Goal: Task Accomplishment & Management: Use online tool/utility

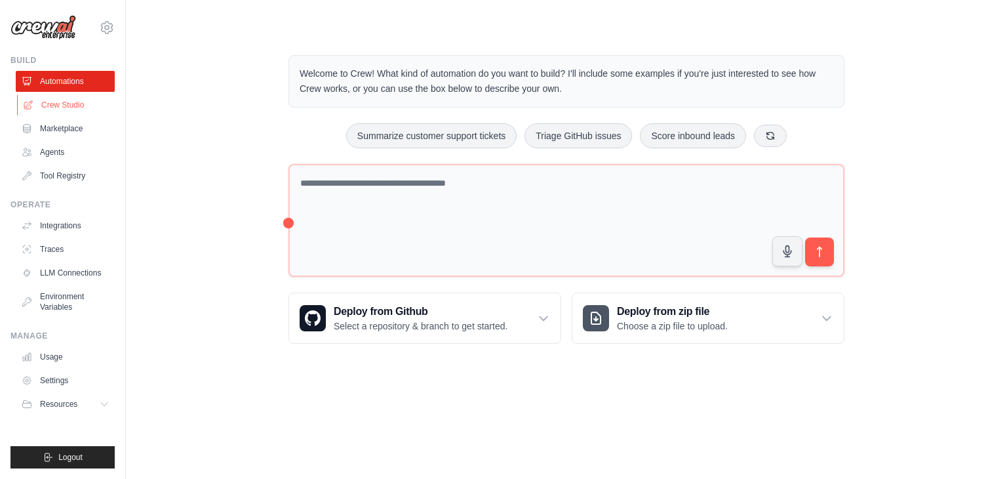
click at [73, 110] on link "Crew Studio" at bounding box center [66, 104] width 99 height 21
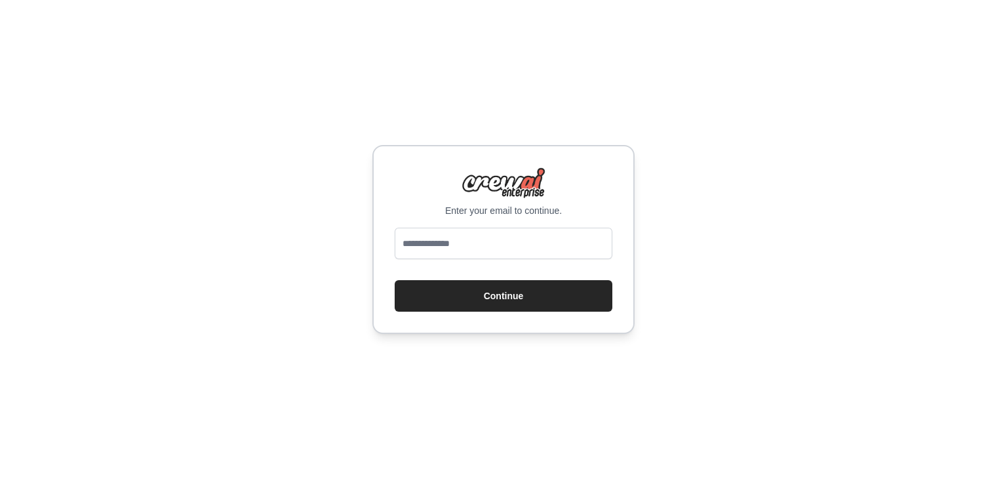
click at [441, 245] on input "email" at bounding box center [504, 243] width 218 height 31
type input "**********"
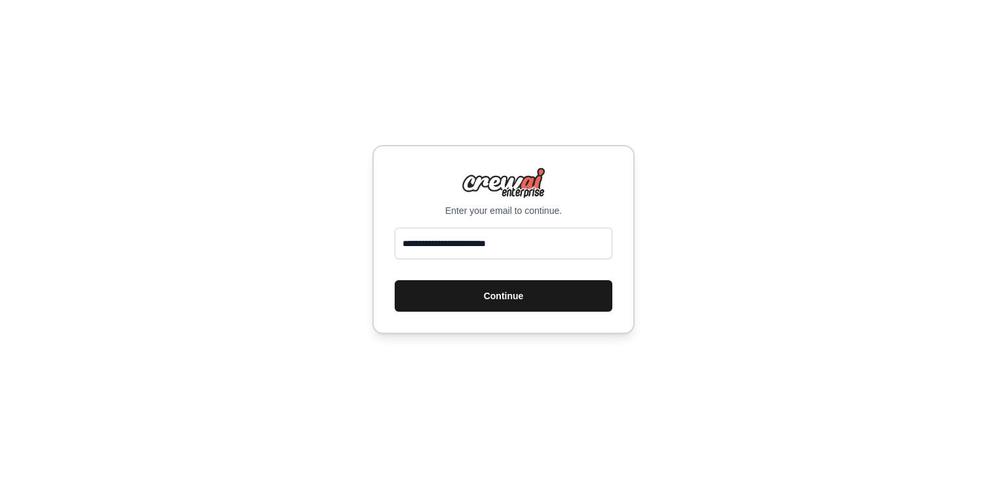
click at [522, 299] on button "Continue" at bounding box center [504, 295] width 218 height 31
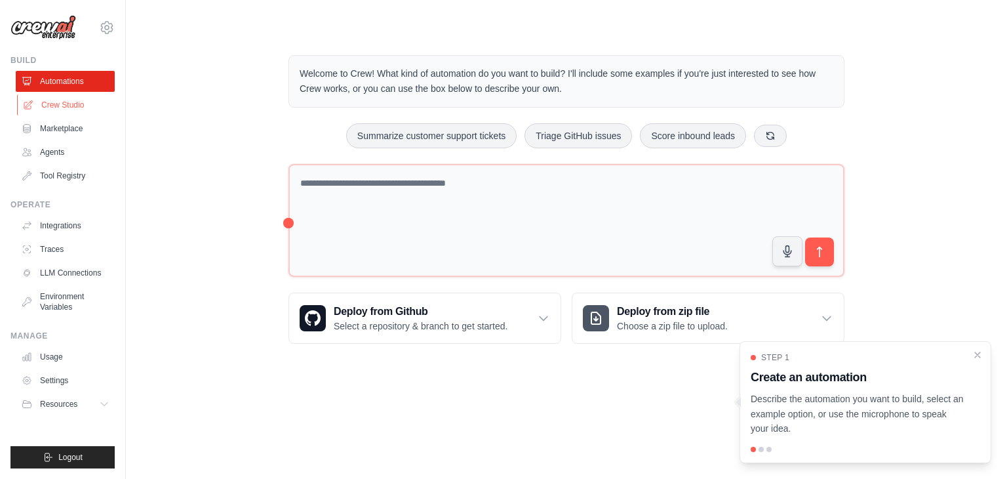
click at [48, 105] on link "Crew Studio" at bounding box center [66, 104] width 99 height 21
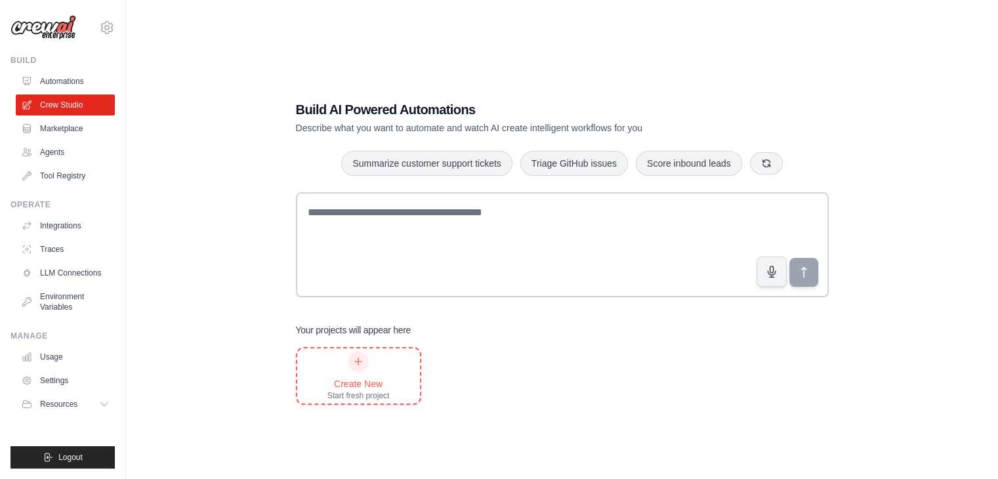
click at [363, 368] on div at bounding box center [358, 361] width 21 height 21
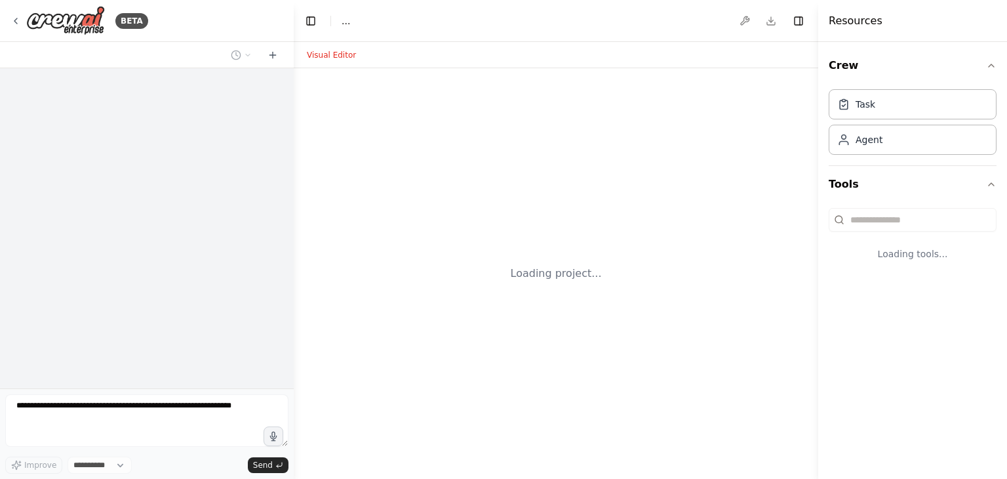
select select "****"
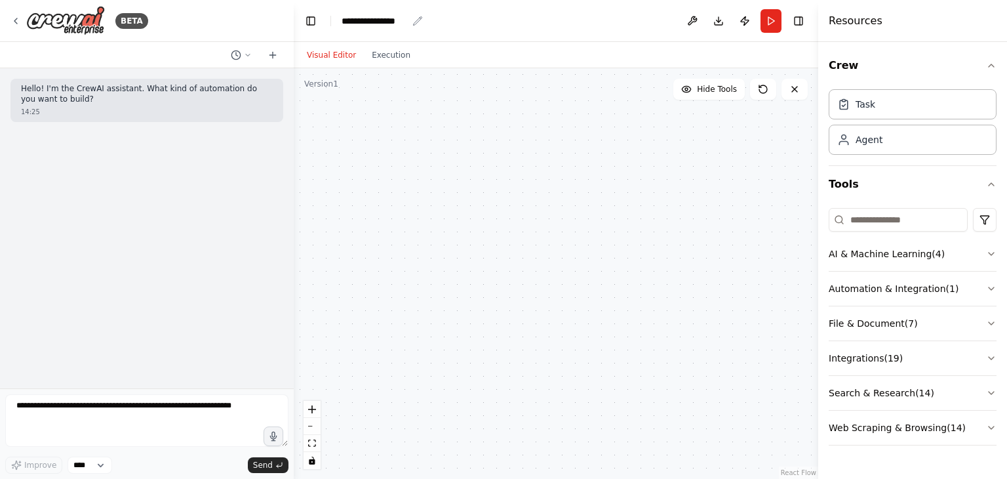
click at [383, 22] on div "**********" at bounding box center [375, 20] width 66 height 13
click at [383, 22] on div "**********" at bounding box center [391, 20] width 98 height 13
click at [407, 134] on div at bounding box center [556, 273] width 525 height 411
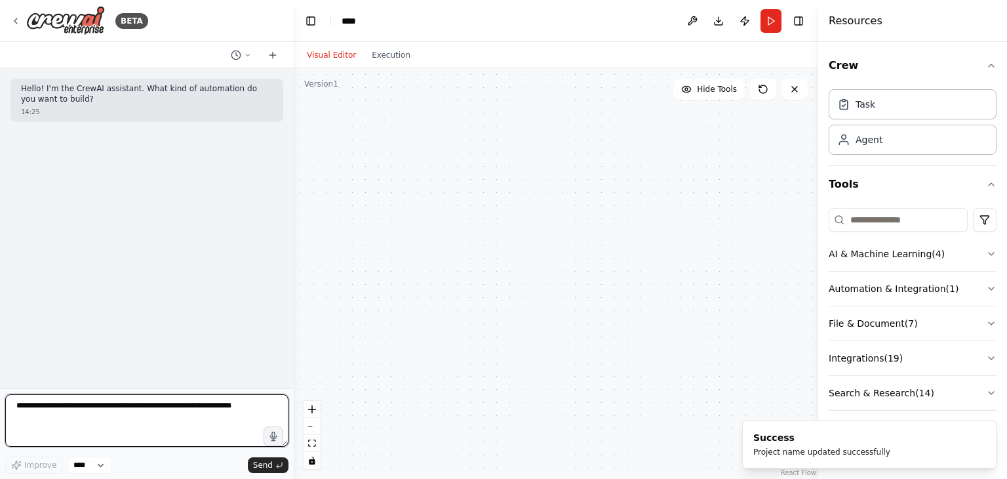
click at [213, 415] on textarea at bounding box center [146, 420] width 283 height 52
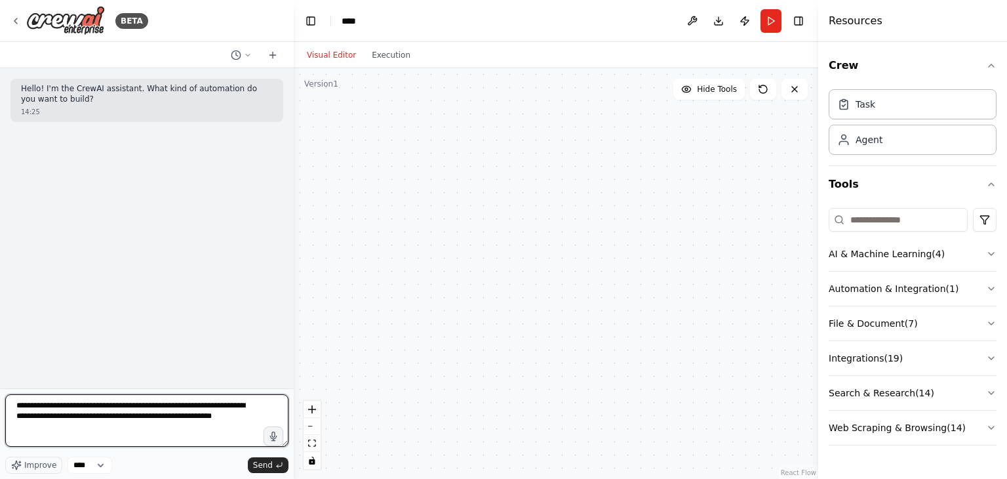
click at [219, 408] on textarea "**********" at bounding box center [146, 420] width 283 height 52
click at [168, 432] on textarea "**********" at bounding box center [146, 420] width 283 height 52
type textarea "**********"
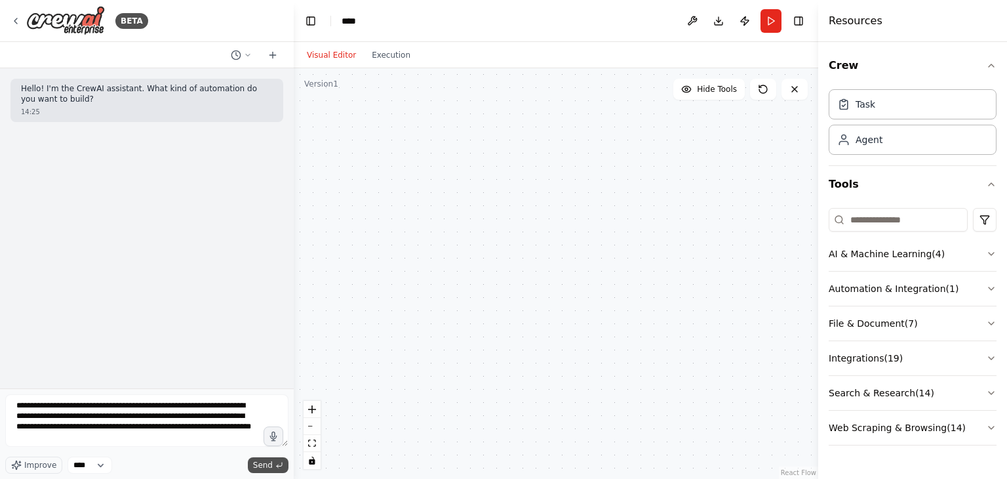
click at [279, 466] on icon "submit" at bounding box center [279, 464] width 5 height 4
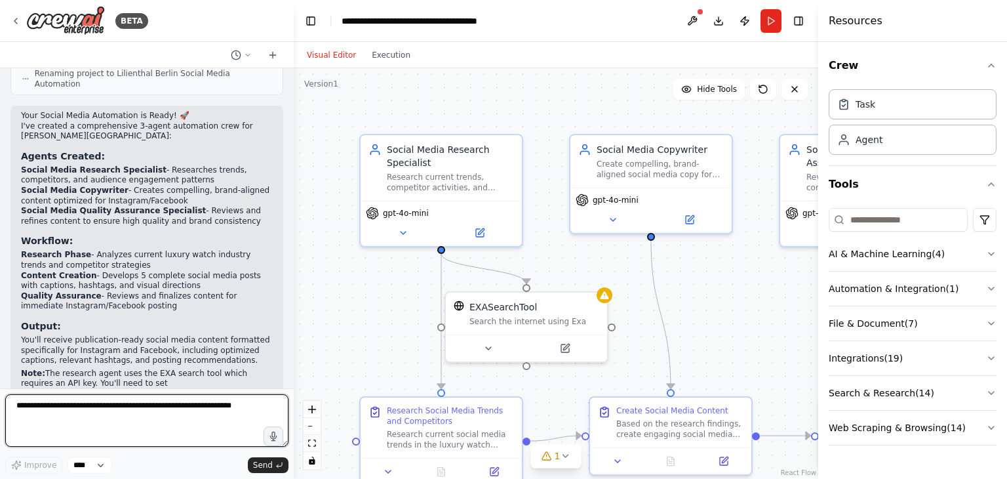
scroll to position [966, 0]
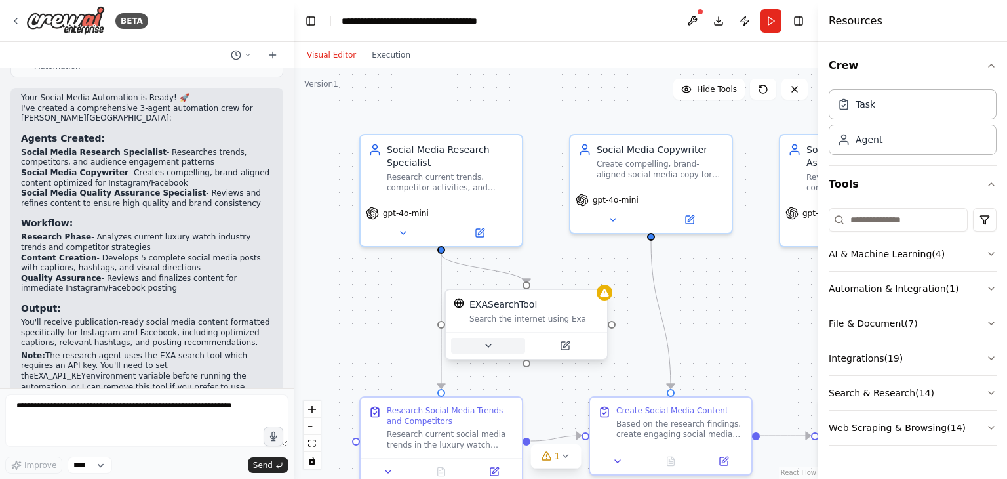
click at [496, 345] on button at bounding box center [488, 346] width 74 height 16
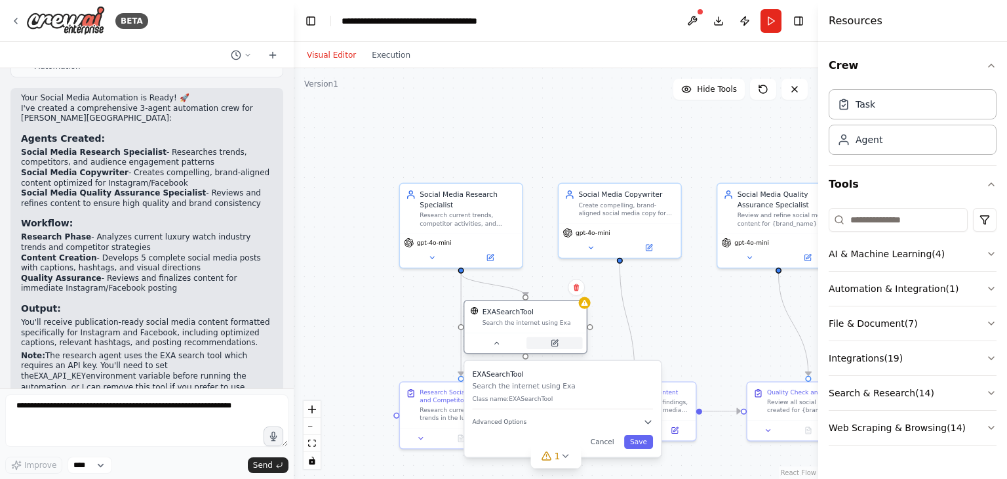
click at [556, 345] on icon at bounding box center [555, 343] width 6 height 6
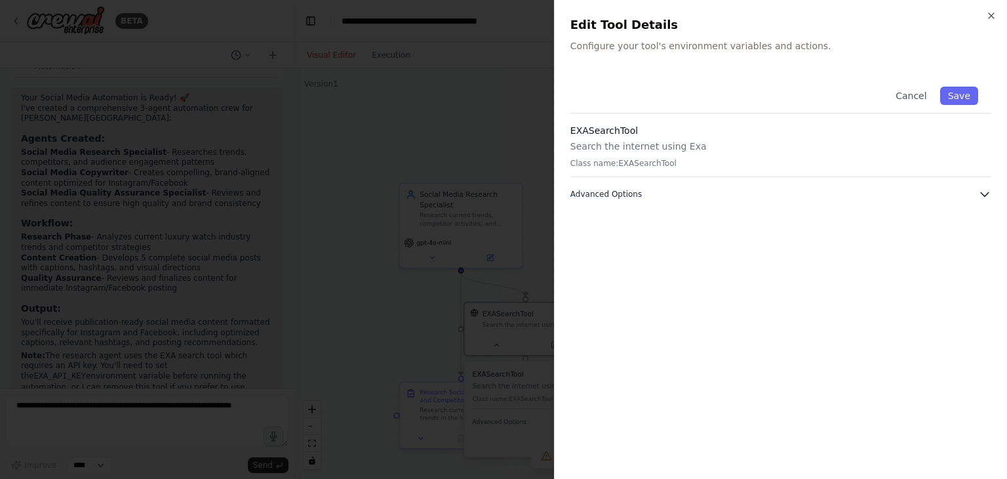
click at [695, 200] on button "Advanced Options" at bounding box center [781, 194] width 421 height 13
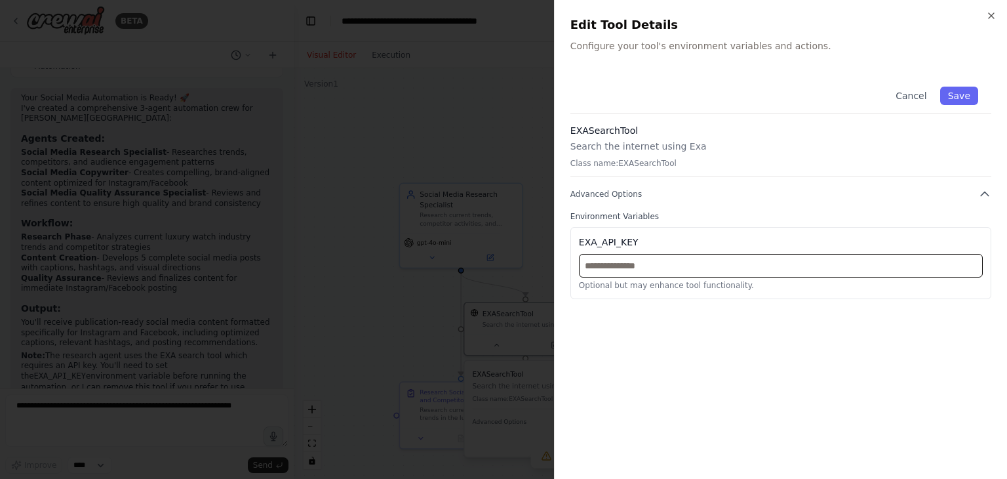
click at [640, 276] on input "text" at bounding box center [781, 266] width 404 height 24
paste input "**********"
type input "**********"
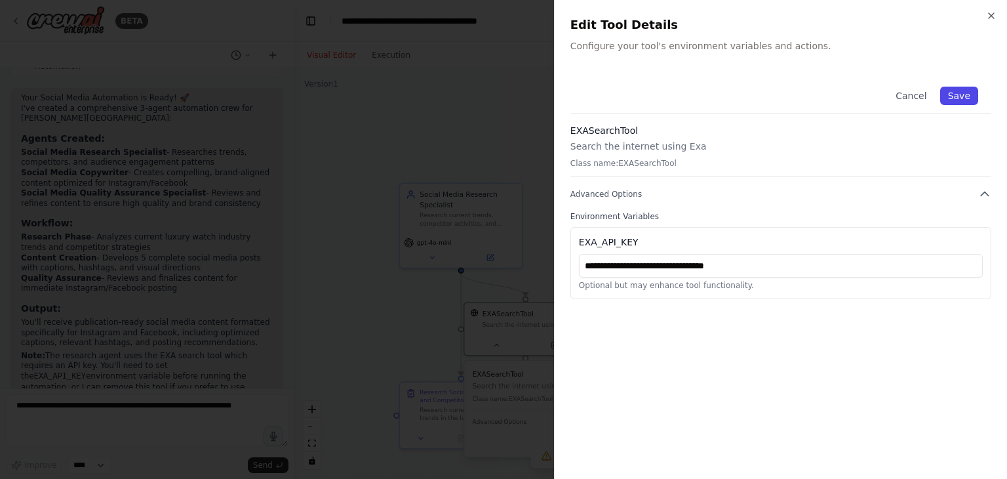
click at [963, 95] on button "Save" at bounding box center [960, 96] width 38 height 18
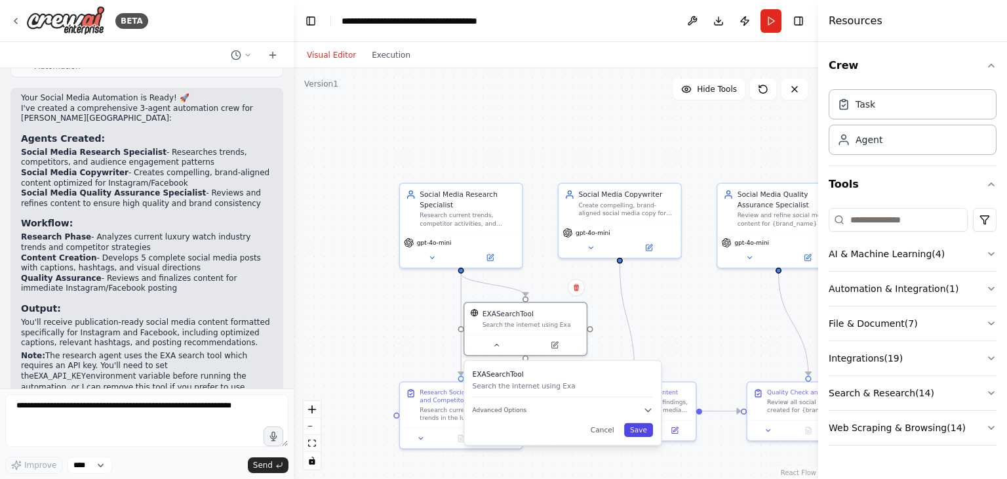
click at [638, 429] on button "Save" at bounding box center [638, 430] width 29 height 14
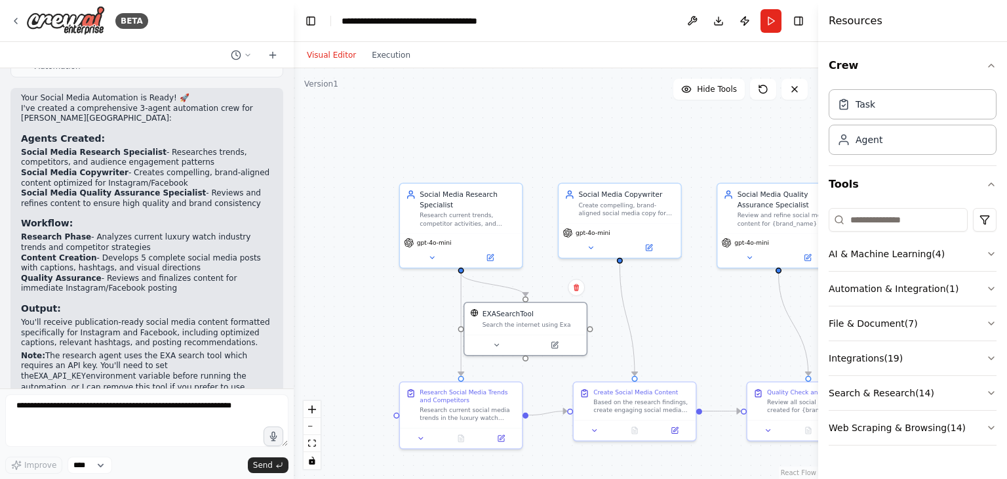
click at [117, 317] on p "You'll receive publication-ready social media content formatted specifically fo…" at bounding box center [147, 332] width 252 height 31
click at [777, 22] on button "Run" at bounding box center [771, 21] width 21 height 24
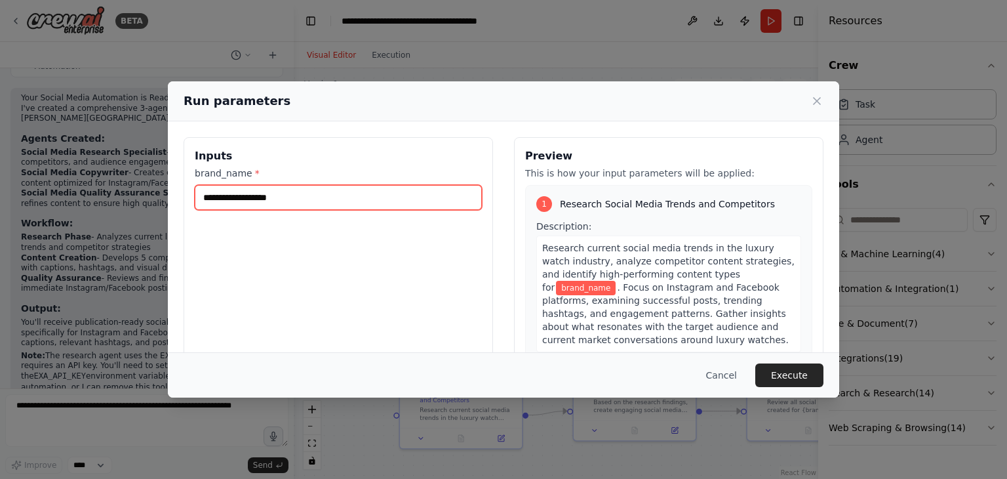
click at [320, 201] on input "brand_name *" at bounding box center [338, 197] width 287 height 25
type input "**********"
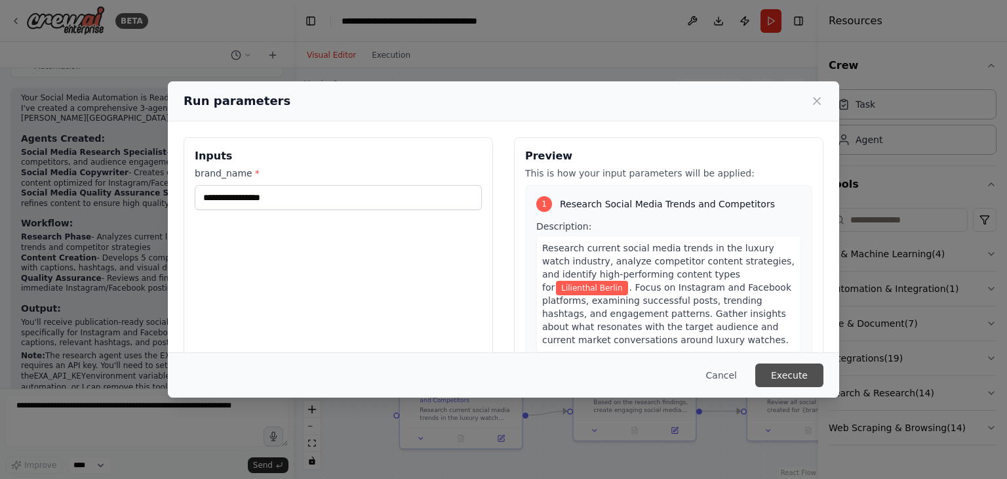
click at [777, 375] on button "Execute" at bounding box center [790, 375] width 68 height 24
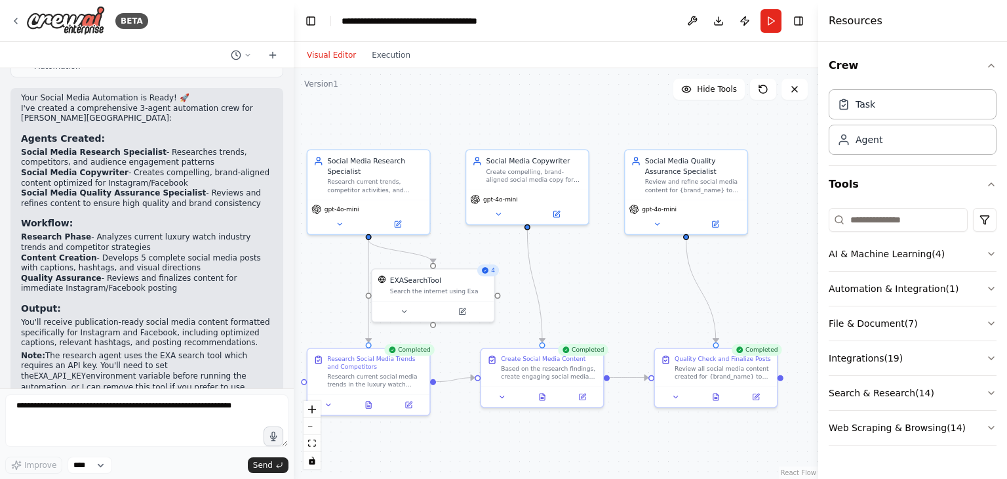
drag, startPoint x: 679, startPoint y: 315, endPoint x: 586, endPoint y: 284, distance: 97.7
click at [586, 284] on div ".deletable-edge-delete-btn { width: 20px; height: 20px; border: 0px solid #ffff…" at bounding box center [556, 273] width 525 height 411
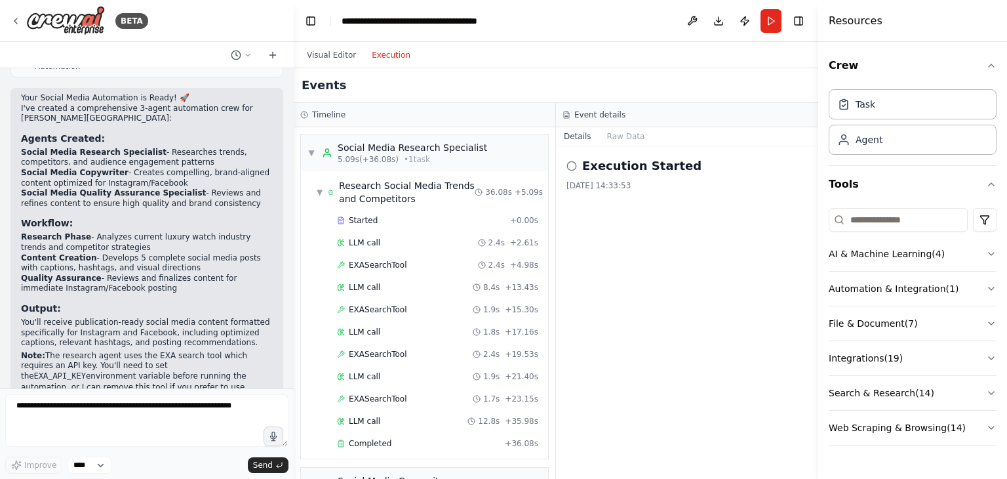
click at [371, 55] on button "Execution" at bounding box center [391, 55] width 54 height 16
click at [319, 188] on span "▼" at bounding box center [320, 192] width 6 height 10
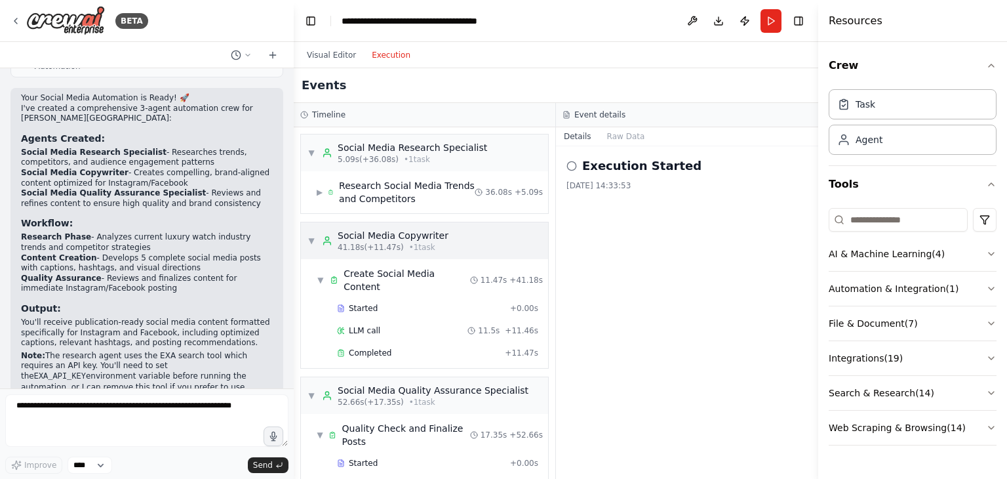
click at [304, 234] on div "▼ Social Media Copywriter 41.18s (+11.47s) • 1 task" at bounding box center [424, 240] width 247 height 37
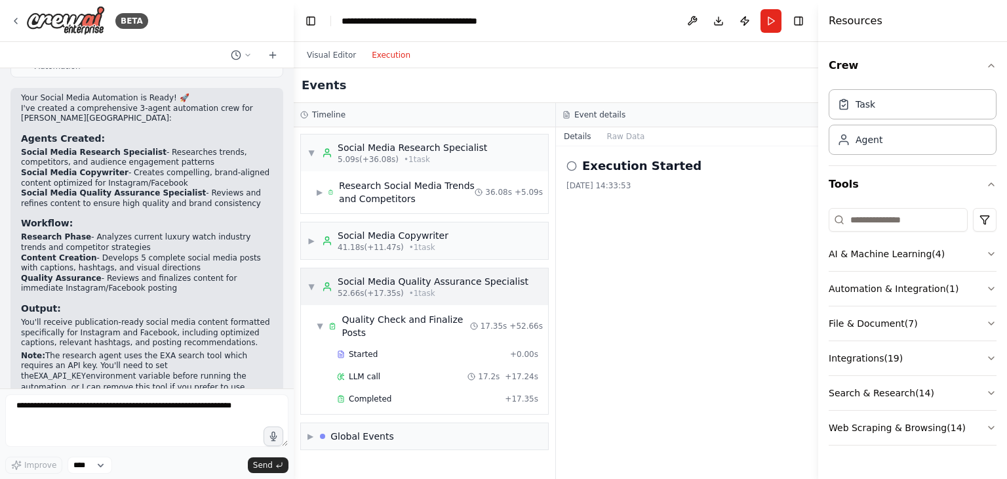
click at [307, 286] on div "▼ Social Media Quality Assurance Specialist 52.66s (+17.35s) • 1 task" at bounding box center [424, 286] width 247 height 37
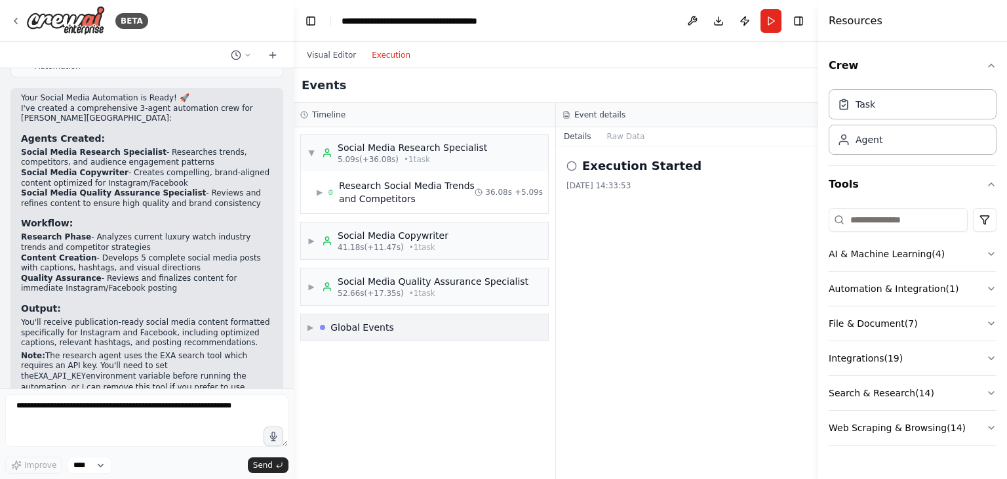
click at [310, 324] on span "▶" at bounding box center [311, 327] width 6 height 10
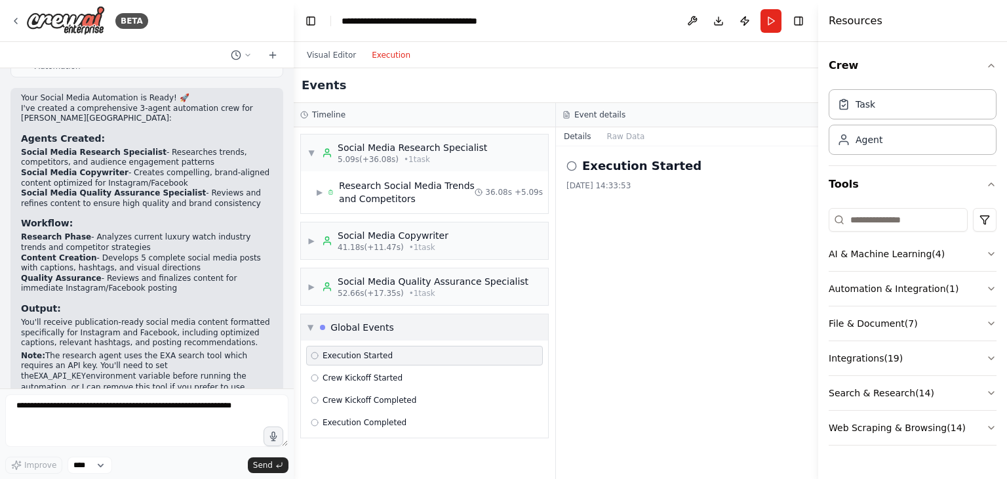
click at [312, 329] on span "▼" at bounding box center [311, 327] width 6 height 10
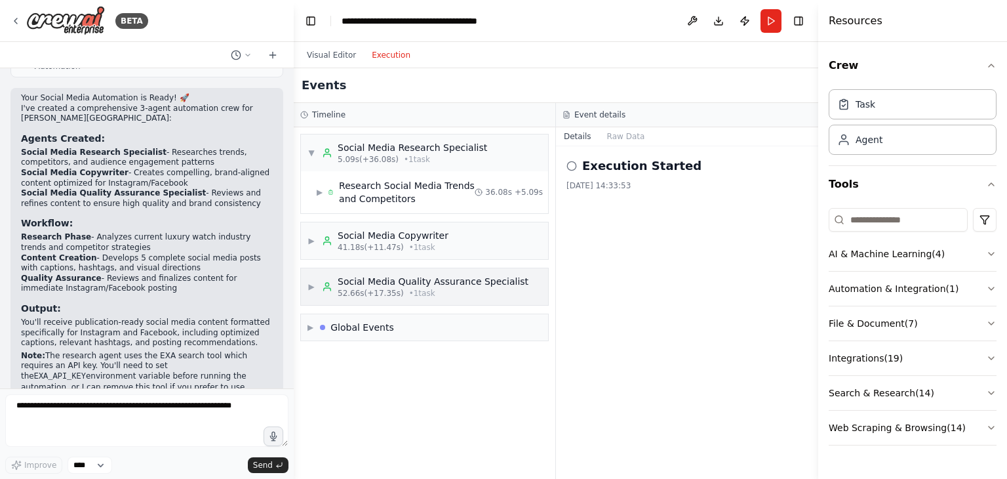
click at [314, 285] on span "▶" at bounding box center [312, 286] width 8 height 10
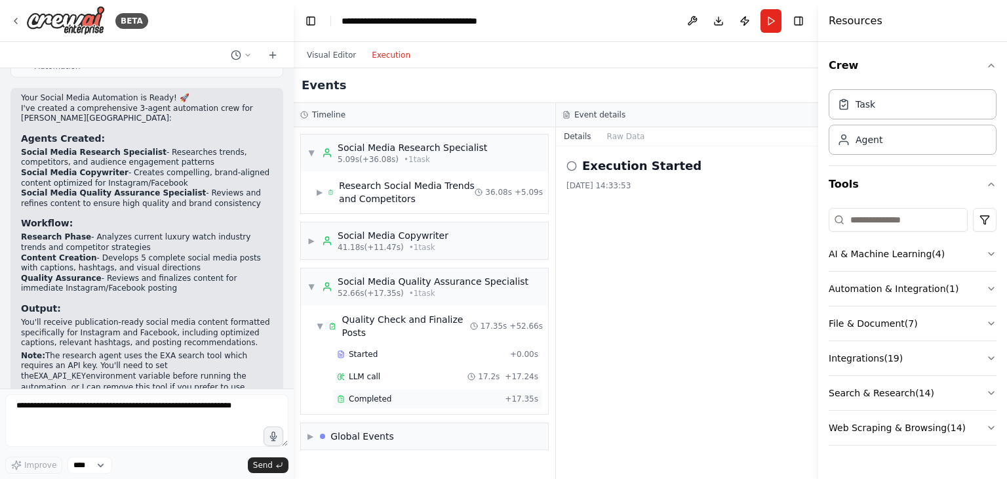
click at [382, 394] on span "Completed" at bounding box center [370, 399] width 43 height 10
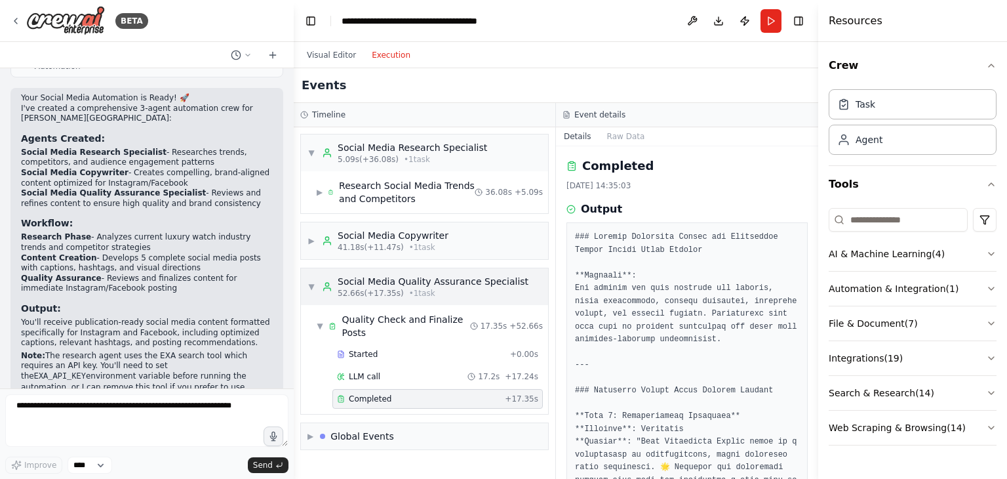
click at [309, 285] on span "▼" at bounding box center [312, 286] width 8 height 10
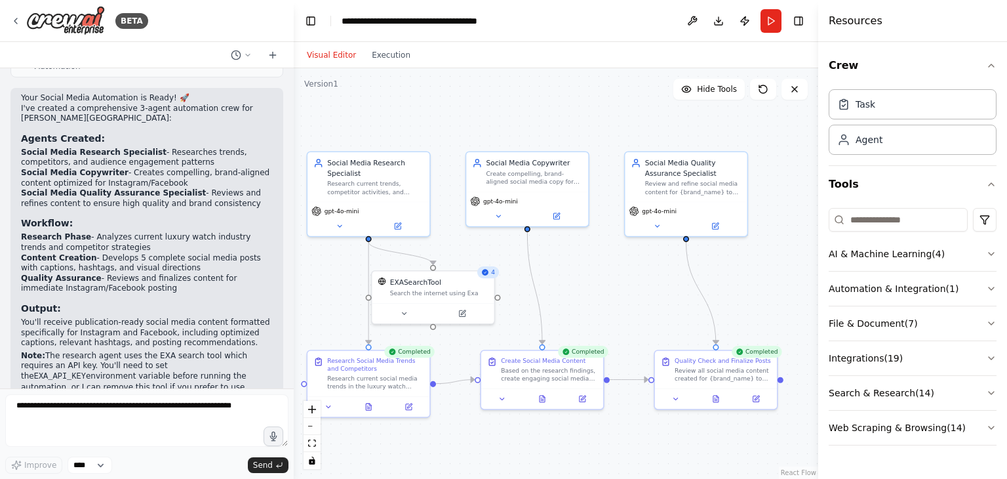
click at [325, 53] on button "Visual Editor" at bounding box center [331, 55] width 65 height 16
click at [799, 18] on button "Toggle Right Sidebar" at bounding box center [799, 21] width 18 height 18
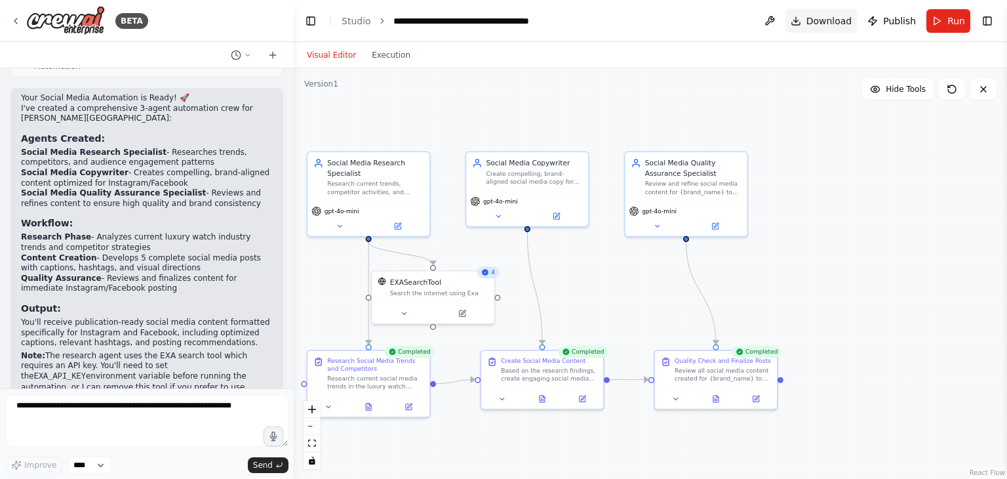
click at [811, 20] on button "Download" at bounding box center [822, 21] width 72 height 24
click at [682, 18] on header "**********" at bounding box center [651, 21] width 714 height 42
click at [717, 403] on div at bounding box center [716, 396] width 122 height 20
click at [722, 399] on button at bounding box center [716, 397] width 42 height 12
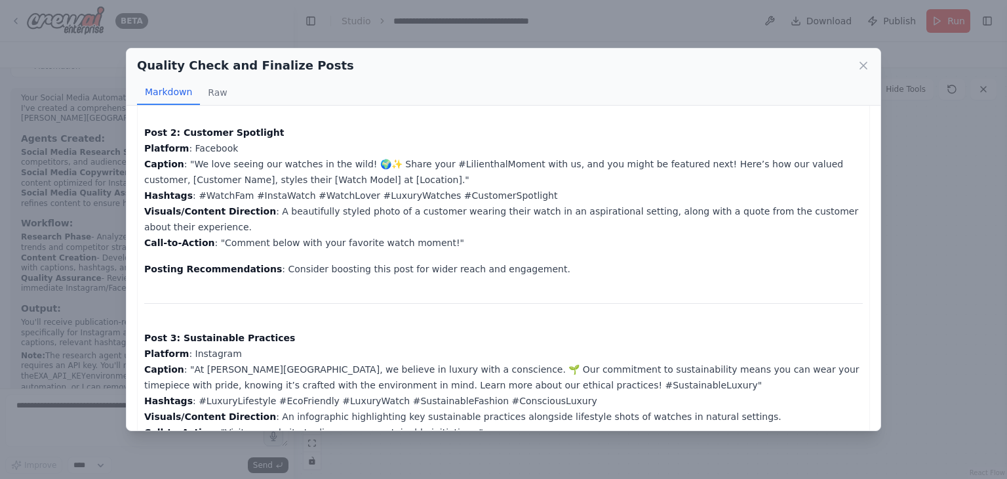
scroll to position [353, 0]
click at [635, 329] on p "Post 3: Sustainable Practices Platform : Instagram Caption : "At Lilienthal Ber…" at bounding box center [503, 384] width 719 height 110
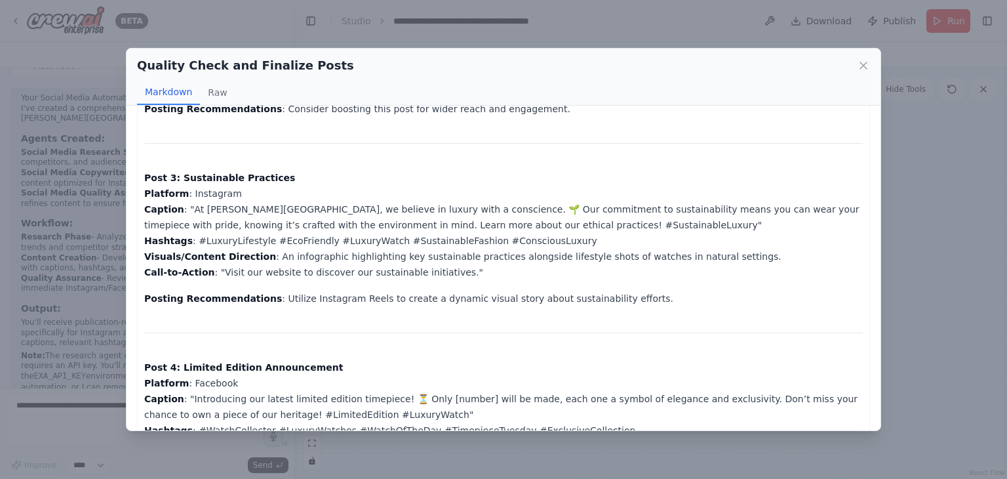
scroll to position [514, 0]
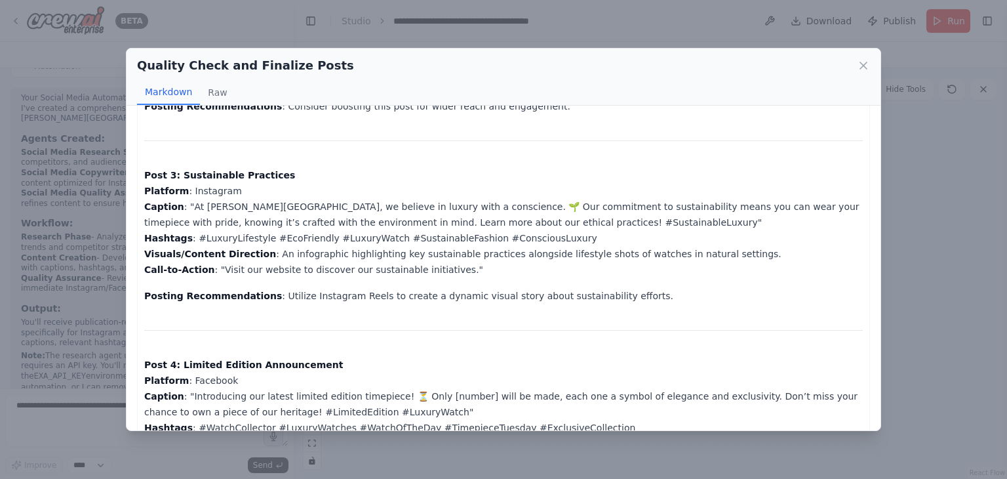
click at [635, 323] on div "Quality Assurance Report for Lilienthal Berlin Social Media Content Overview : …" at bounding box center [503, 212] width 719 height 1206
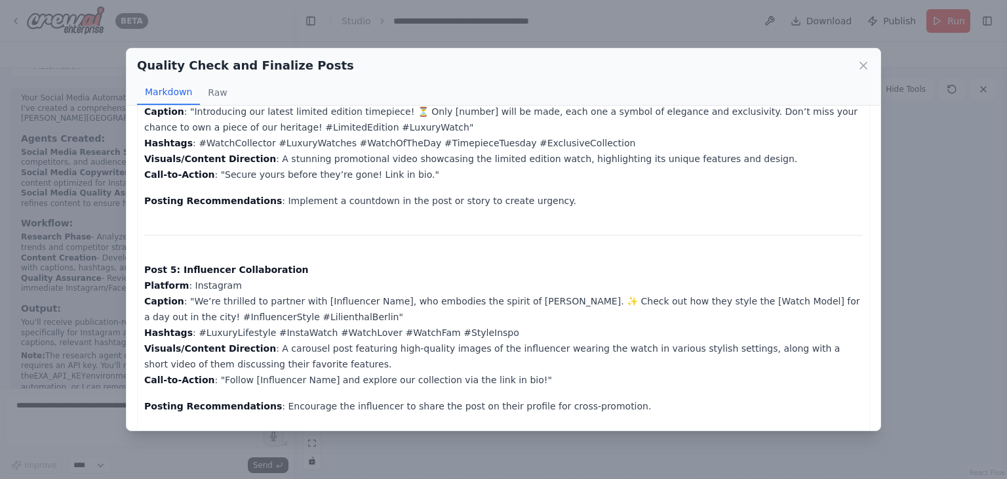
scroll to position [899, 0]
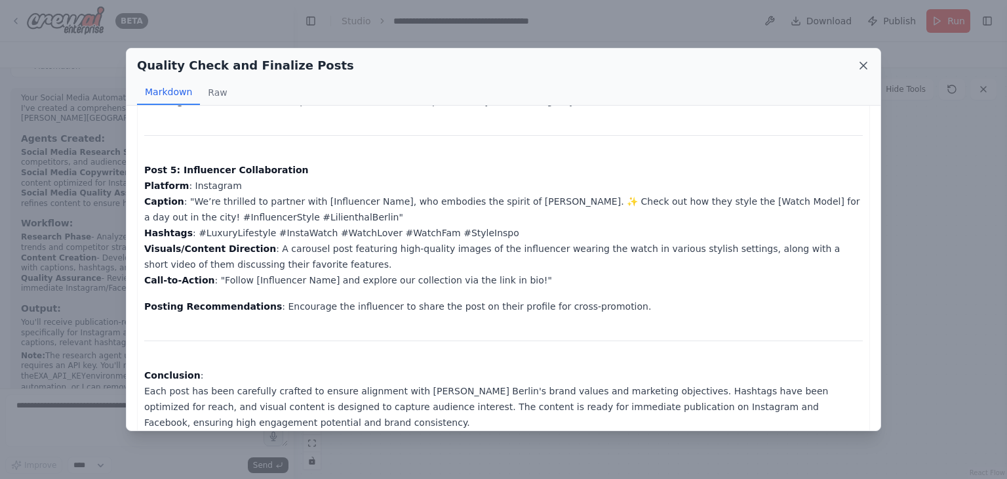
click at [868, 60] on icon at bounding box center [863, 65] width 13 height 13
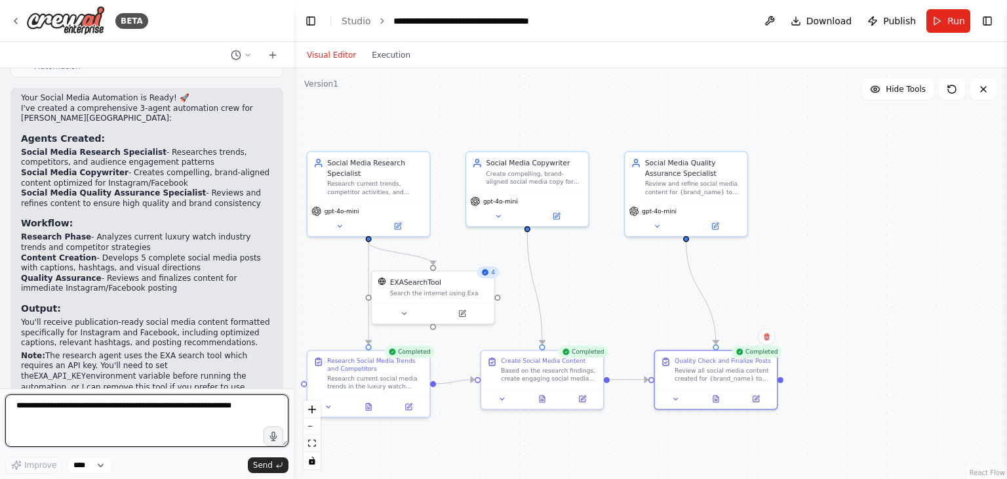
click at [163, 422] on textarea at bounding box center [146, 420] width 283 height 52
type textarea "**********"
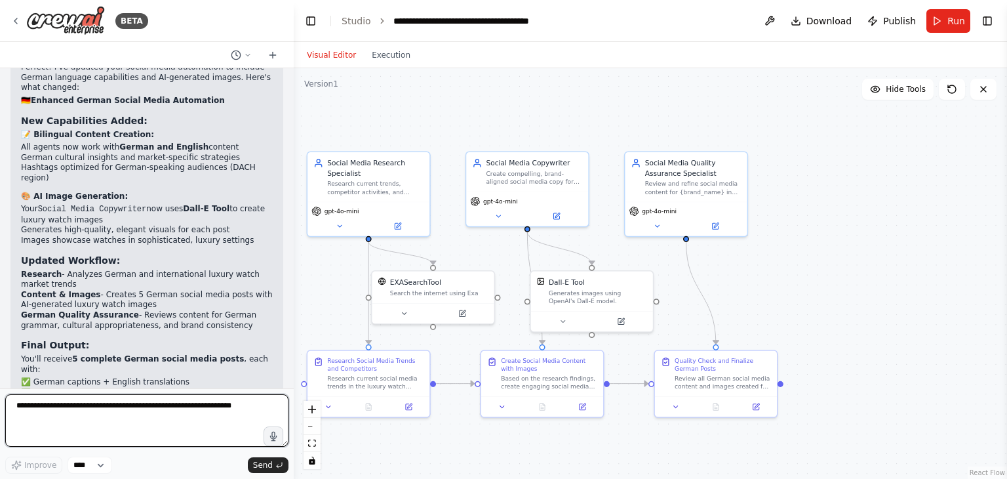
scroll to position [2048, 0]
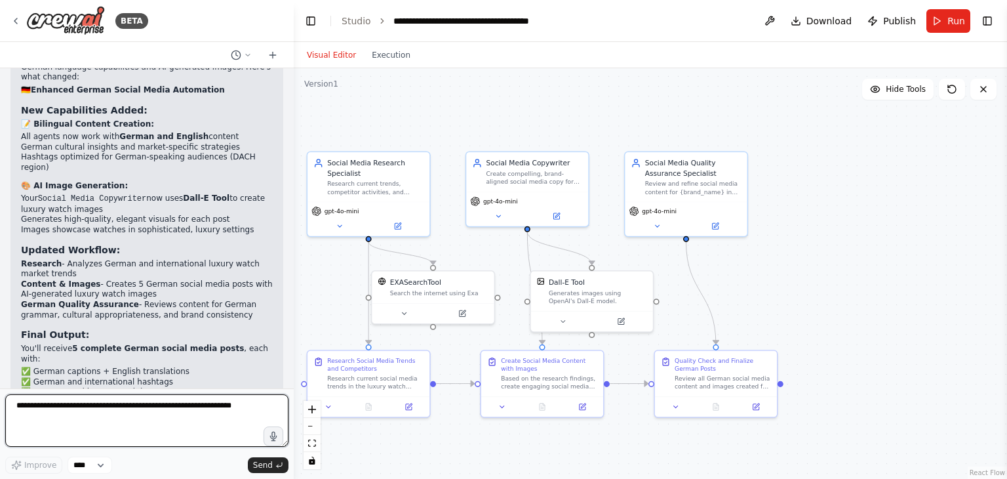
click at [101, 417] on textarea at bounding box center [146, 420] width 283 height 52
type textarea "**********"
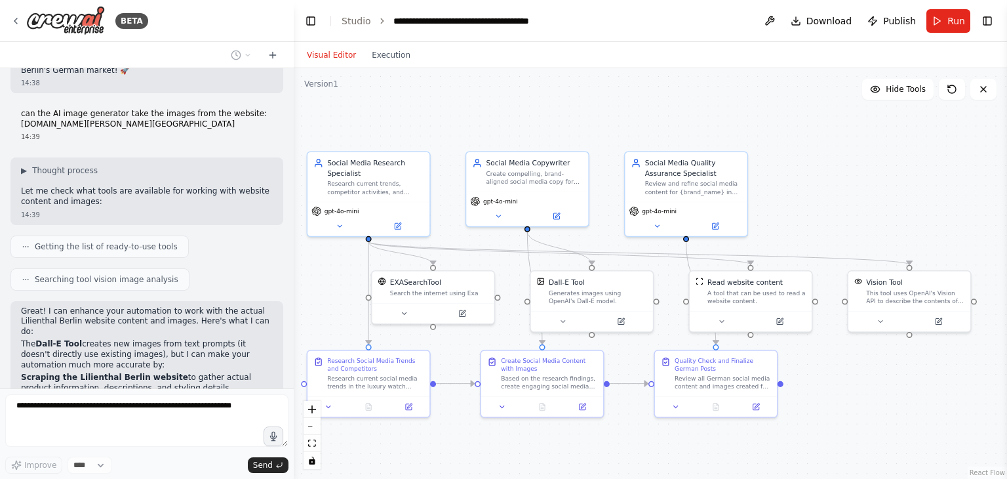
scroll to position [2472, 0]
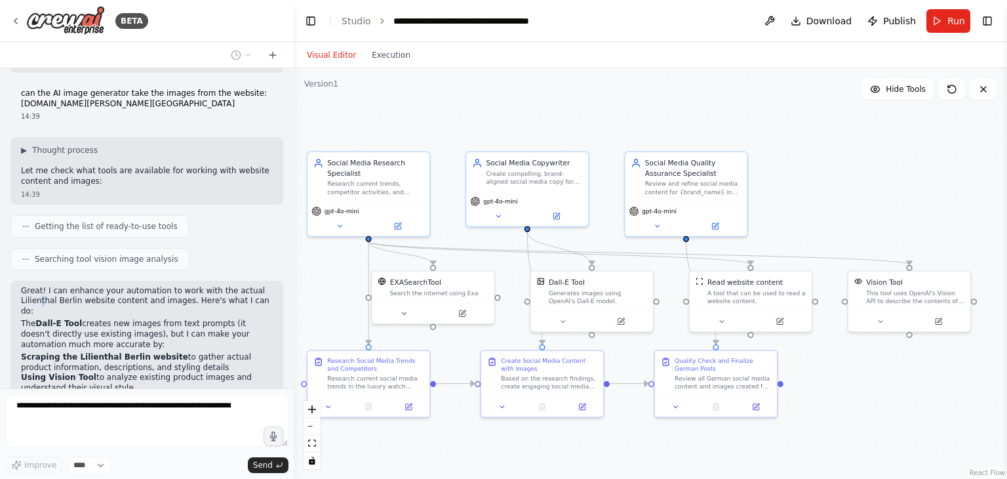
drag, startPoint x: 101, startPoint y: 417, endPoint x: 40, endPoint y: 186, distance: 238.8
click at [40, 286] on p "Great! I can enhance your automation to work with the actual Lilienthal Berlin …" at bounding box center [147, 301] width 252 height 31
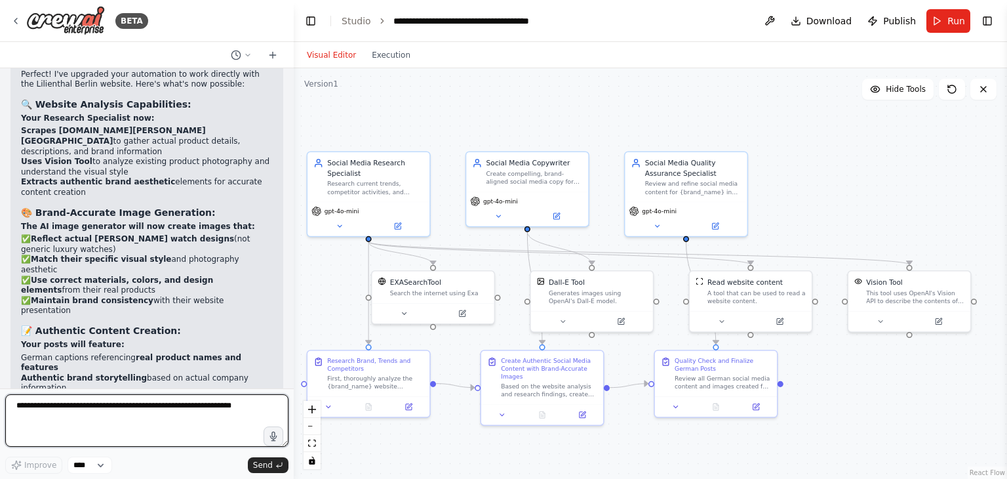
scroll to position [3120, 0]
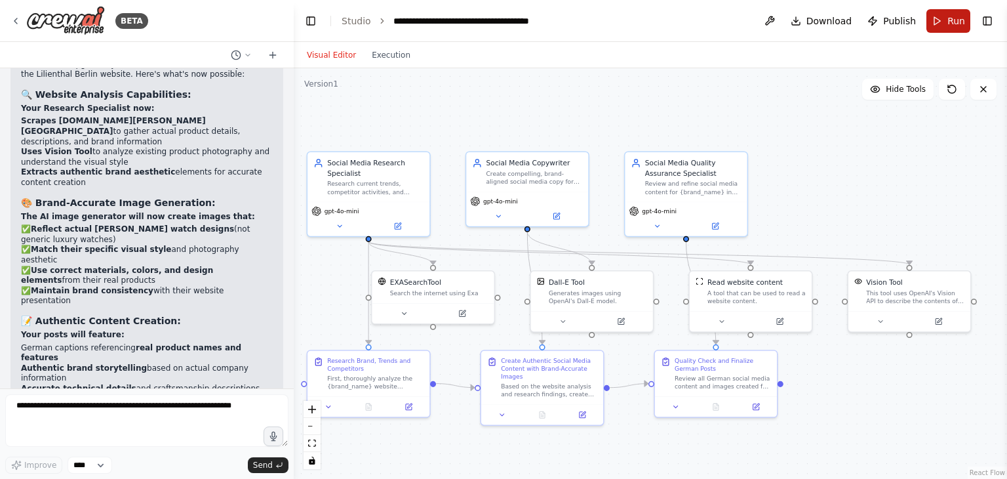
click at [937, 14] on button "Run" at bounding box center [949, 21] width 44 height 24
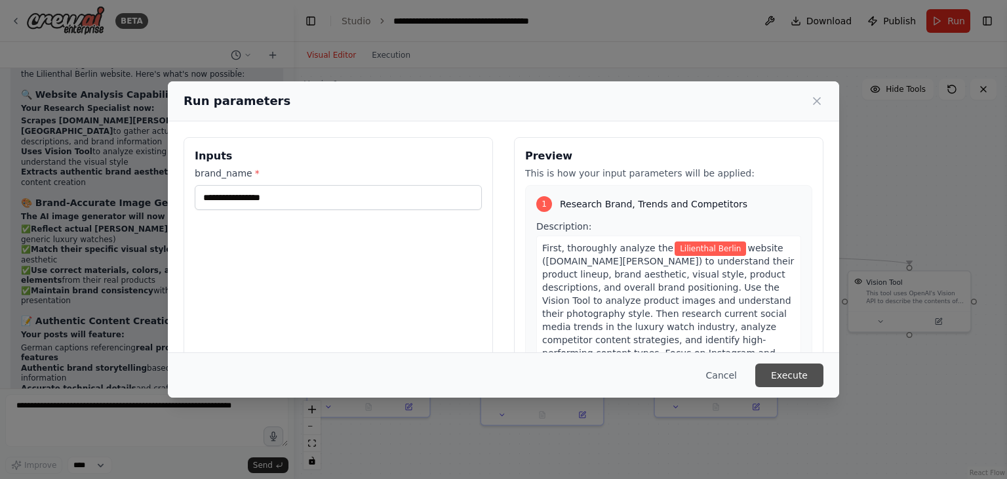
click at [789, 368] on button "Execute" at bounding box center [790, 375] width 68 height 24
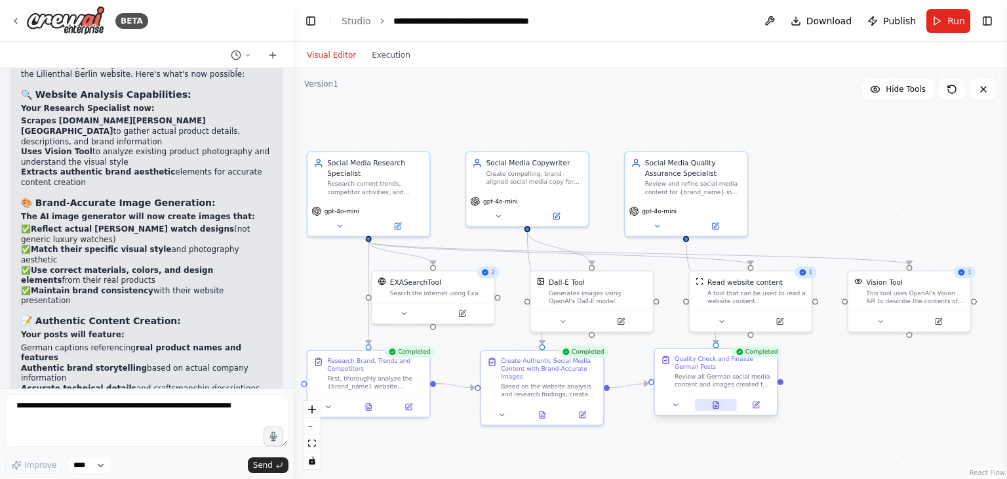
click at [716, 407] on icon at bounding box center [716, 404] width 5 height 7
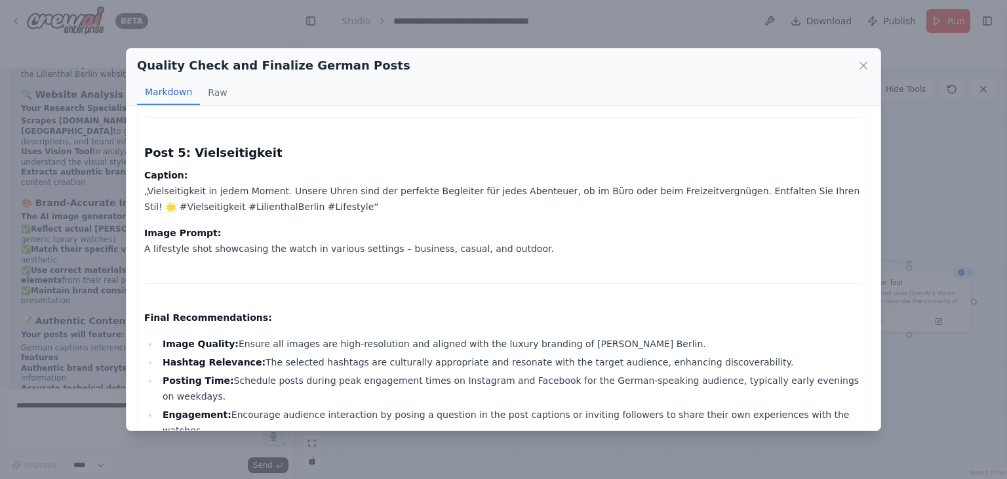
scroll to position [862, 0]
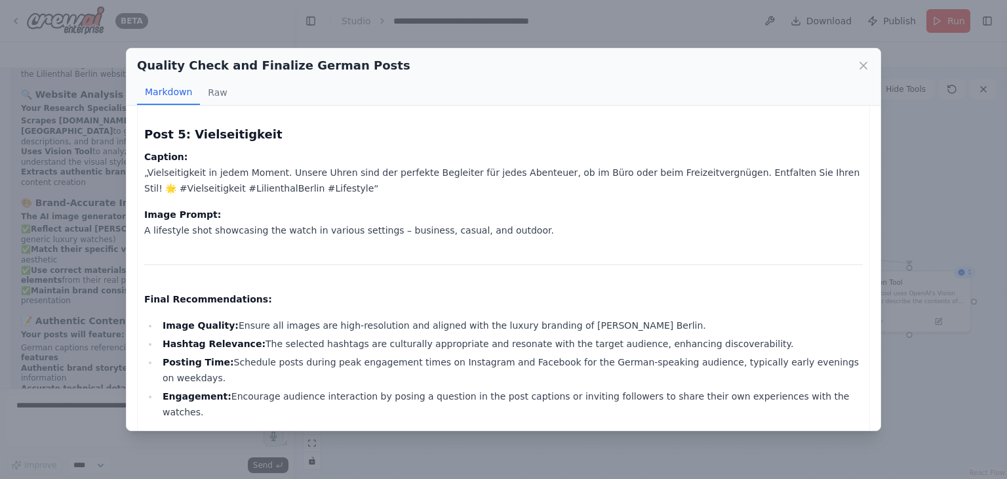
click at [928, 174] on div "Quality Check and Finalize German Posts Markdown Raw Quality Assurance Report f…" at bounding box center [503, 239] width 1007 height 479
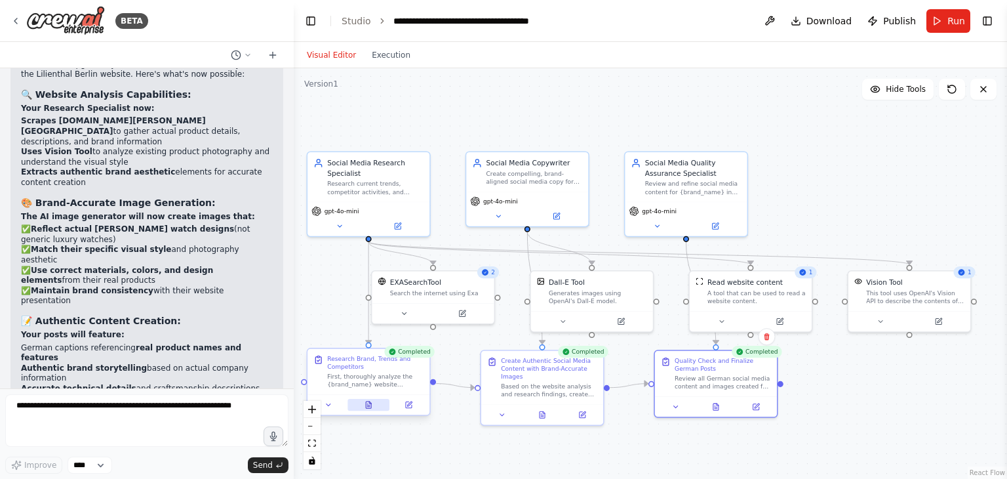
click at [367, 407] on icon at bounding box center [368, 404] width 5 height 7
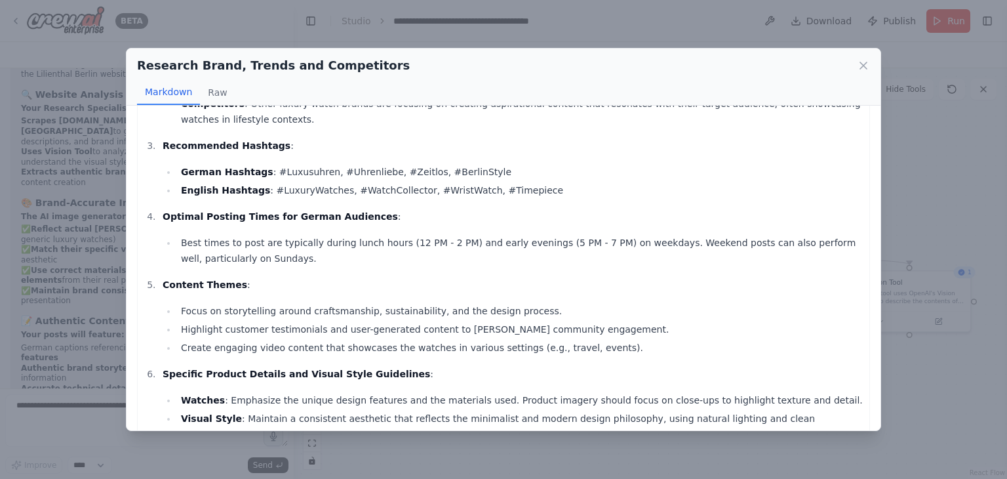
scroll to position [315, 0]
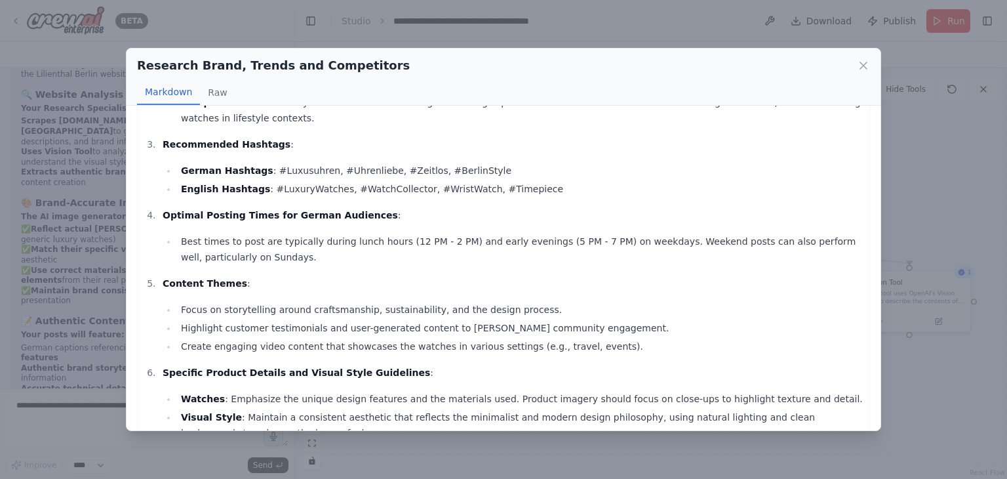
click at [609, 31] on div "Research Brand, Trends and Competitors Markdown Raw Lilienthal Berlin Website A…" at bounding box center [503, 239] width 1007 height 479
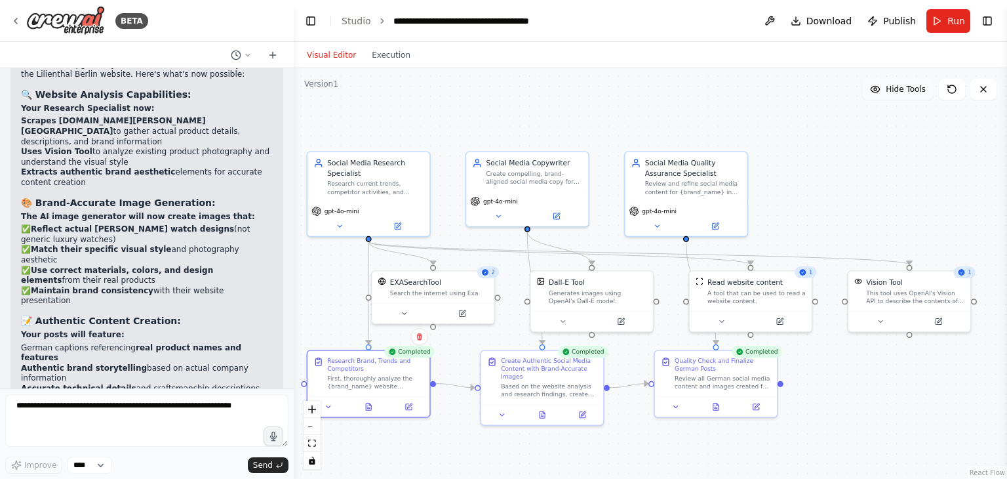
click at [895, 98] on button "Hide Tools" at bounding box center [898, 89] width 71 height 21
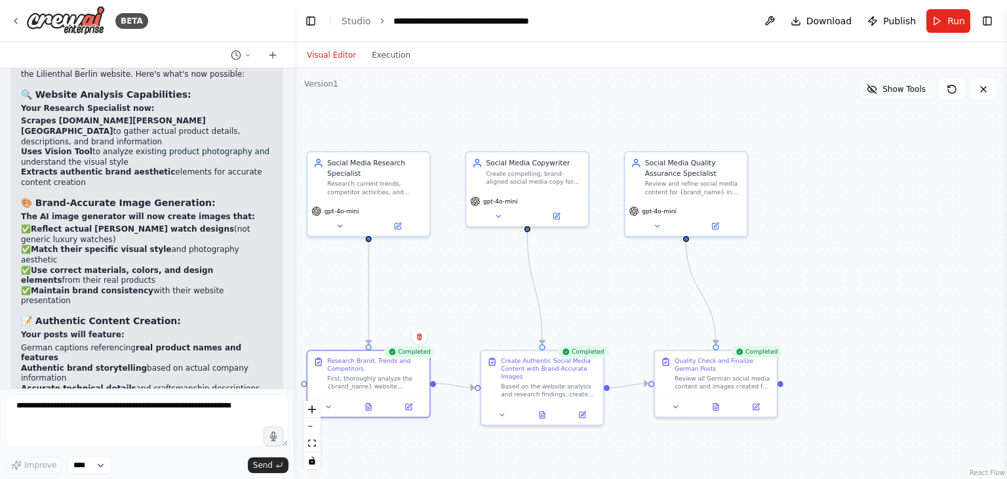
click at [895, 98] on button "Show Tools" at bounding box center [896, 89] width 75 height 21
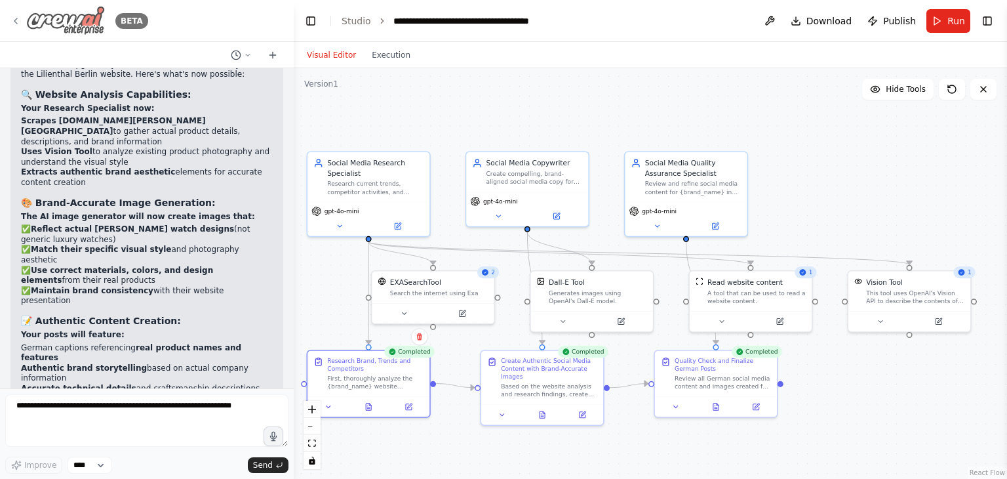
click at [15, 16] on icon at bounding box center [15, 21] width 10 height 10
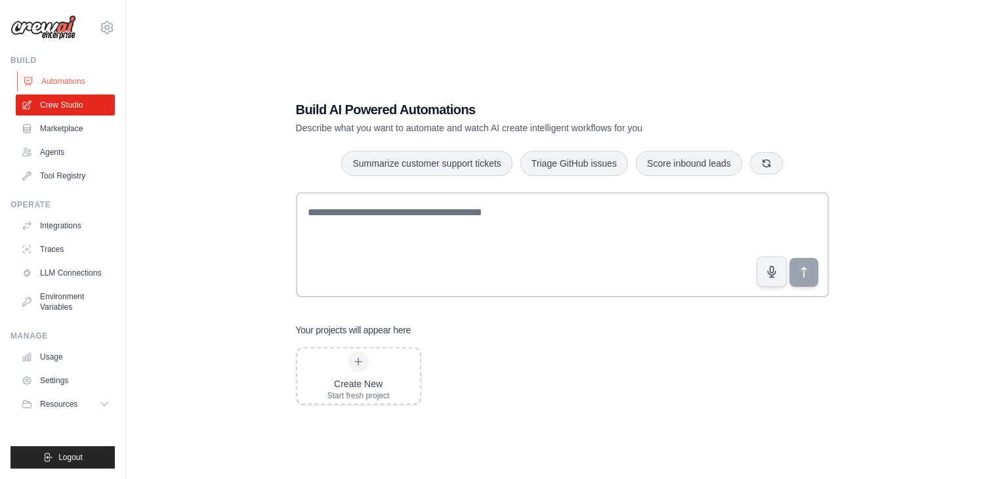
click at [58, 74] on link "Automations" at bounding box center [66, 81] width 99 height 21
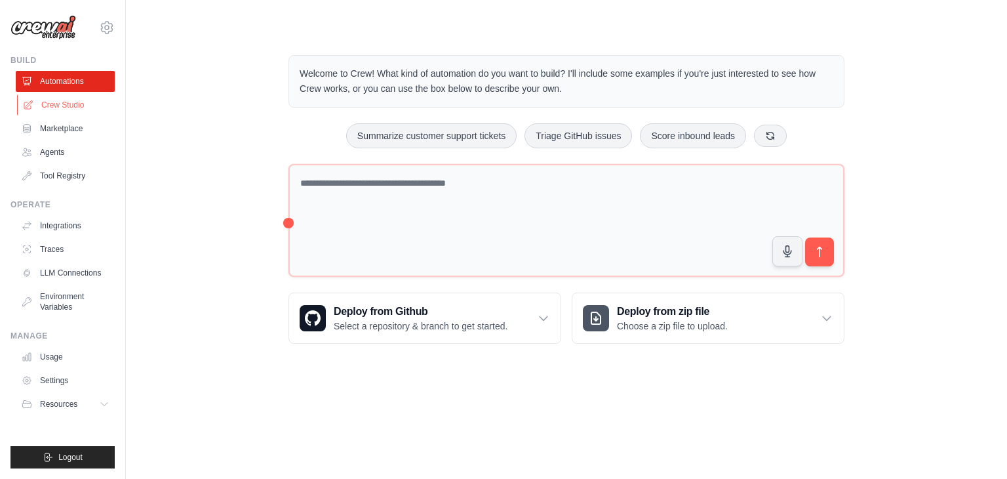
click at [57, 98] on link "Crew Studio" at bounding box center [66, 104] width 99 height 21
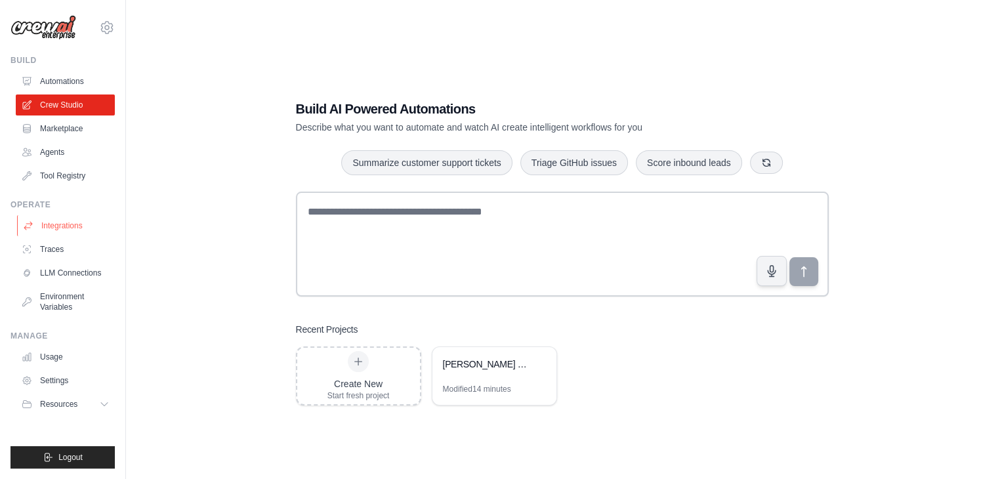
click at [64, 225] on link "Integrations" at bounding box center [66, 225] width 99 height 21
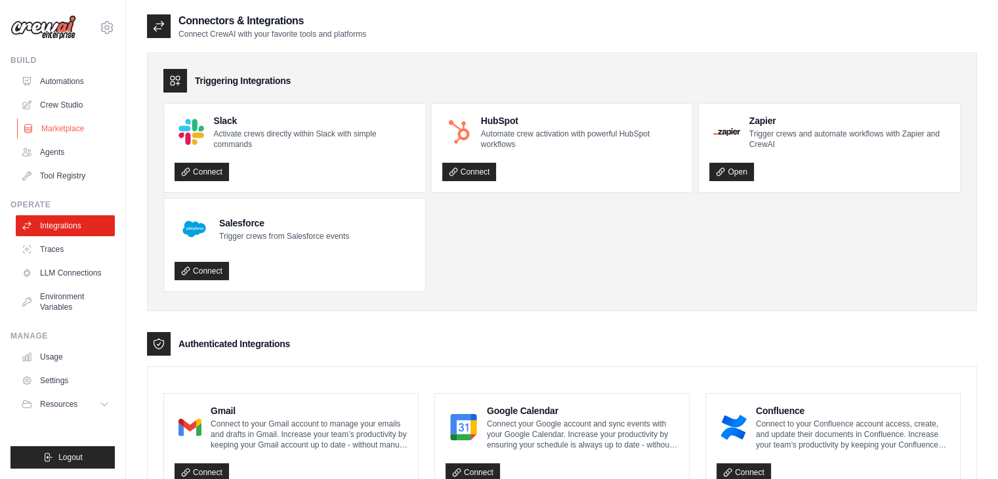
click at [54, 126] on link "Marketplace" at bounding box center [66, 128] width 99 height 21
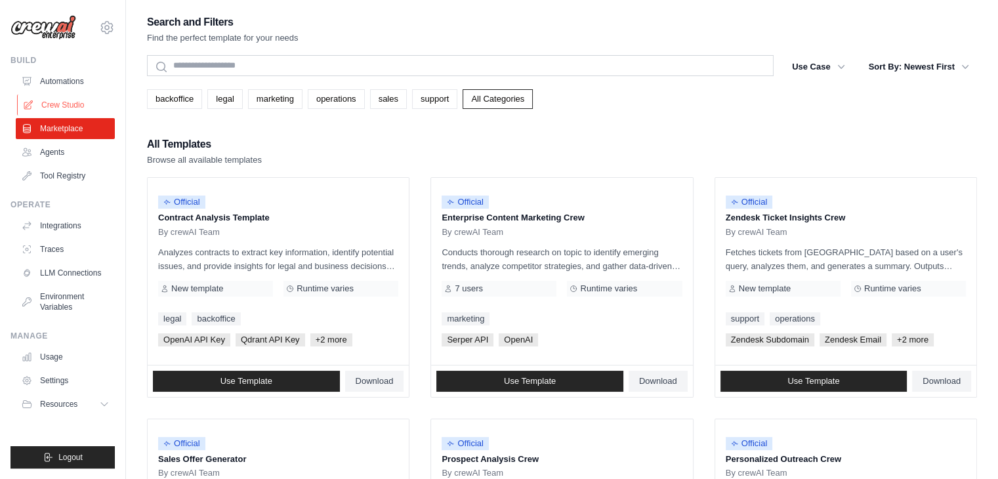
click at [53, 105] on link "Crew Studio" at bounding box center [66, 104] width 99 height 21
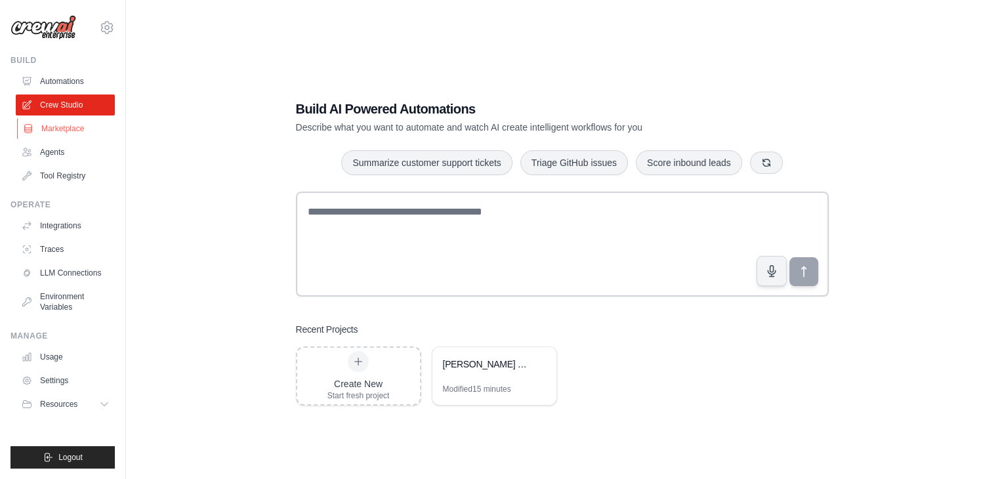
click at [55, 125] on link "Marketplace" at bounding box center [66, 128] width 99 height 21
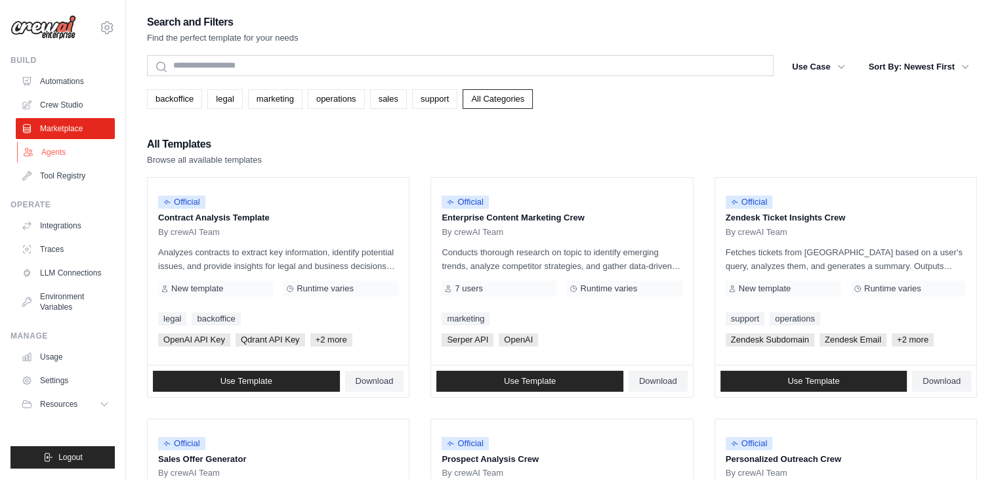
click at [55, 149] on link "Agents" at bounding box center [66, 152] width 99 height 21
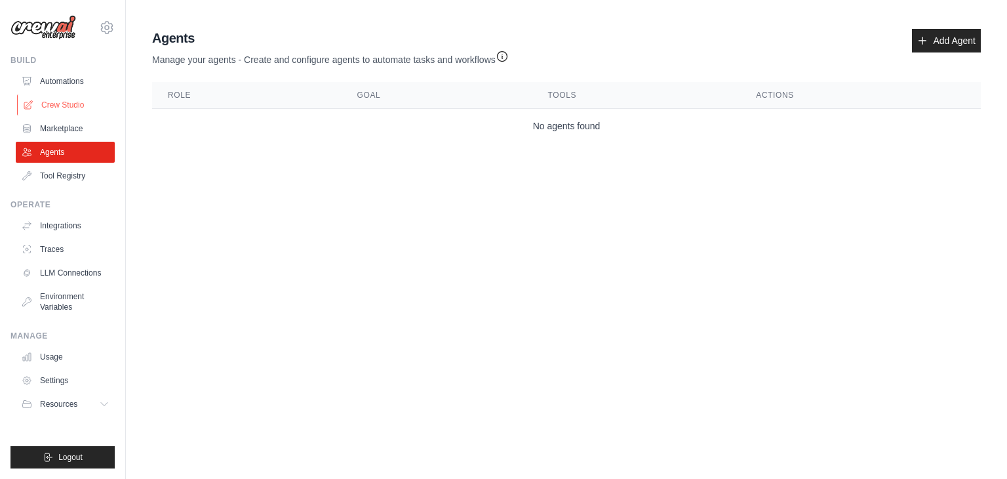
click at [58, 104] on link "Crew Studio" at bounding box center [66, 104] width 99 height 21
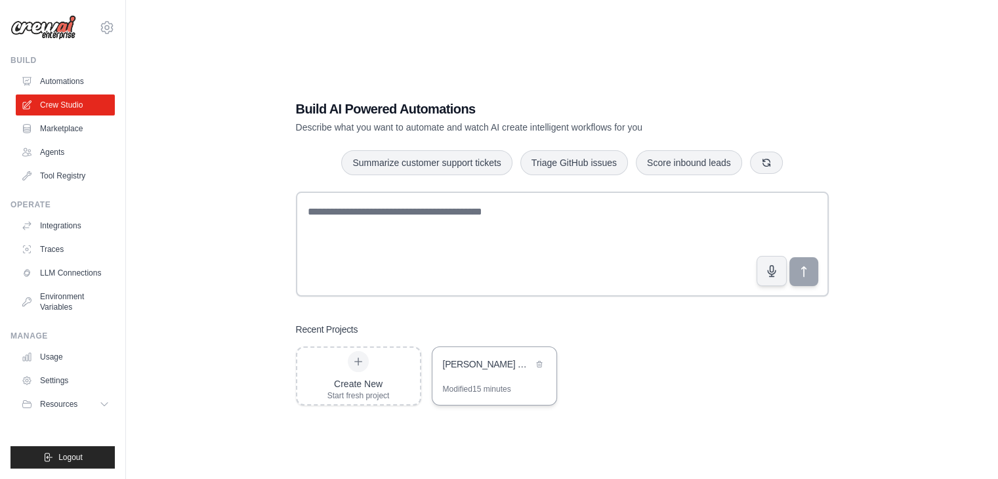
click at [490, 380] on div "[PERSON_NAME] Berlin Social Media Automation" at bounding box center [494, 365] width 124 height 37
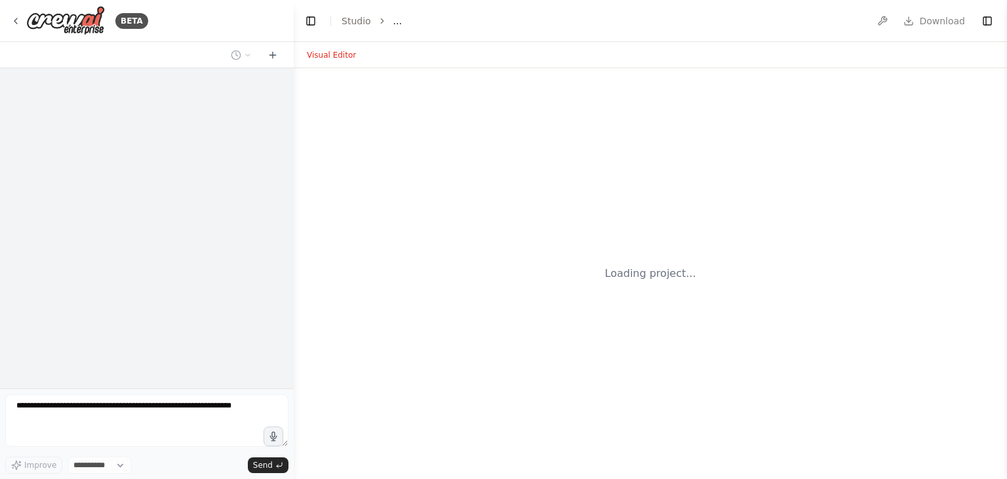
select select "****"
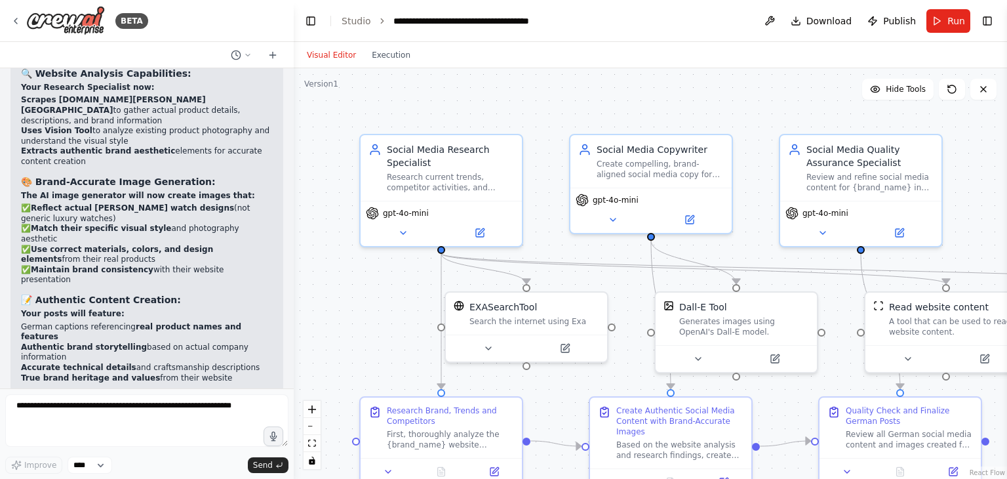
scroll to position [3120, 0]
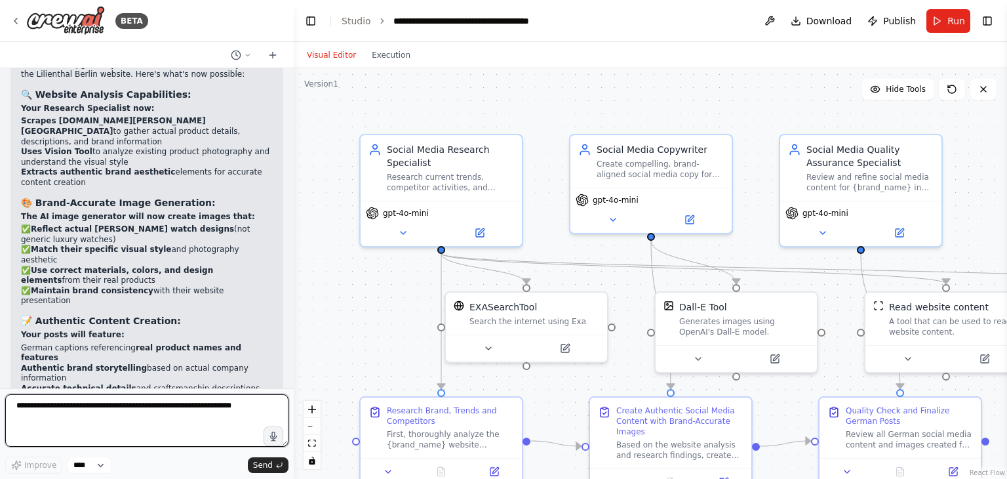
click at [170, 429] on textarea at bounding box center [146, 420] width 283 height 52
type textarea "**********"
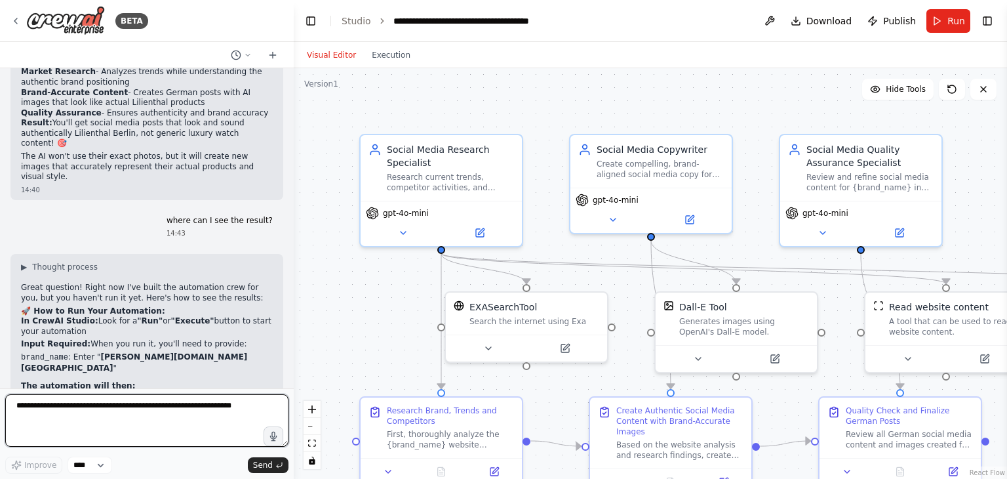
scroll to position [3560, 0]
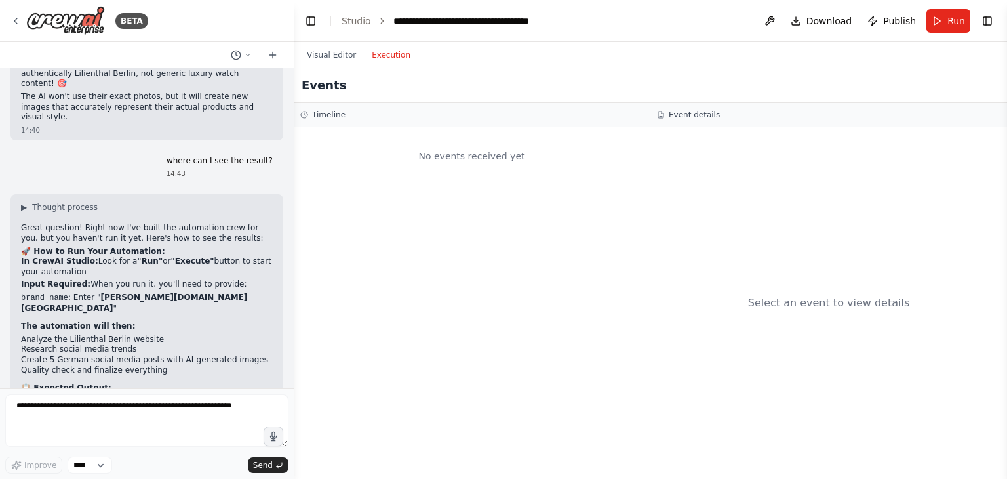
click at [370, 51] on button "Execution" at bounding box center [391, 55] width 54 height 16
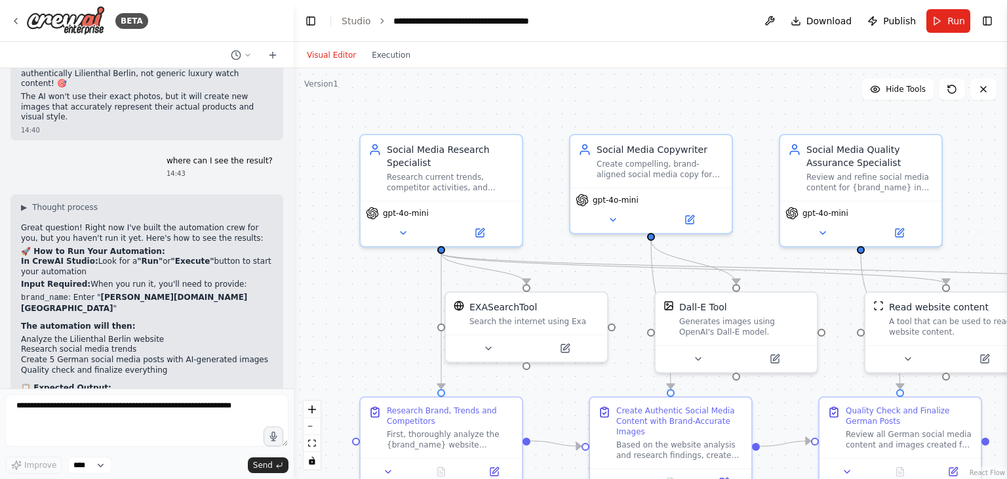
click at [328, 51] on button "Visual Editor" at bounding box center [331, 55] width 65 height 16
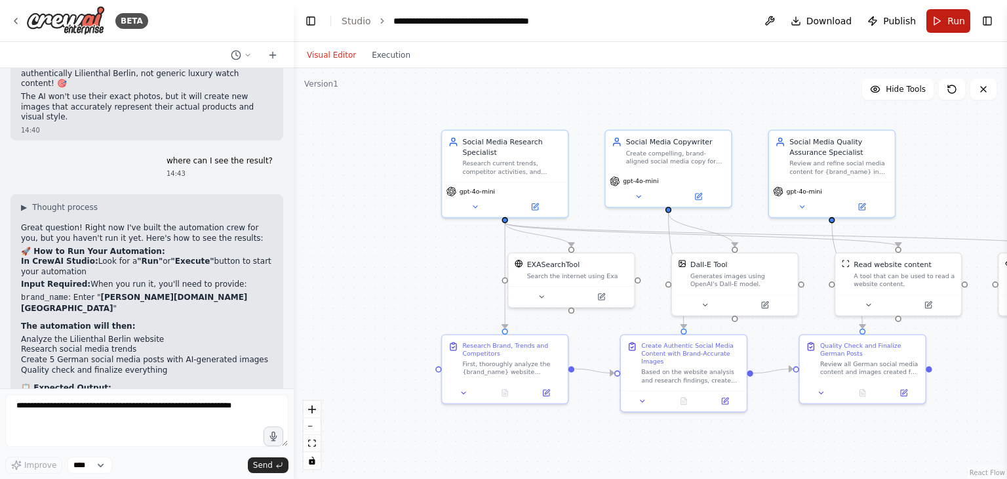
click at [952, 24] on span "Run" at bounding box center [957, 20] width 18 height 13
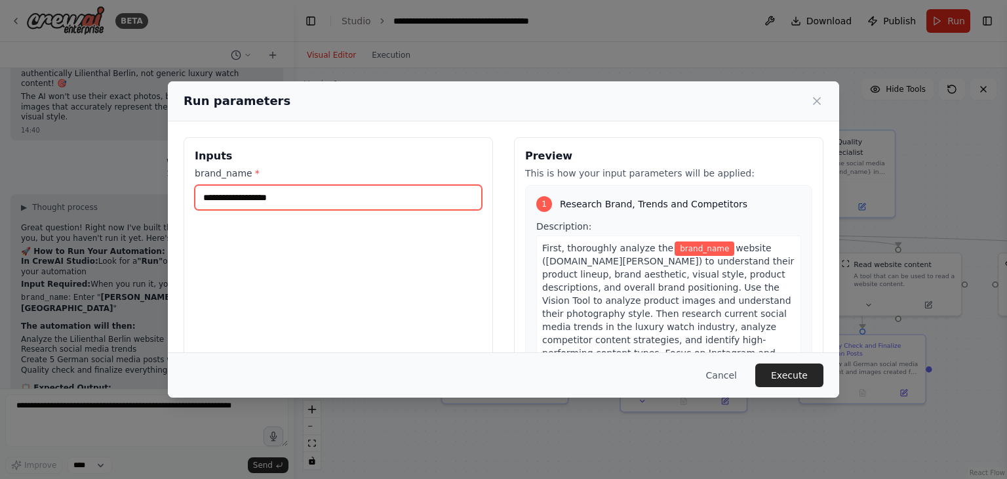
click at [298, 196] on input "brand_name *" at bounding box center [338, 197] width 287 height 25
type input "*"
type input "**********"
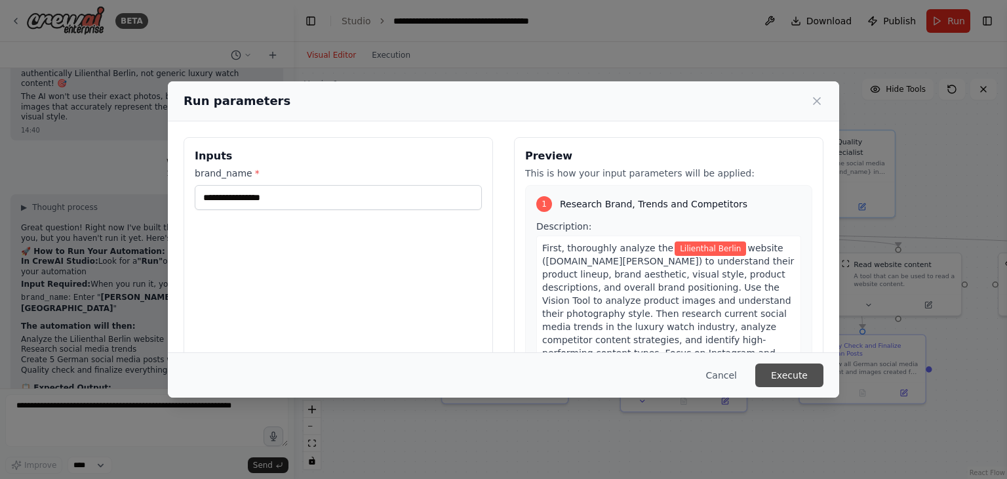
click at [795, 381] on button "Execute" at bounding box center [790, 375] width 68 height 24
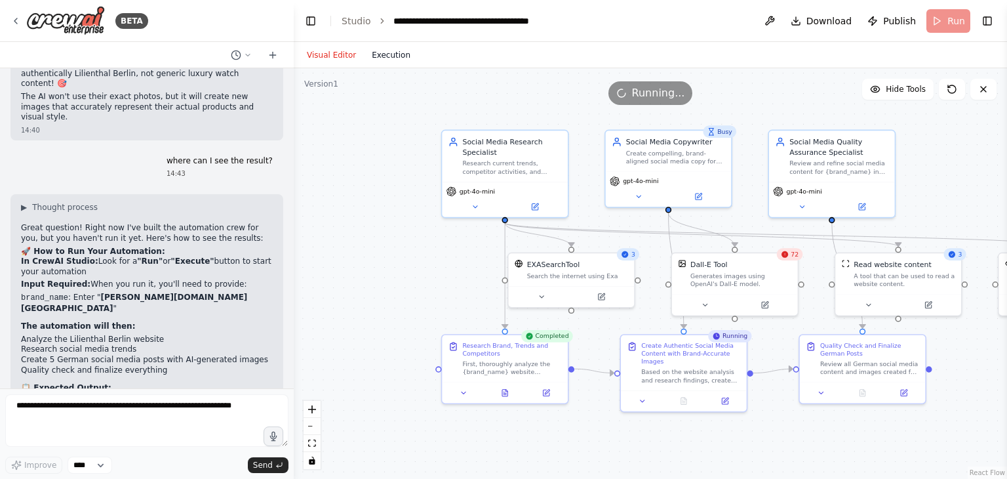
click at [382, 54] on button "Execution" at bounding box center [391, 55] width 54 height 16
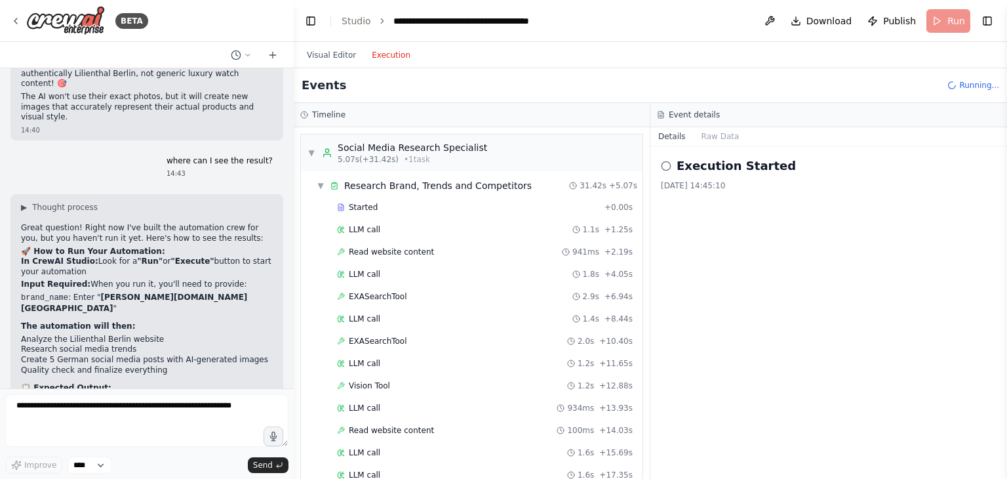
scroll to position [2556, 0]
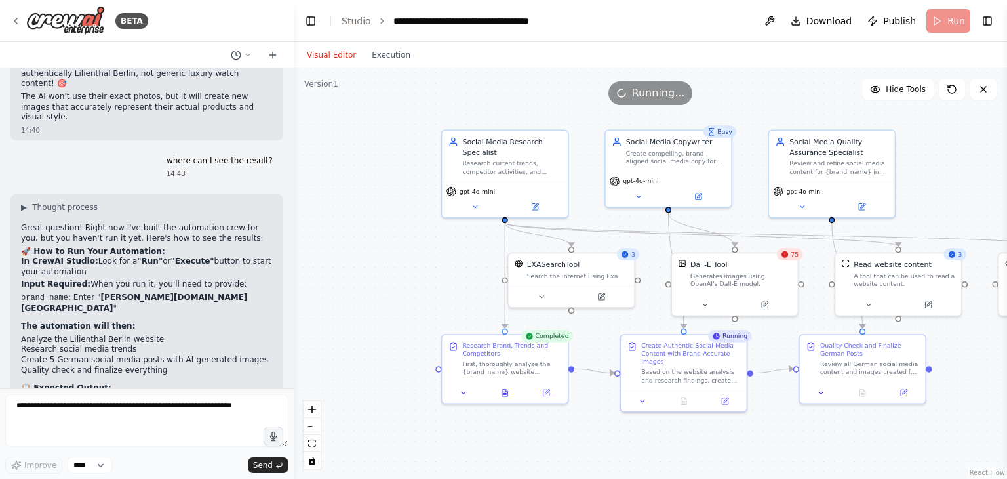
click at [333, 58] on button "Visual Editor" at bounding box center [331, 55] width 65 height 16
click at [704, 304] on icon at bounding box center [705, 302] width 8 height 8
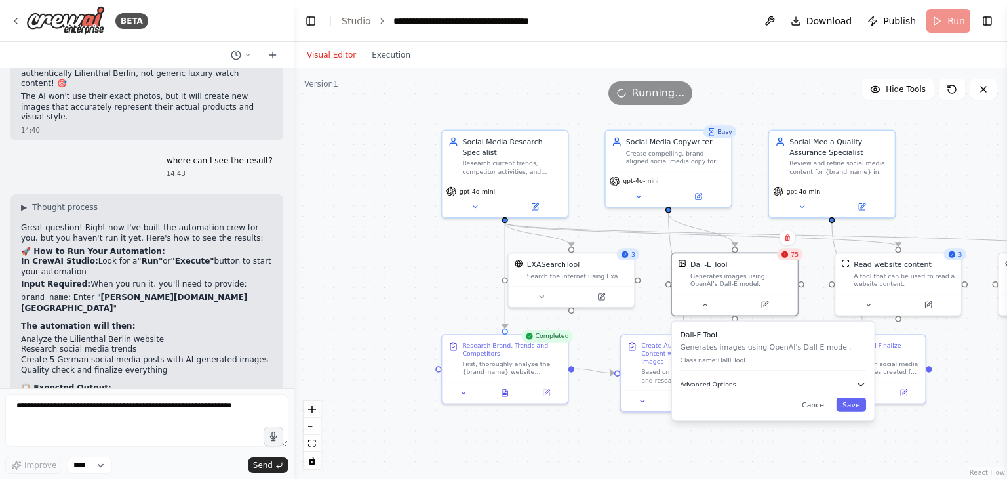
click at [732, 383] on button "Advanced Options" at bounding box center [773, 384] width 186 height 10
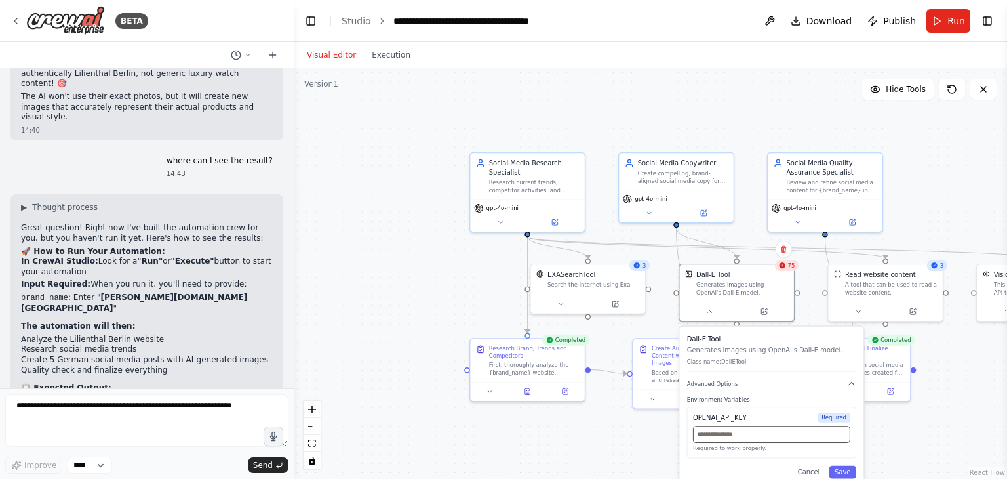
click at [775, 438] on input "text" at bounding box center [771, 434] width 157 height 17
paste input "**********"
type input "**********"
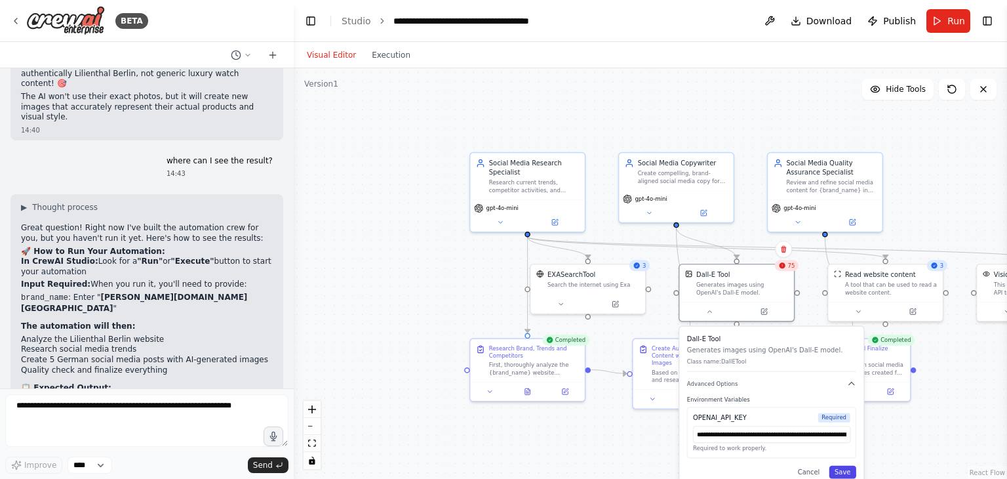
click at [845, 476] on button "Save" at bounding box center [843, 472] width 27 height 13
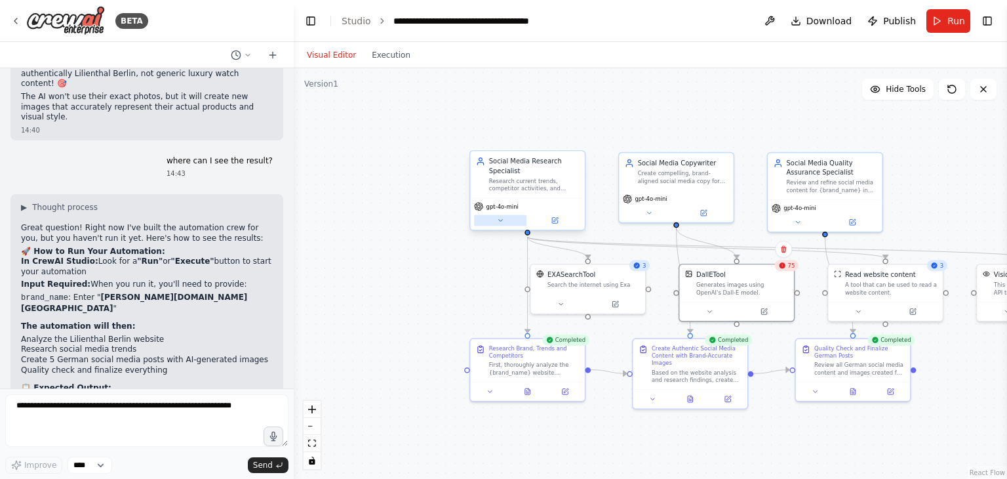
click at [501, 216] on icon at bounding box center [500, 219] width 7 height 7
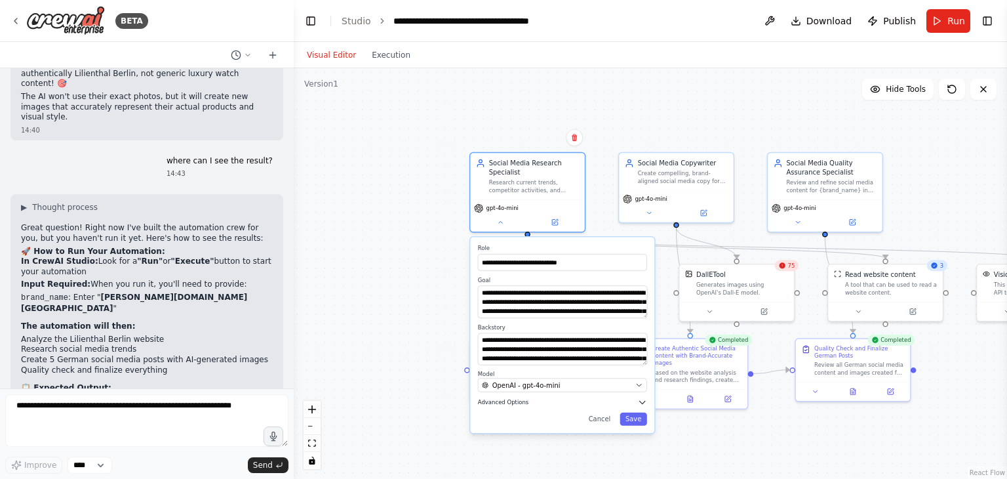
click at [523, 405] on button "Advanced Options" at bounding box center [562, 401] width 169 height 9
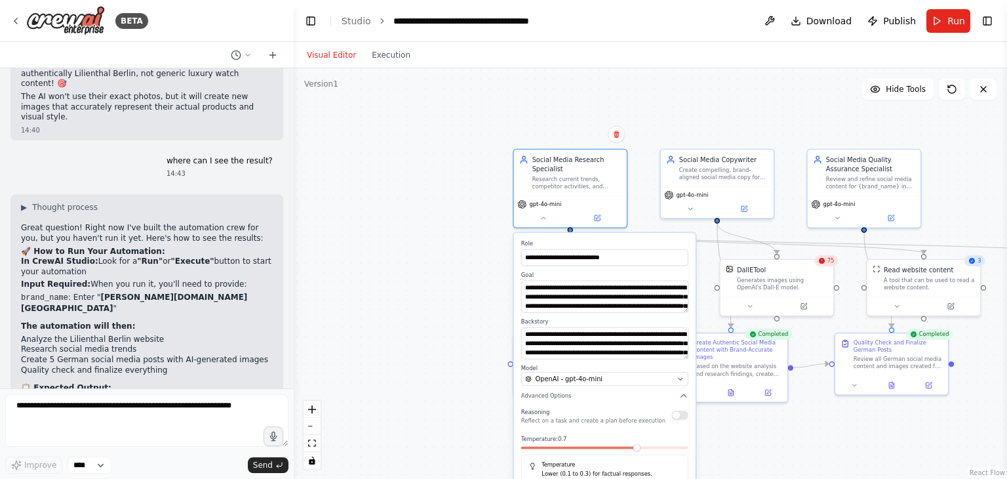
click at [653, 209] on div ".deletable-edge-delete-btn { width: 20px; height: 20px; border: 0px solid #ffff…" at bounding box center [651, 273] width 714 height 411
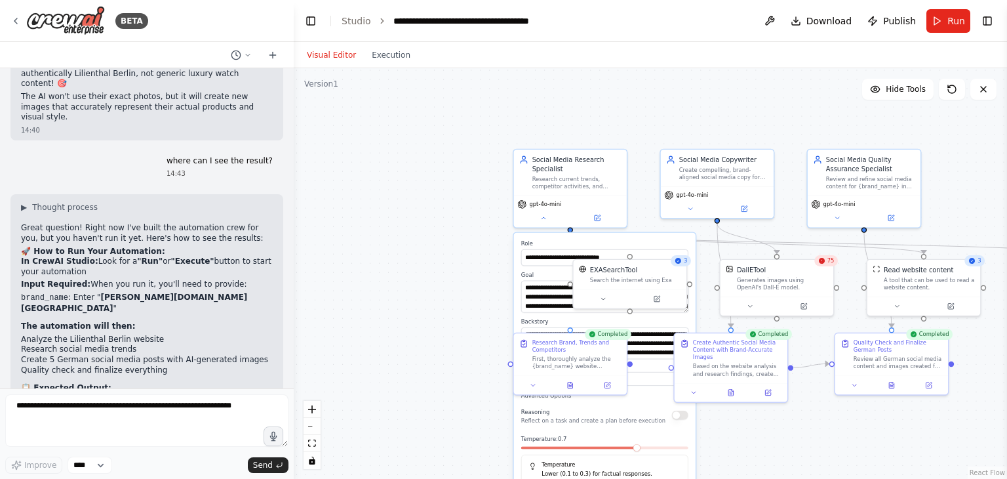
click at [738, 462] on div ".deletable-edge-delete-btn { width: 20px; height: 20px; border: 0px solid #ffff…" at bounding box center [651, 273] width 714 height 411
click at [442, 323] on div ".deletable-edge-delete-btn { width: 20px; height: 20px; border: 0px solid #ffff…" at bounding box center [651, 273] width 714 height 411
click at [543, 218] on icon at bounding box center [543, 216] width 7 height 7
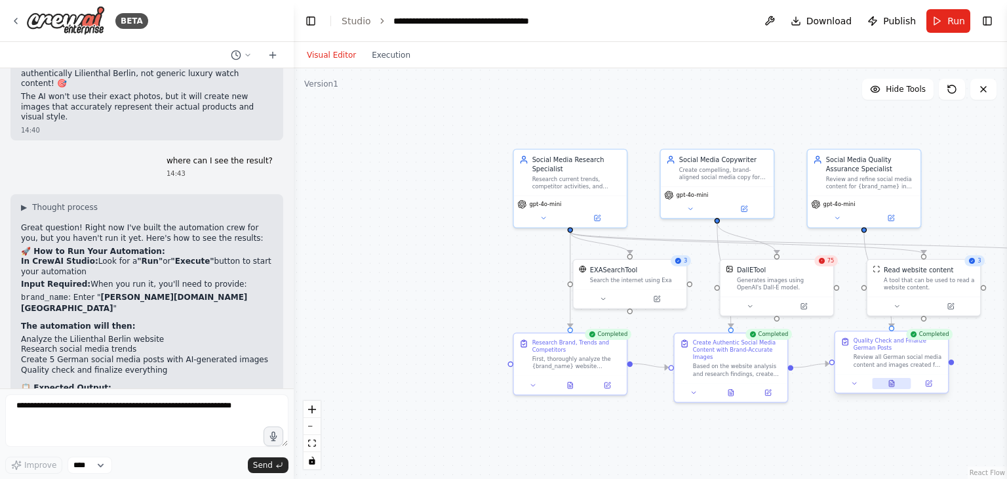
click at [892, 385] on icon at bounding box center [891, 383] width 5 height 6
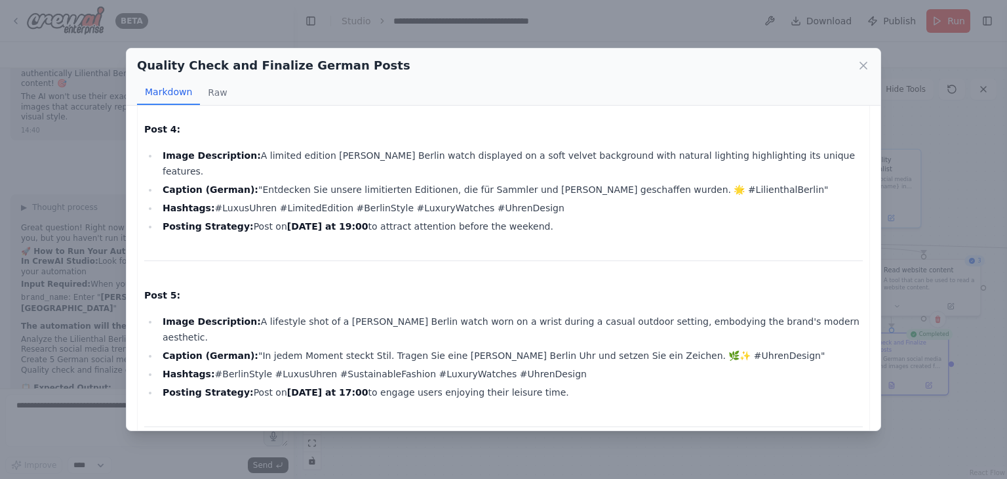
scroll to position [820, 0]
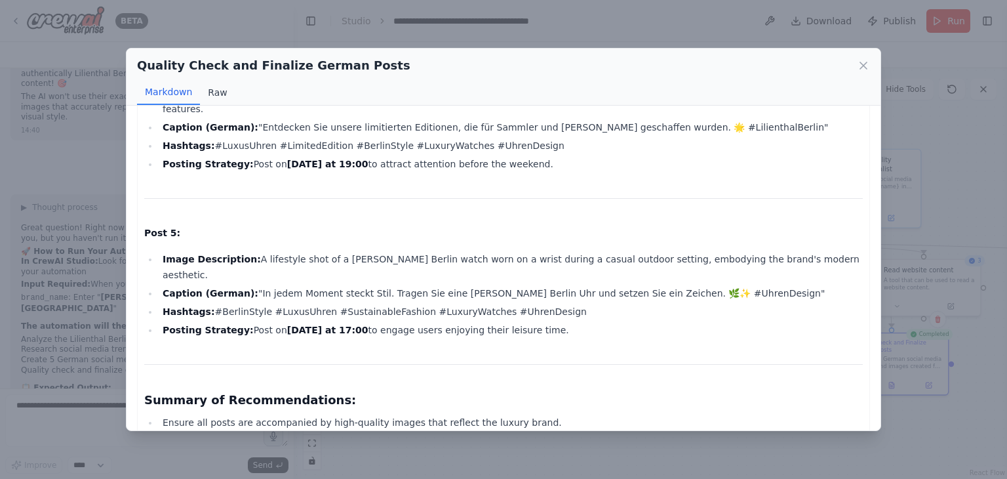
click at [210, 87] on button "Raw" at bounding box center [217, 92] width 35 height 25
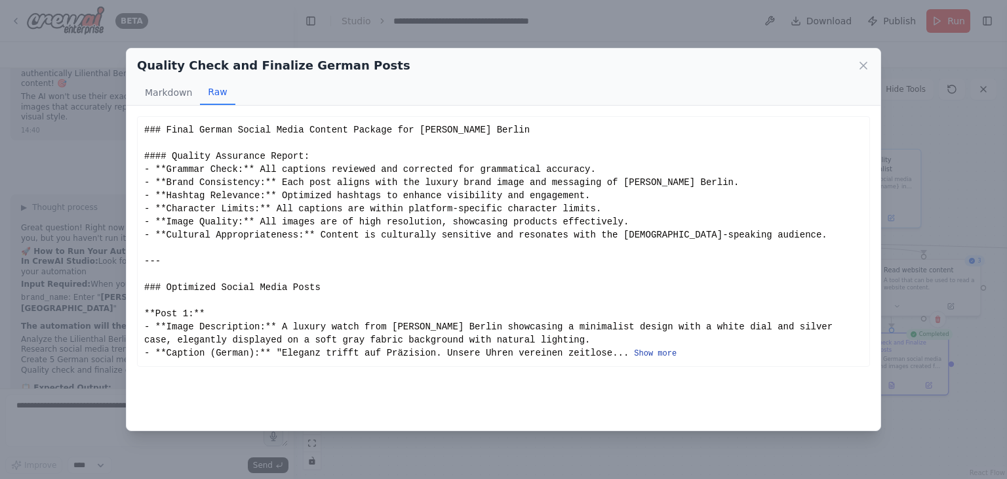
click at [634, 350] on button "Show more" at bounding box center [655, 353] width 43 height 10
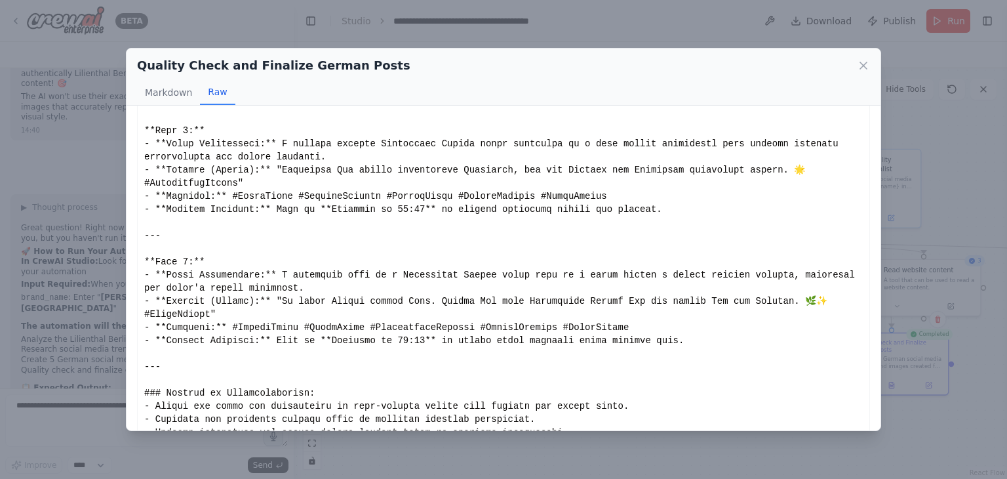
scroll to position [588, 0]
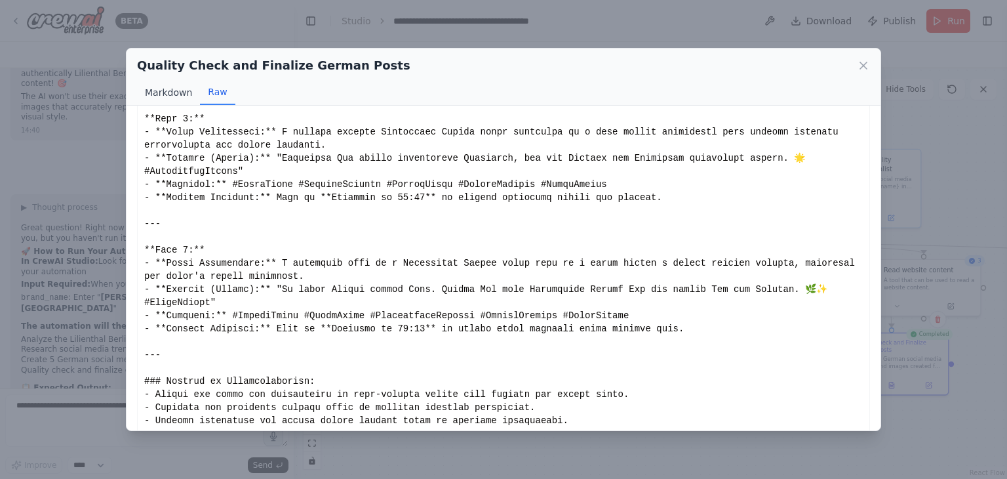
click at [171, 90] on button "Markdown" at bounding box center [168, 92] width 63 height 25
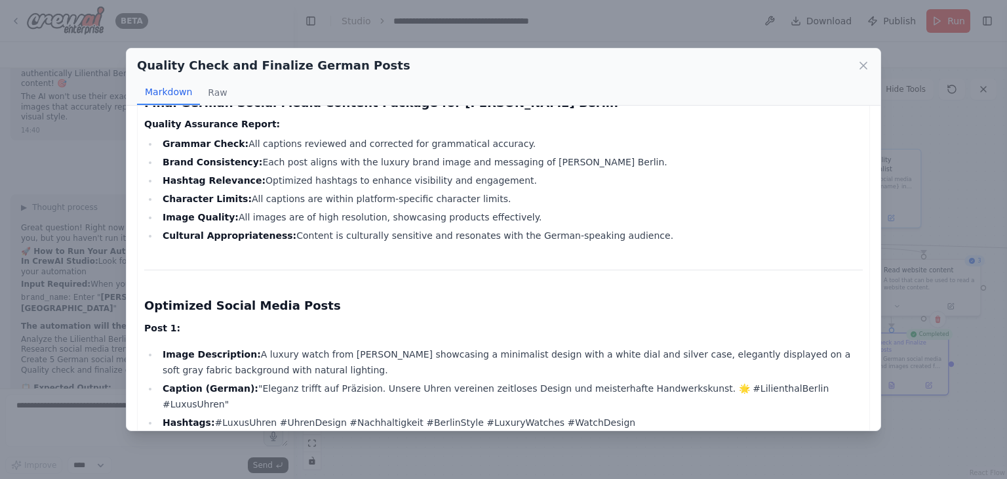
scroll to position [0, 0]
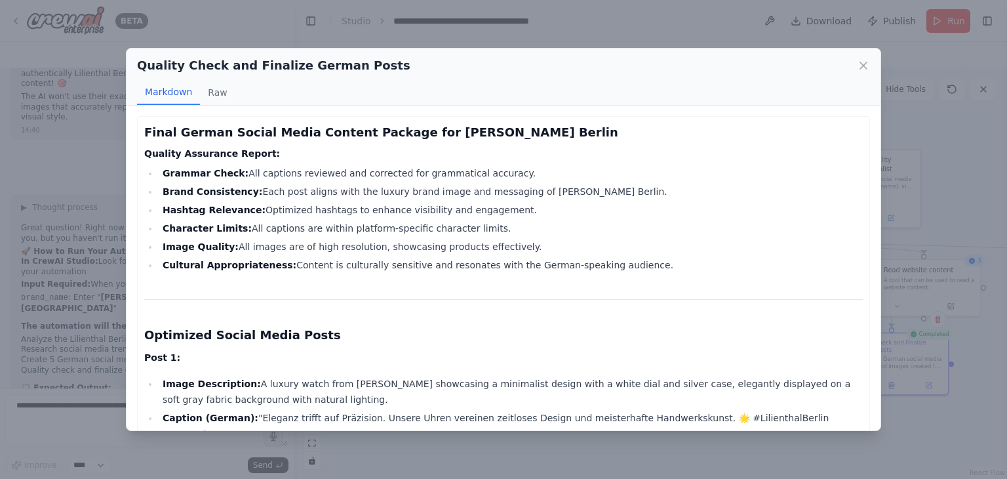
click at [748, 31] on div "Quality Check and Finalize German Posts Markdown Raw Final German Social Media …" at bounding box center [503, 239] width 1007 height 479
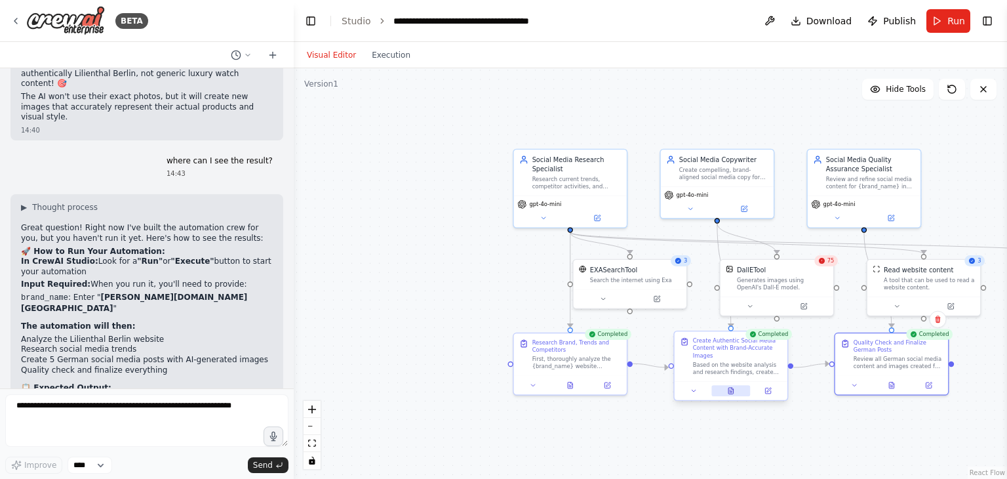
click at [735, 394] on button at bounding box center [731, 390] width 39 height 11
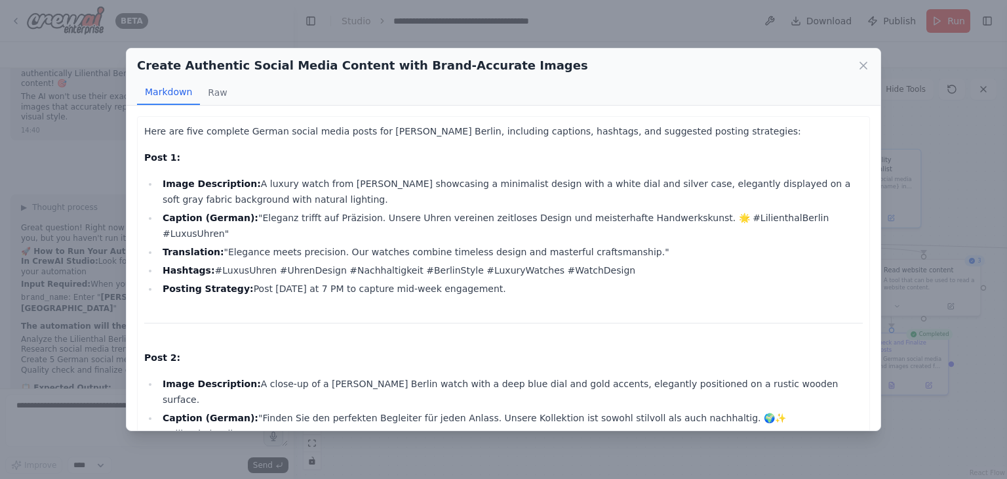
click at [585, 33] on div "Create Authentic Social Media Content with Brand-Accurate Images Markdown Raw H…" at bounding box center [503, 239] width 1007 height 479
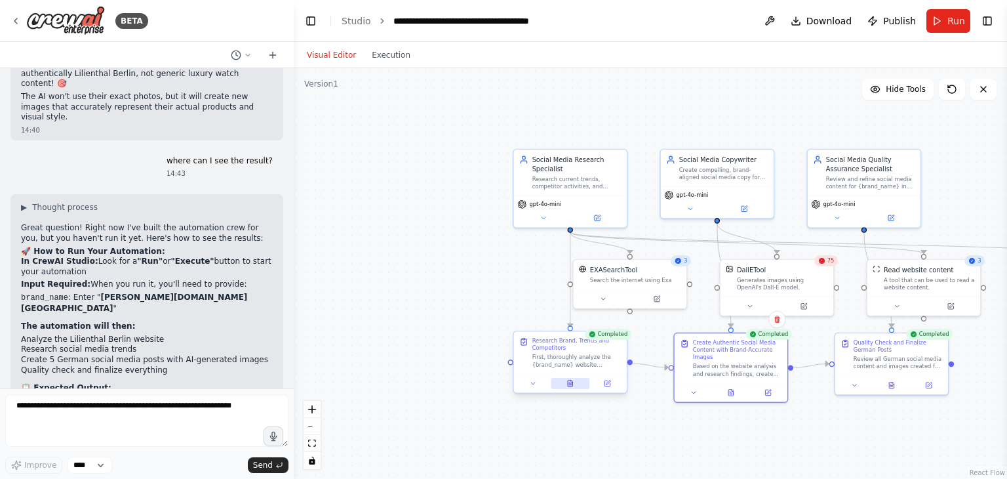
click at [568, 381] on icon at bounding box center [570, 383] width 5 height 6
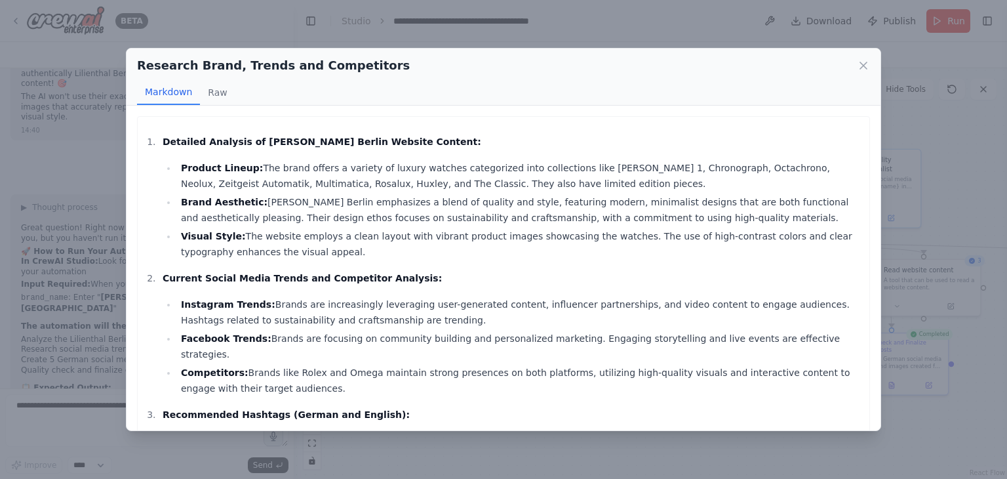
click at [468, 27] on div "Research Brand, Trends and Competitors Markdown Raw Detailed Analysis of Lilien…" at bounding box center [503, 239] width 1007 height 479
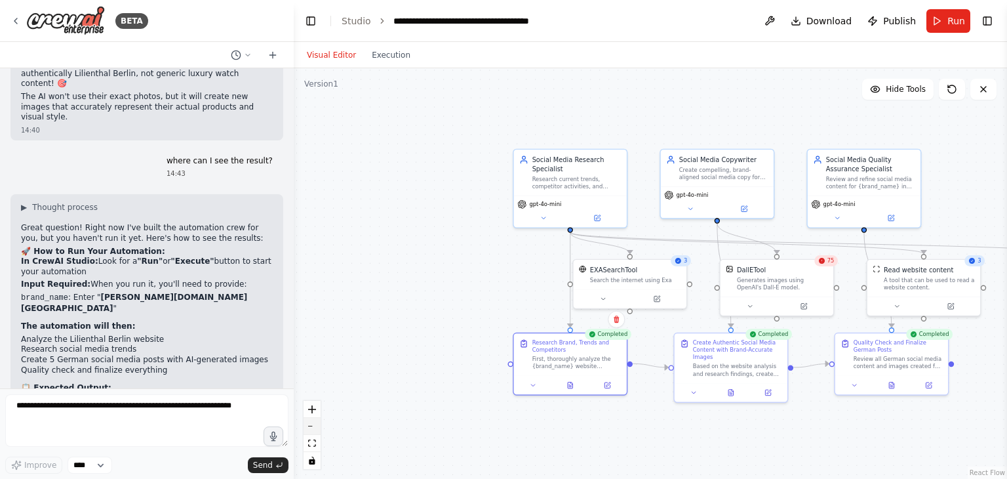
click at [313, 426] on icon "zoom out" at bounding box center [312, 426] width 8 height 1
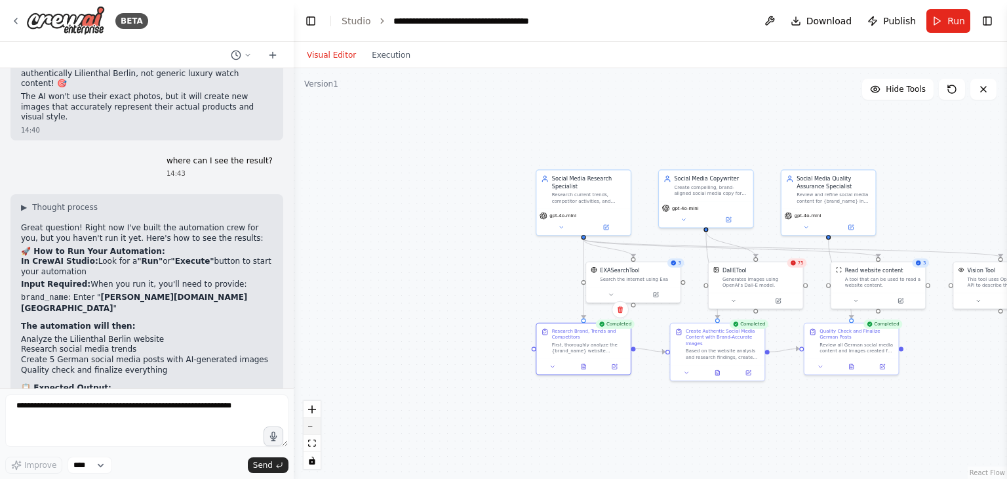
click at [313, 426] on icon "zoom out" at bounding box center [312, 426] width 8 height 1
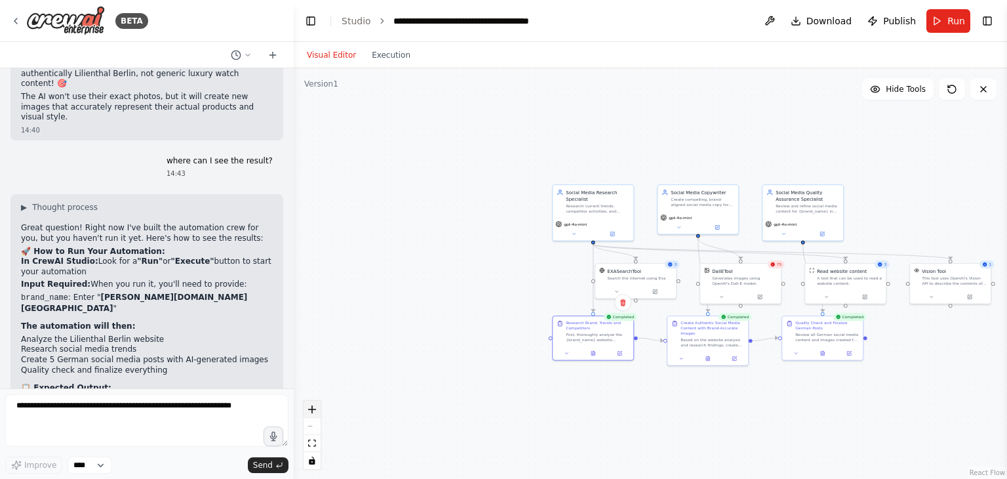
click at [308, 413] on icon "zoom in" at bounding box center [312, 409] width 8 height 8
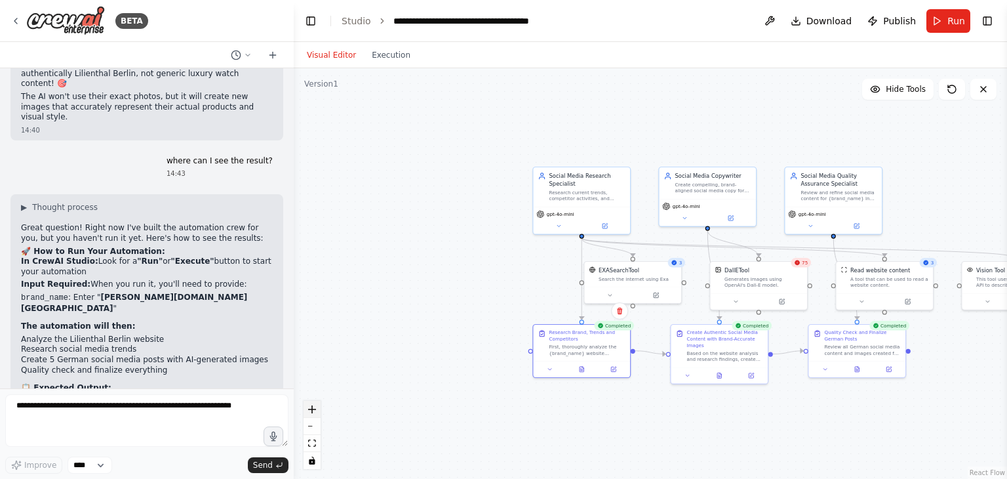
click at [308, 413] on icon "zoom in" at bounding box center [312, 409] width 8 height 8
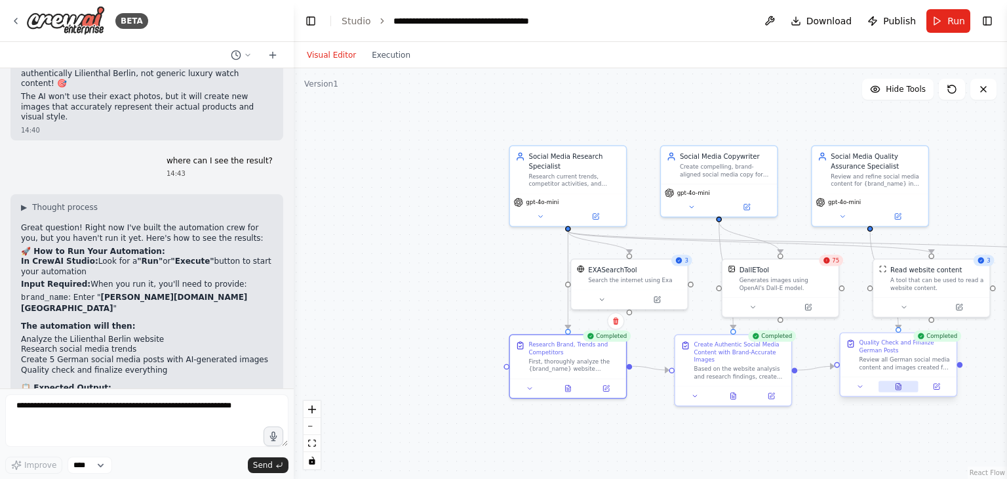
click at [900, 386] on icon at bounding box center [898, 386] width 5 height 7
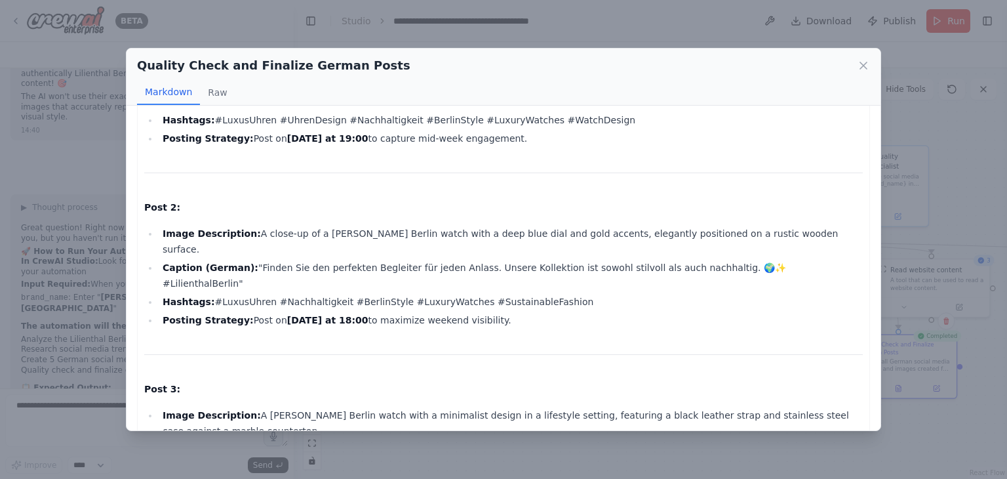
scroll to position [333, 0]
drag, startPoint x: 710, startPoint y: 320, endPoint x: 597, endPoint y: 281, distance: 119.3
click at [597, 281] on div "Final German Social Media Content Package for Lilienthal Berlin Quality Assuran…" at bounding box center [503, 386] width 719 height 1190
click at [865, 66] on icon at bounding box center [864, 65] width 7 height 7
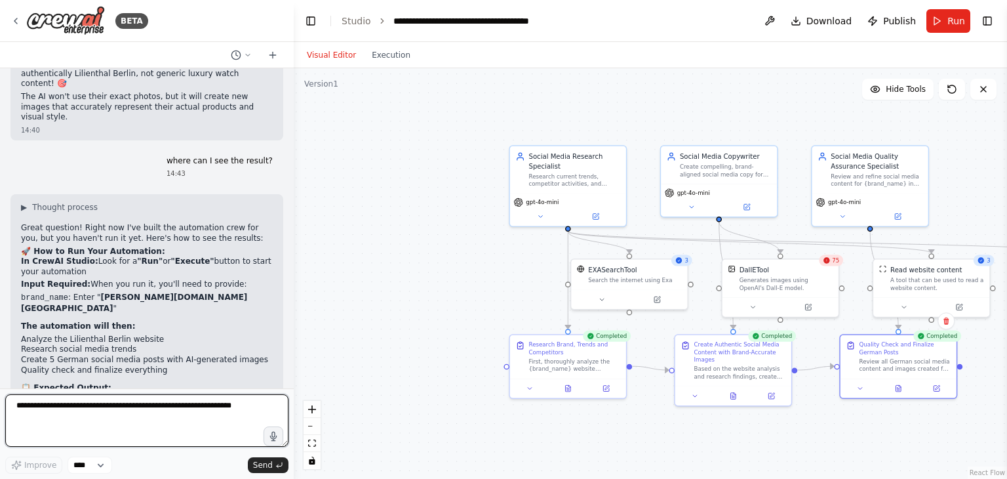
click at [121, 424] on textarea at bounding box center [146, 420] width 283 height 52
type textarea "*"
type textarea "**********"
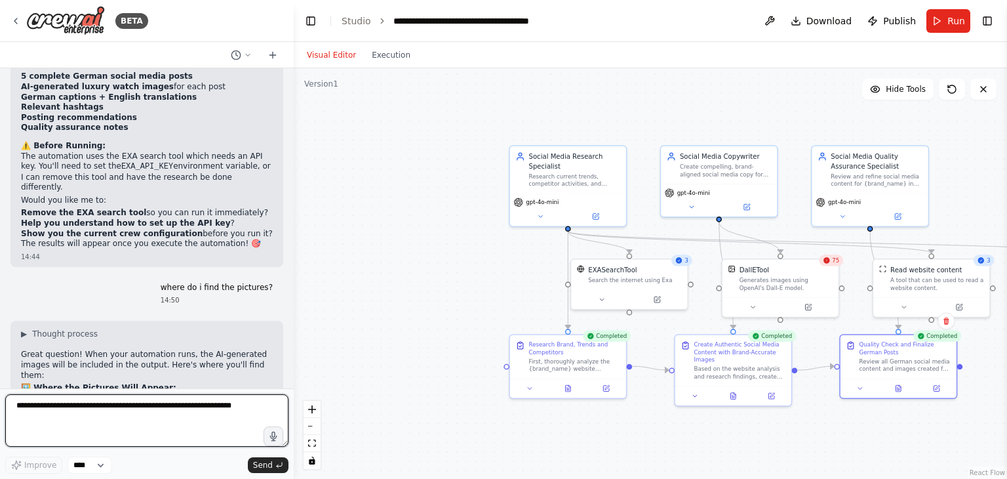
scroll to position [3893, 0]
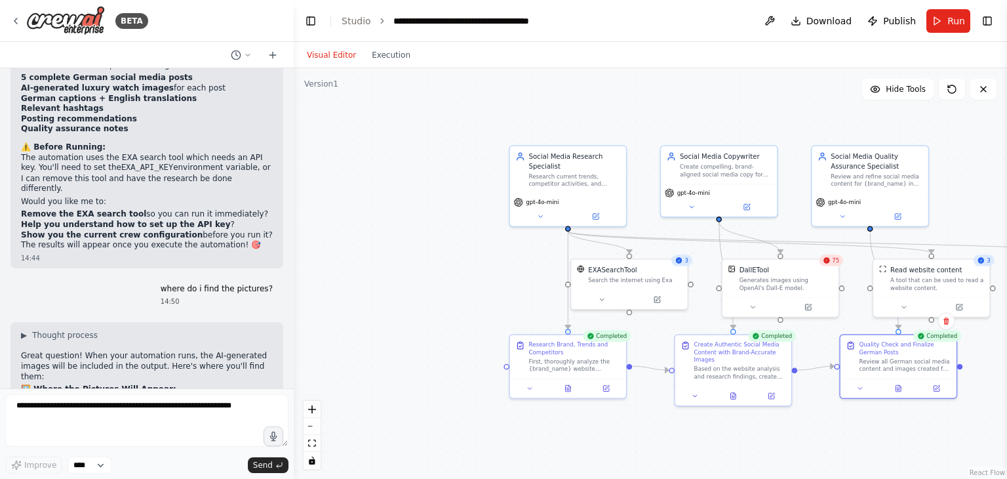
click at [26, 384] on strong "🖼️ Where the Pictures Will Appear:" at bounding box center [98, 388] width 155 height 9
click at [84, 407] on ol "In the Final Output Report: Each of the 5 social media posts will include its g…" at bounding box center [147, 464] width 252 height 115
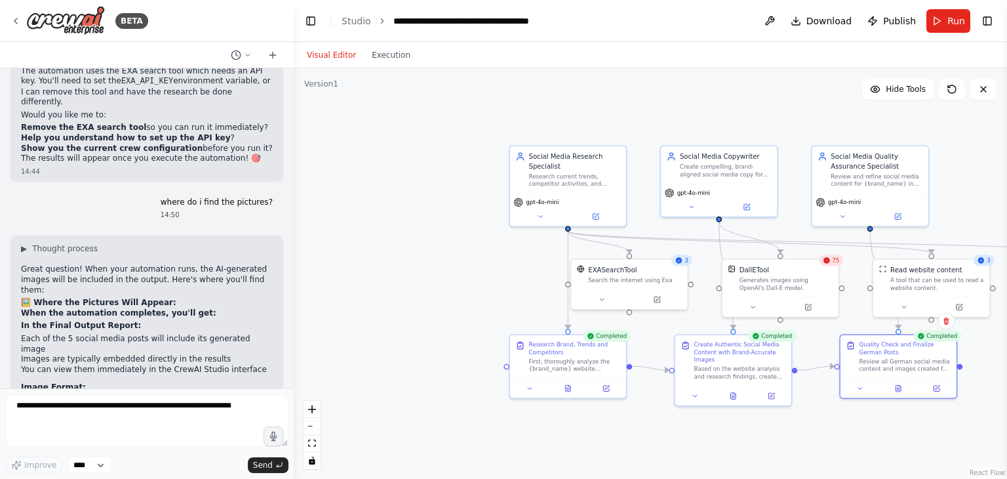
scroll to position [4028, 0]
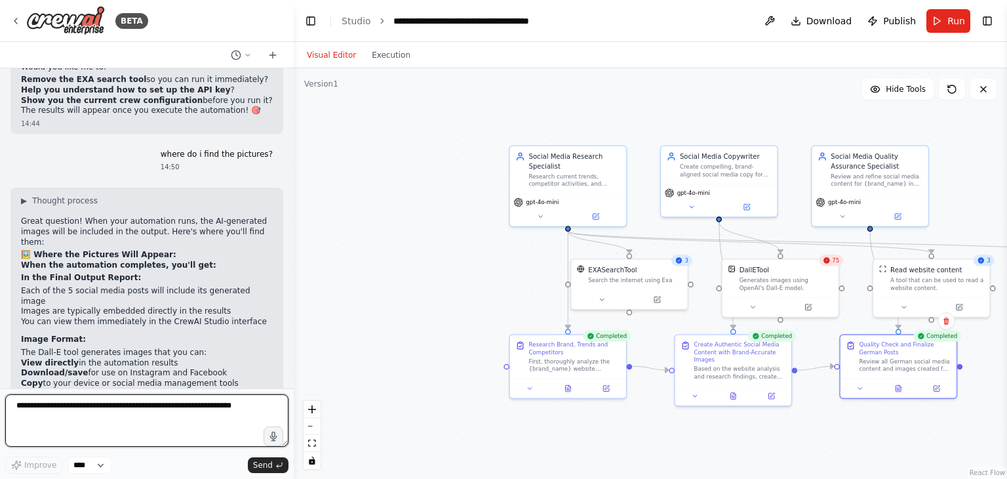
click at [173, 408] on textarea at bounding box center [146, 420] width 283 height 52
type textarea "**********"
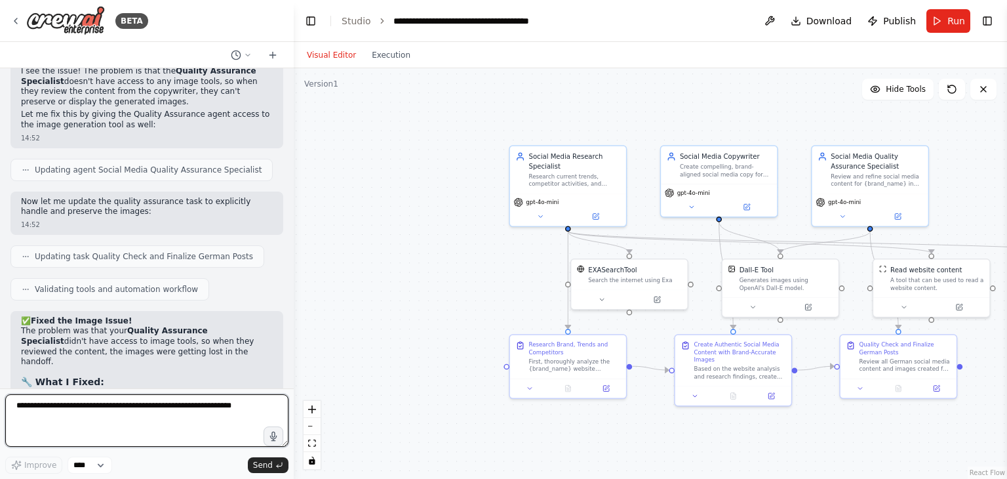
scroll to position [4784, 0]
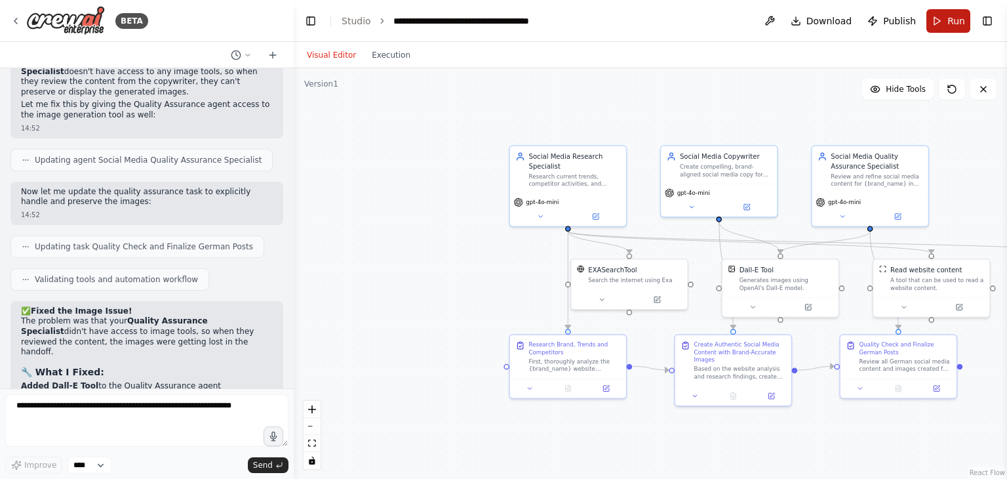
click at [943, 19] on button "Run" at bounding box center [949, 21] width 44 height 24
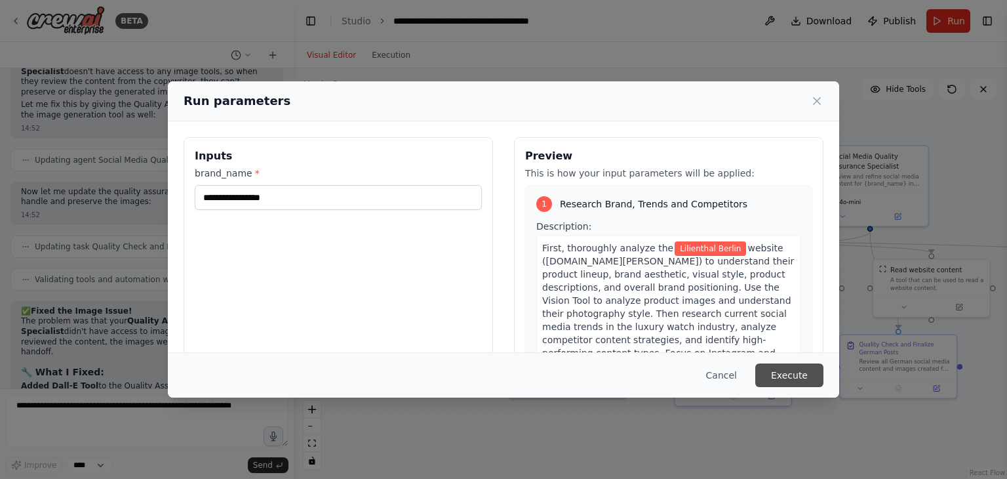
click at [779, 363] on button "Execute" at bounding box center [790, 375] width 68 height 24
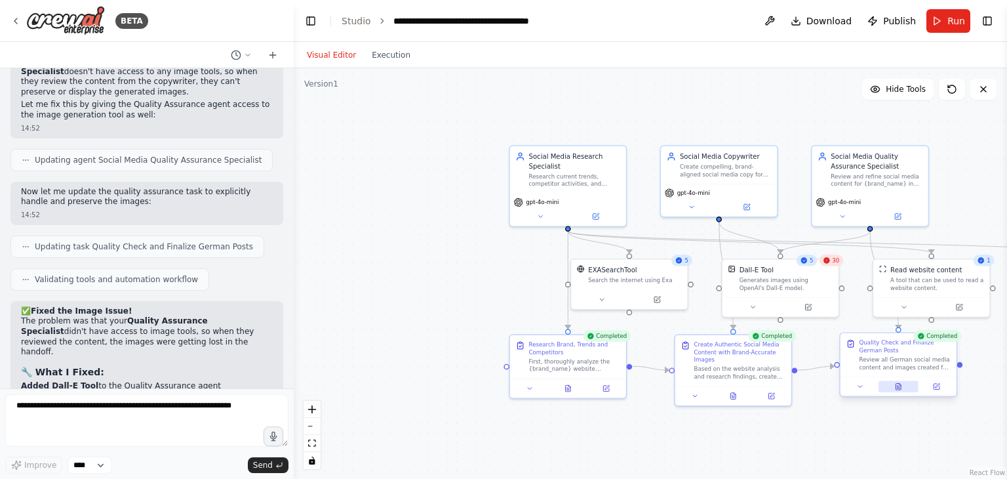
click at [897, 386] on icon at bounding box center [898, 386] width 5 height 7
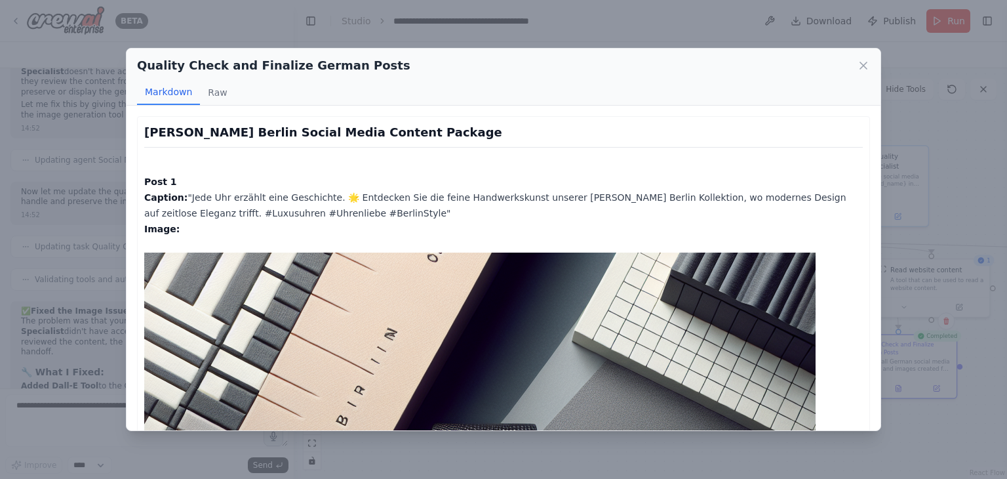
scroll to position [0, 0]
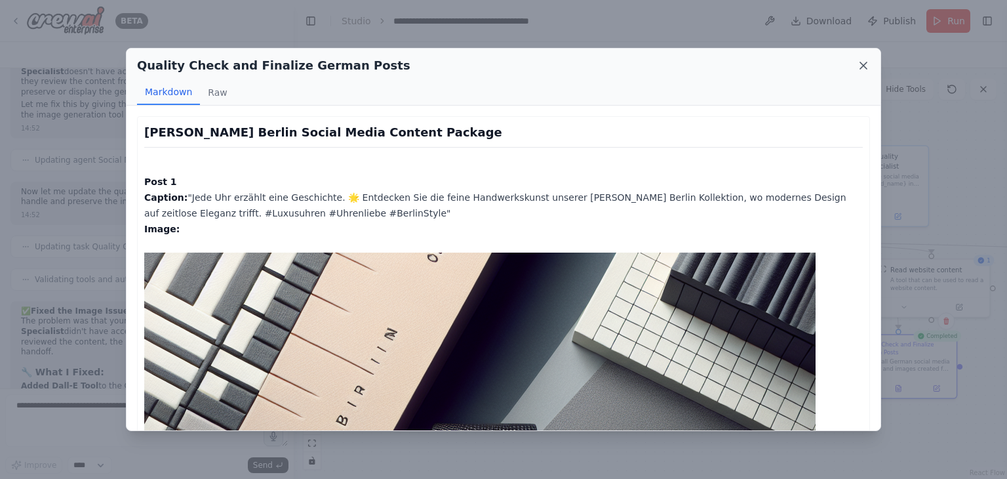
click at [863, 62] on icon at bounding box center [863, 65] width 13 height 13
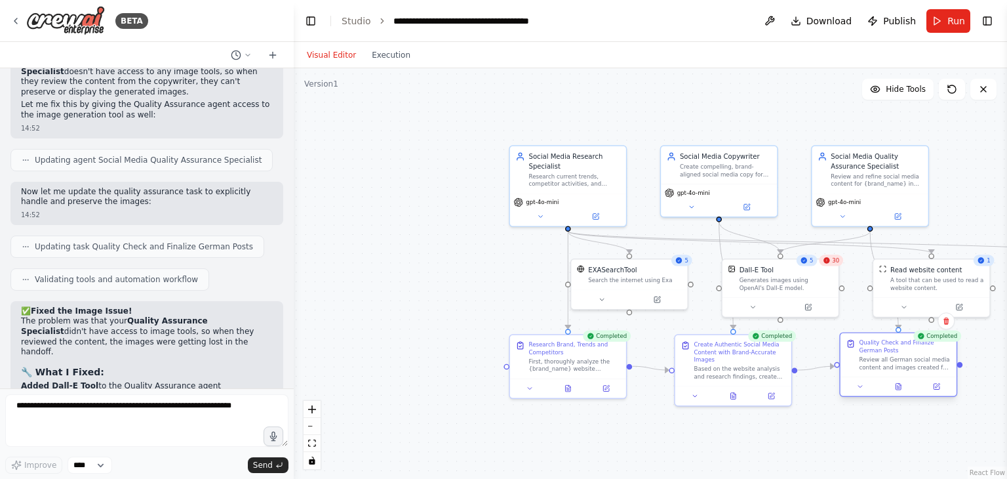
click at [900, 393] on div at bounding box center [899, 386] width 116 height 20
click at [899, 392] on div at bounding box center [899, 386] width 116 height 20
click at [900, 392] on button at bounding box center [899, 386] width 40 height 11
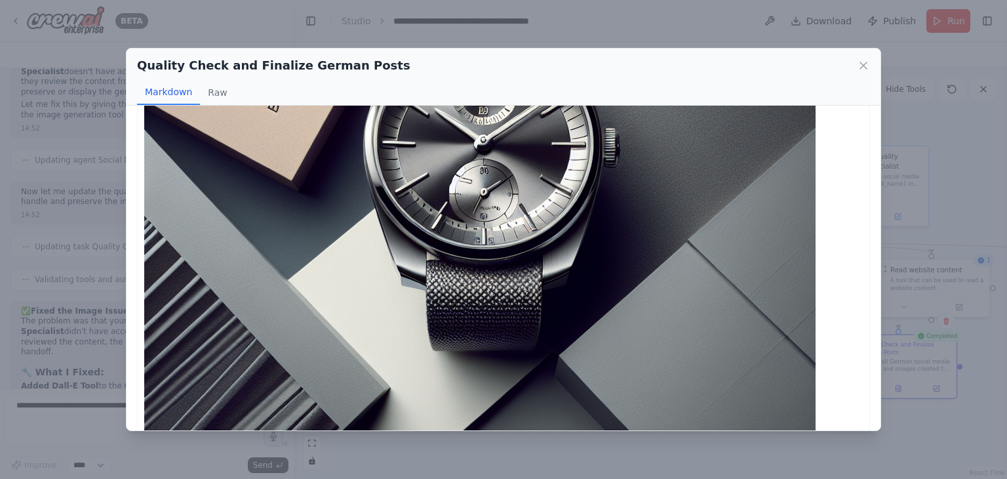
scroll to position [432, 0]
click at [865, 66] on icon at bounding box center [864, 65] width 7 height 7
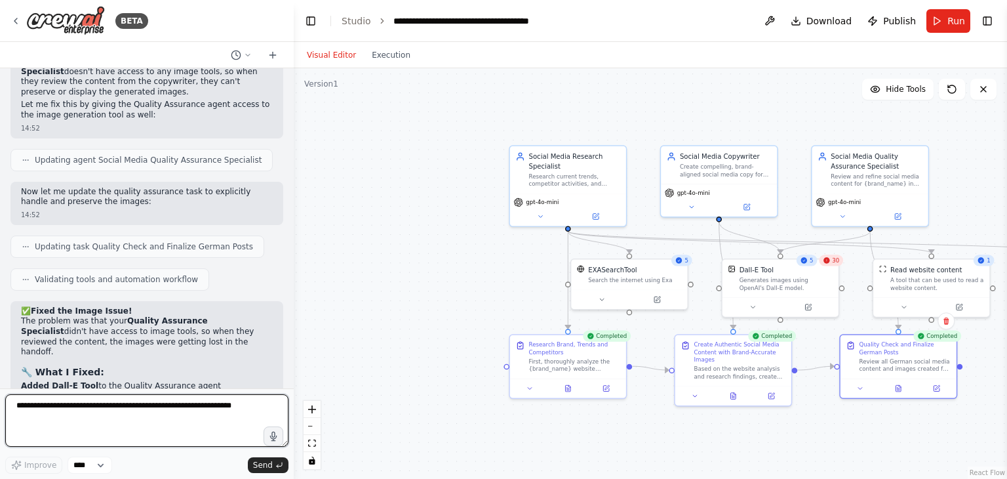
click at [129, 415] on textarea at bounding box center [146, 420] width 283 height 52
type textarea "**********"
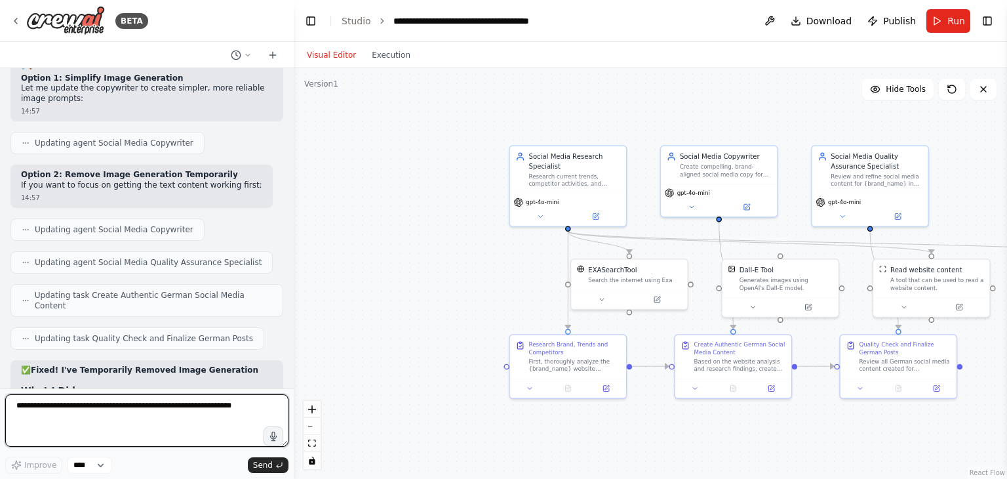
scroll to position [5748, 0]
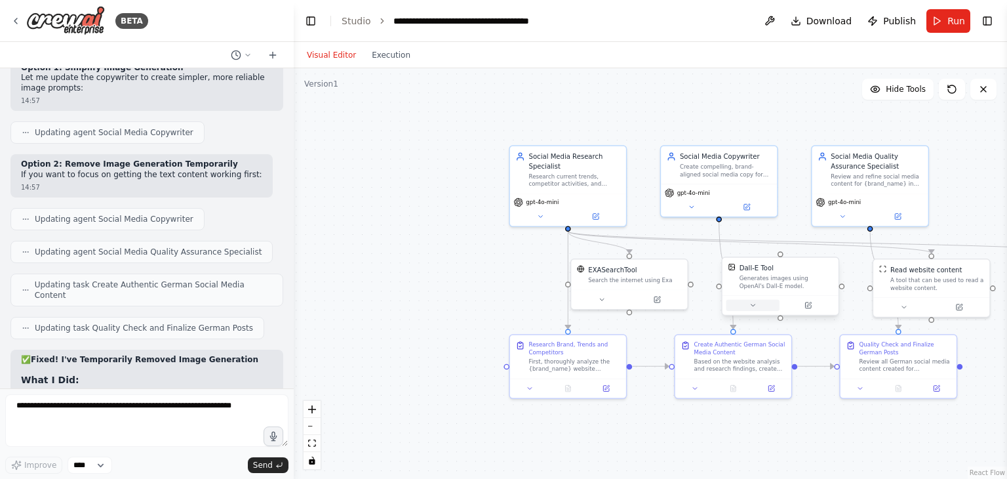
click at [749, 308] on icon at bounding box center [753, 306] width 8 height 8
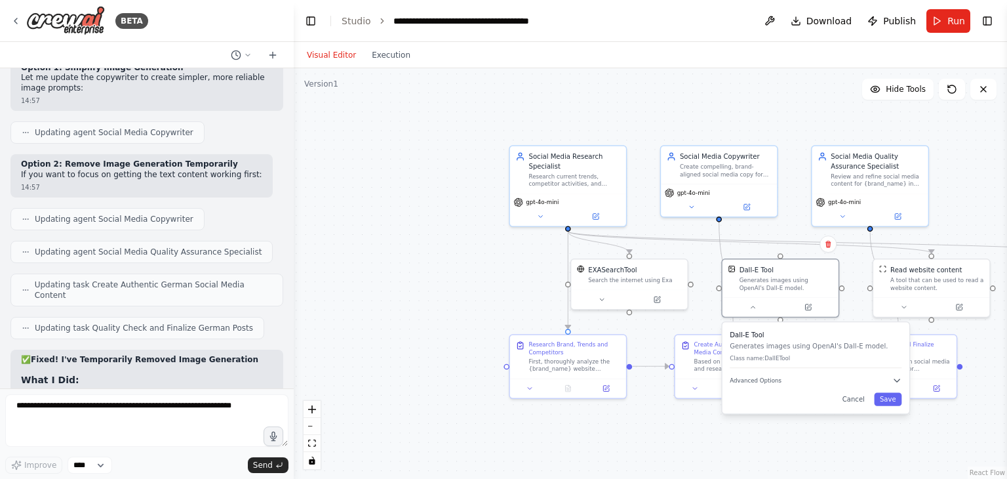
click at [761, 387] on div "Dall-E Tool Generates images using OpenAI's Dall-E model. Class name: DallETool…" at bounding box center [816, 367] width 187 height 91
click at [903, 386] on div "Dall-E Tool Generates images using OpenAI's Dall-E model. Class name: DallETool…" at bounding box center [816, 367] width 187 height 91
click at [895, 380] on icon "button" at bounding box center [897, 380] width 9 height 9
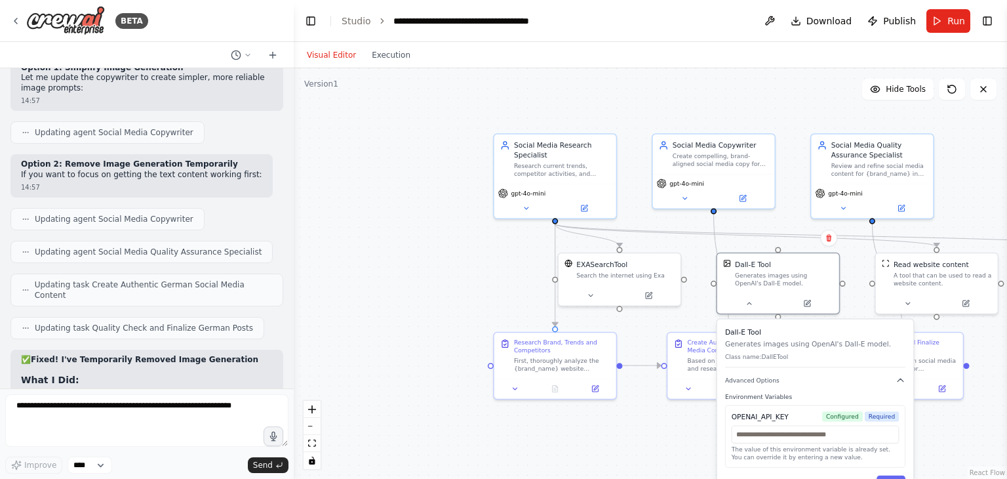
click at [507, 289] on div ".deletable-edge-delete-btn { width: 20px; height: 20px; border: 0px solid #ffff…" at bounding box center [651, 273] width 714 height 411
click at [763, 376] on span "Advanced Options" at bounding box center [752, 380] width 54 height 8
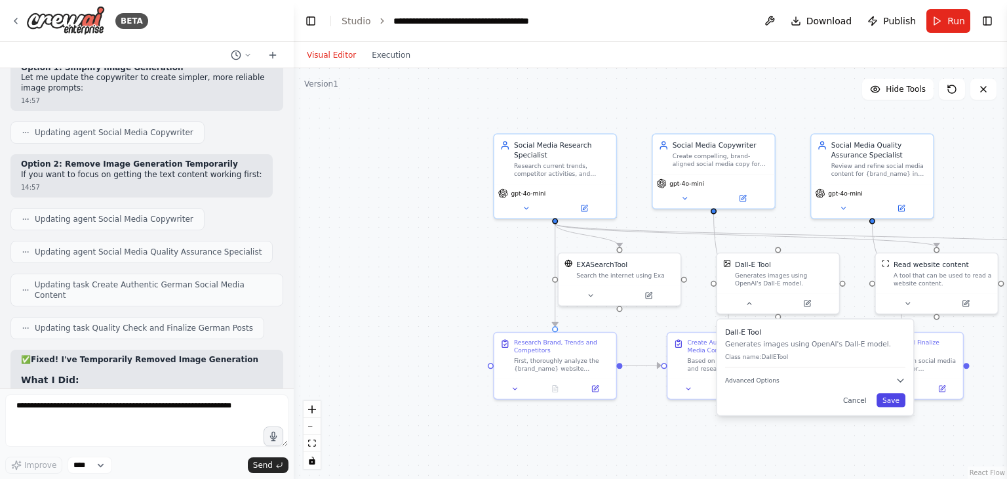
click at [893, 397] on button "Save" at bounding box center [891, 400] width 29 height 14
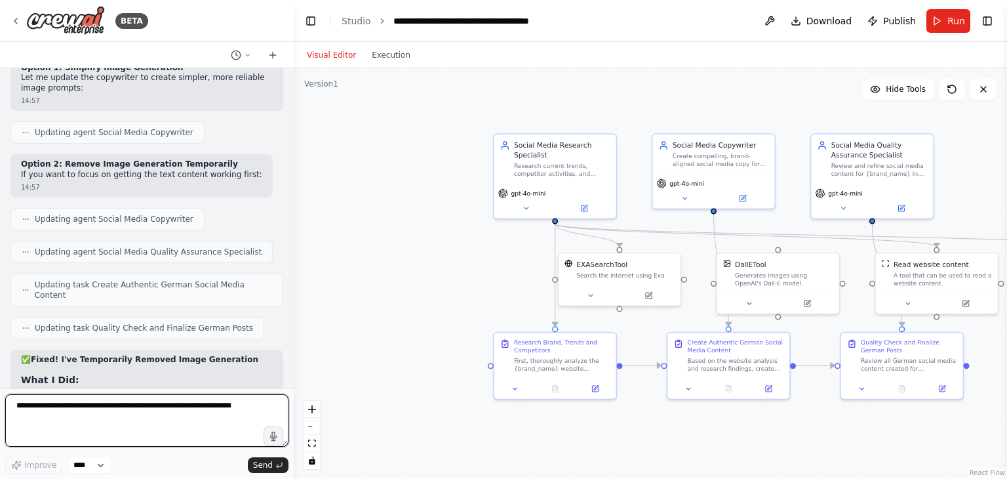
click at [147, 401] on textarea at bounding box center [146, 420] width 283 height 52
type textarea "**********"
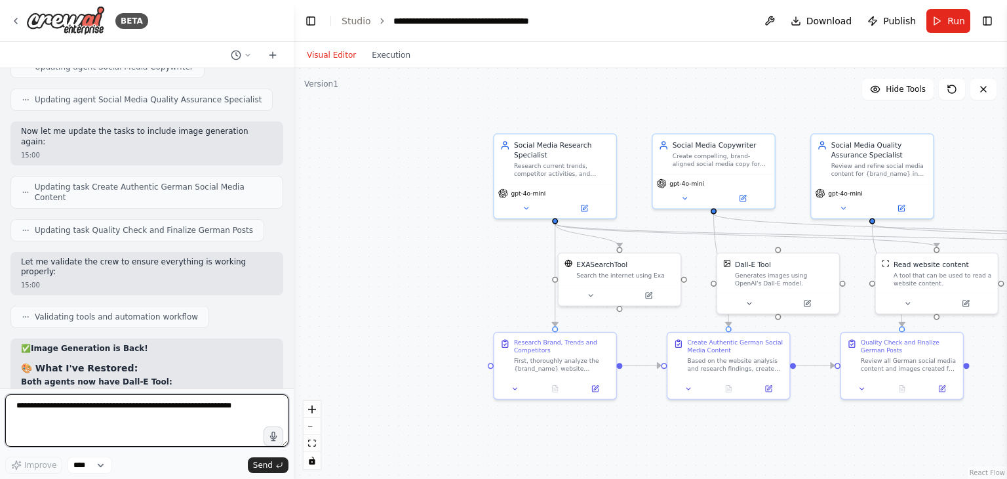
scroll to position [6530, 0]
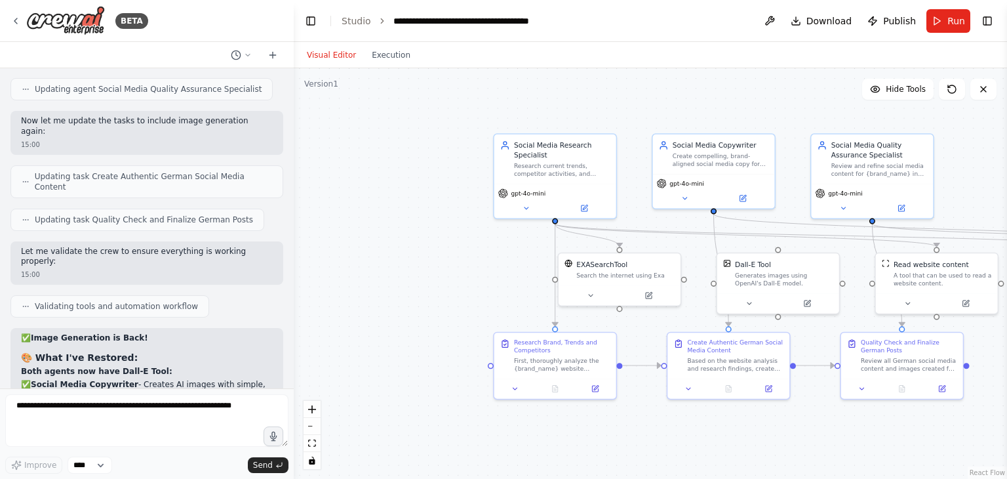
drag, startPoint x: 147, startPoint y: 401, endPoint x: 50, endPoint y: 228, distance: 198.5
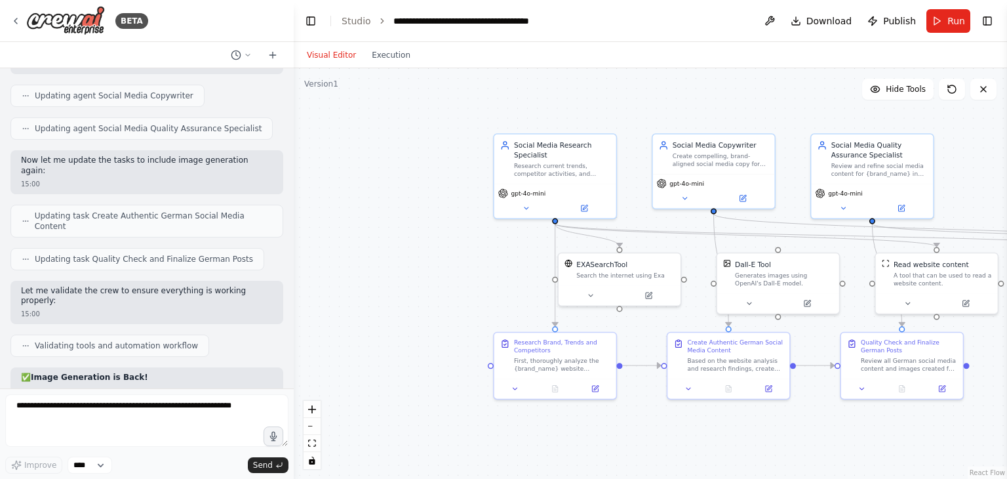
scroll to position [6493, 0]
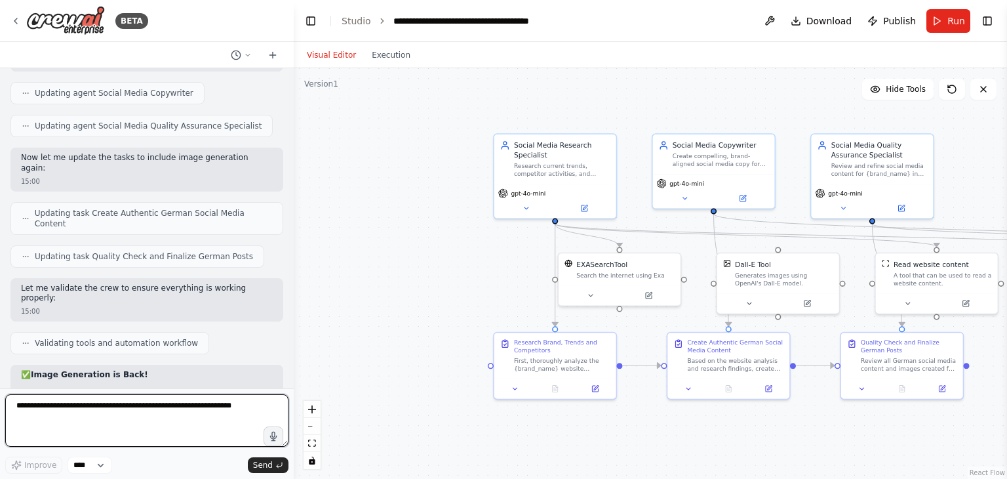
click at [100, 409] on textarea at bounding box center [146, 420] width 283 height 52
type textarea "**********"
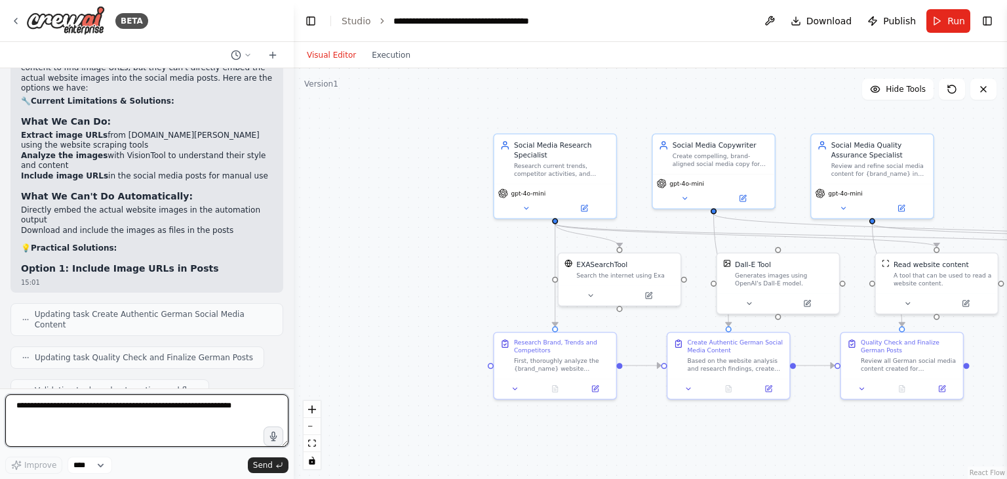
scroll to position [7468, 0]
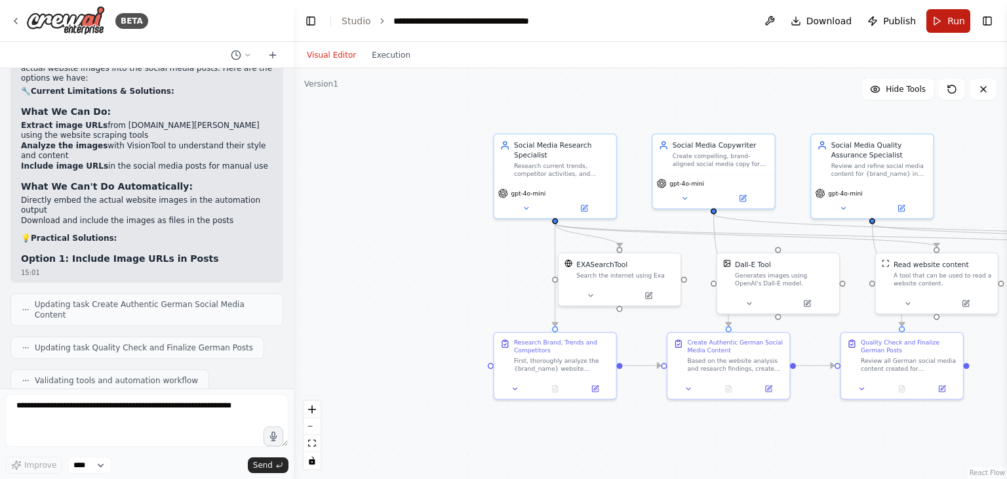
click at [945, 17] on button "Run" at bounding box center [949, 21] width 44 height 24
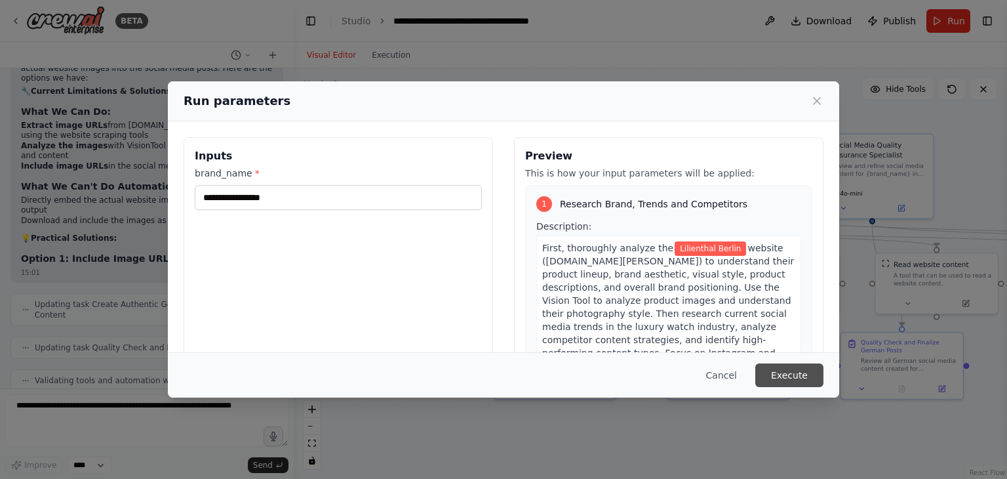
click at [805, 371] on button "Execute" at bounding box center [790, 375] width 68 height 24
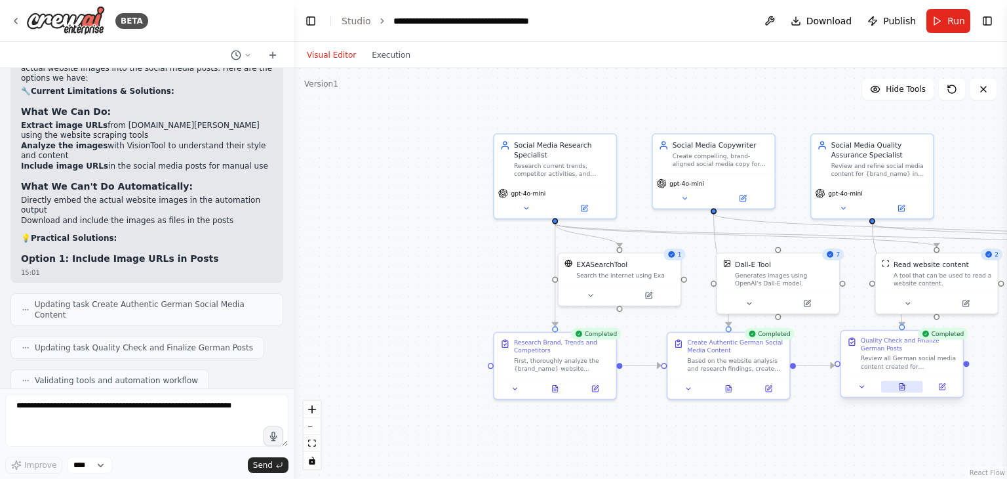
click at [901, 386] on icon at bounding box center [902, 387] width 5 height 7
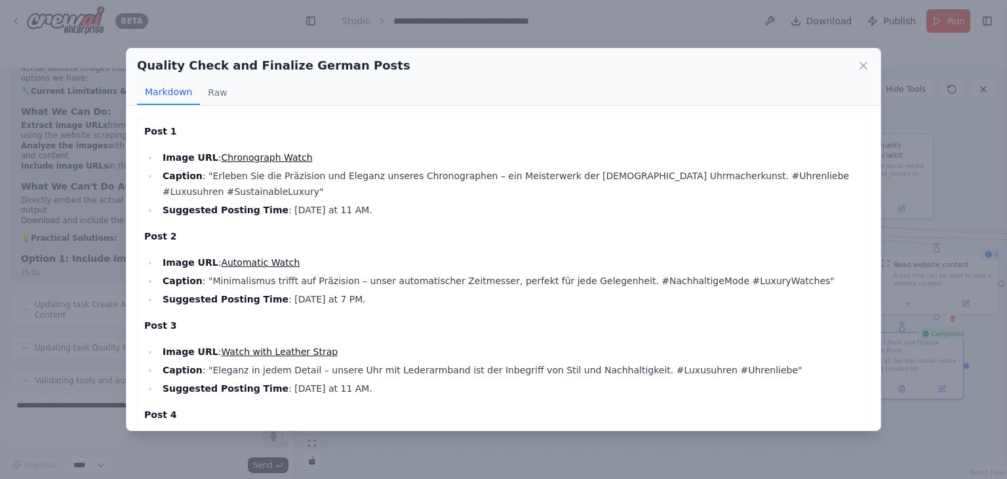
click at [266, 159] on link "Chronograph Watch" at bounding box center [266, 157] width 91 height 10
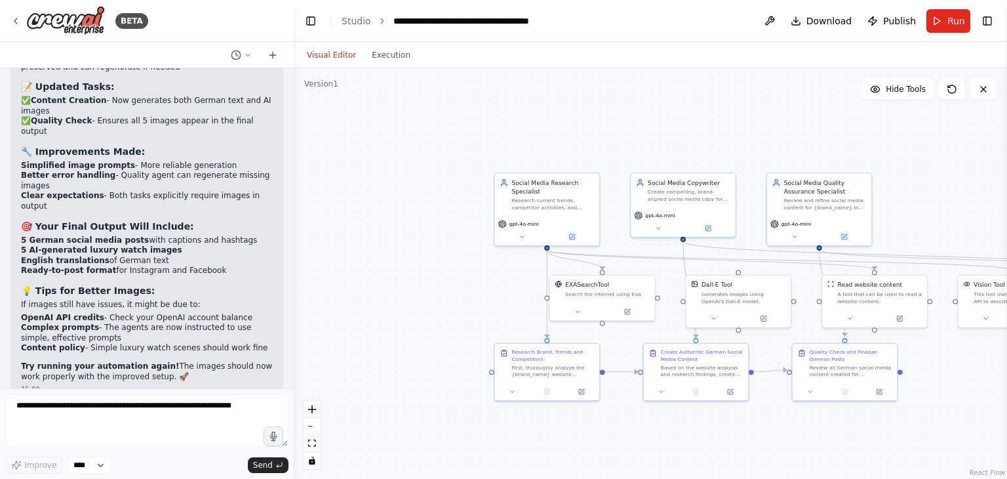
click at [840, 416] on div ".deletable-edge-delete-btn { width: 20px; height: 20px; border: 0px solid #ffff…" at bounding box center [651, 273] width 714 height 411
click at [945, 19] on button "Run" at bounding box center [949, 21] width 44 height 24
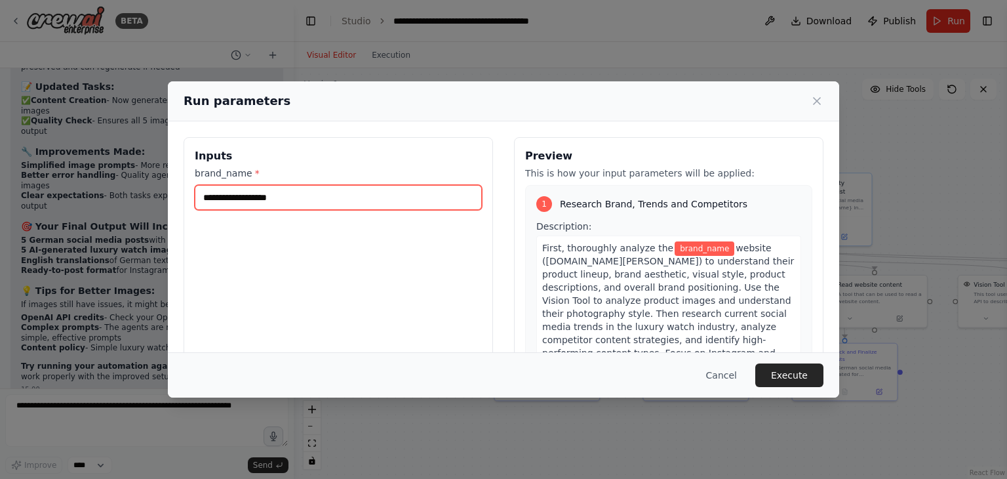
click at [260, 202] on input "brand_name *" at bounding box center [338, 197] width 287 height 25
type input "*"
type input "**********"
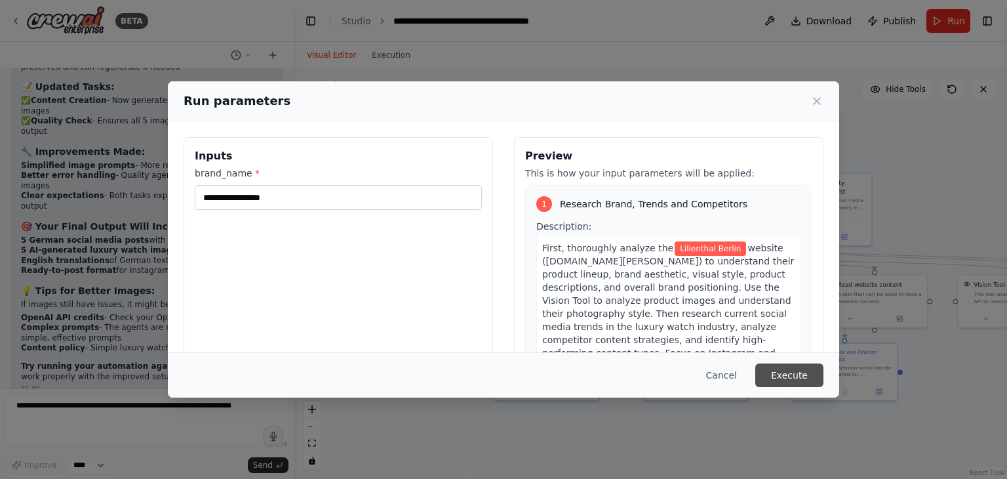
click at [800, 373] on button "Execute" at bounding box center [790, 375] width 68 height 24
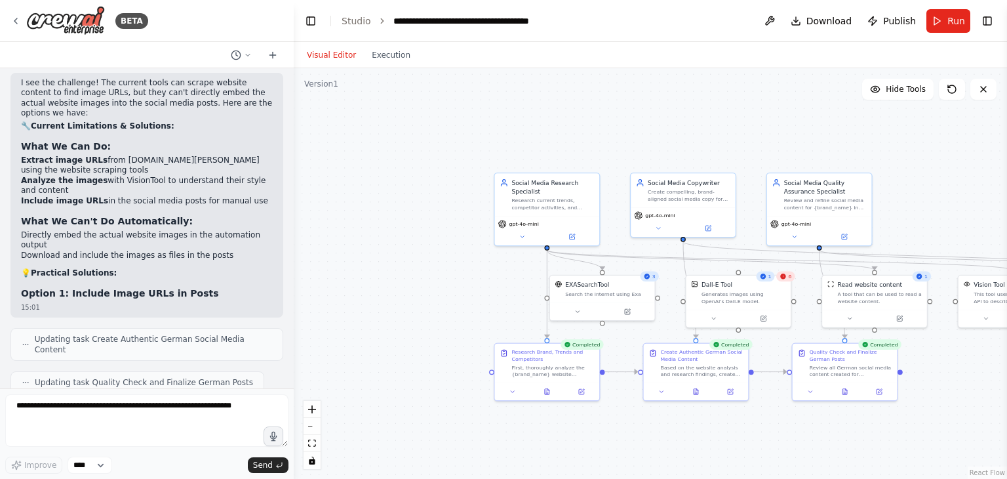
scroll to position [7468, 0]
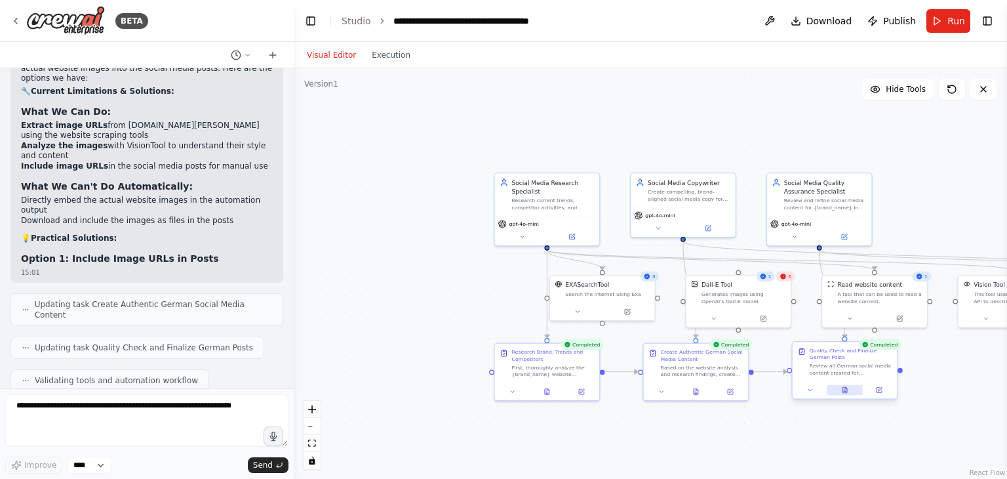
click at [847, 388] on icon at bounding box center [845, 389] width 7 height 7
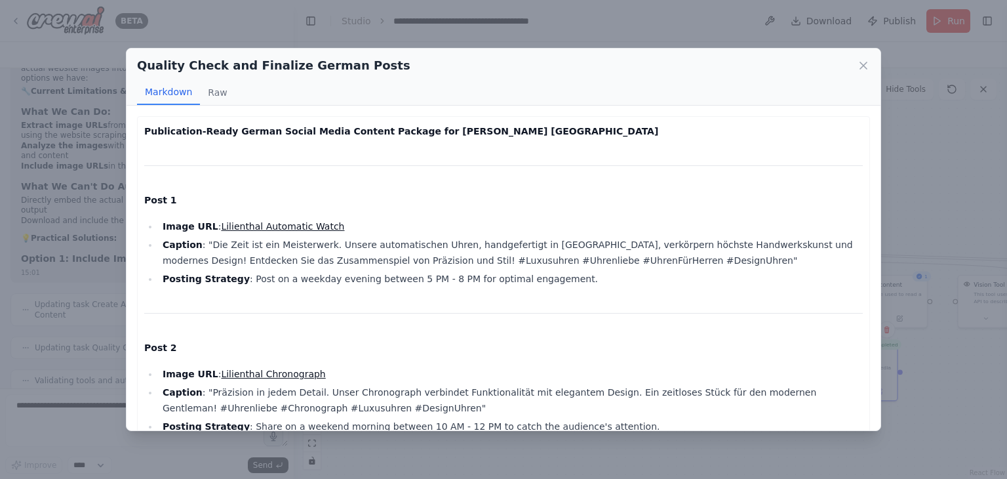
click at [613, 22] on div "Quality Check and Finalize German Posts Markdown Raw Publication-Ready German S…" at bounding box center [503, 239] width 1007 height 479
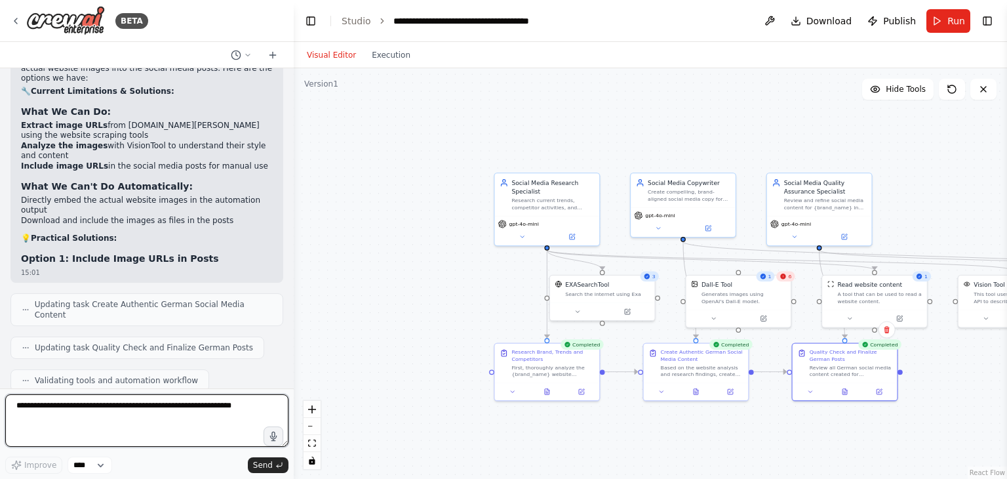
click at [152, 405] on textarea at bounding box center [146, 420] width 283 height 52
type textarea "**********"
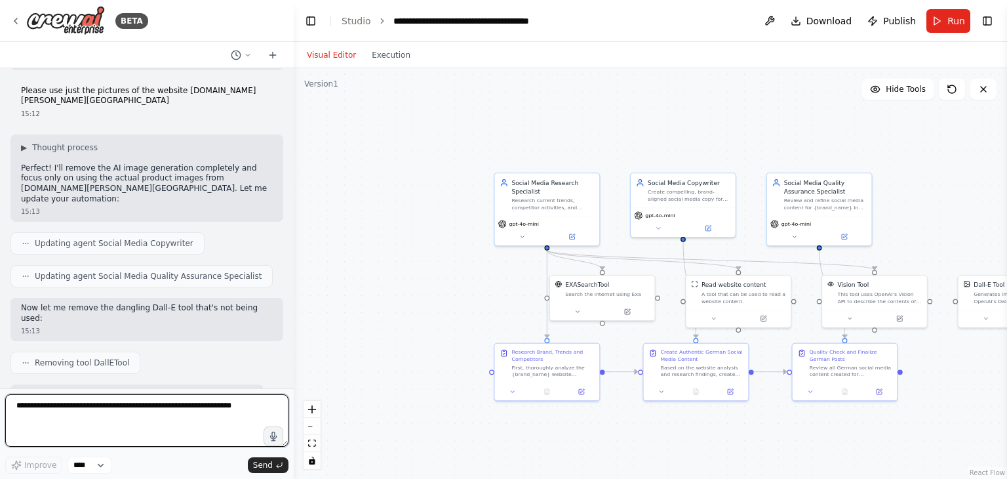
scroll to position [8219, 0]
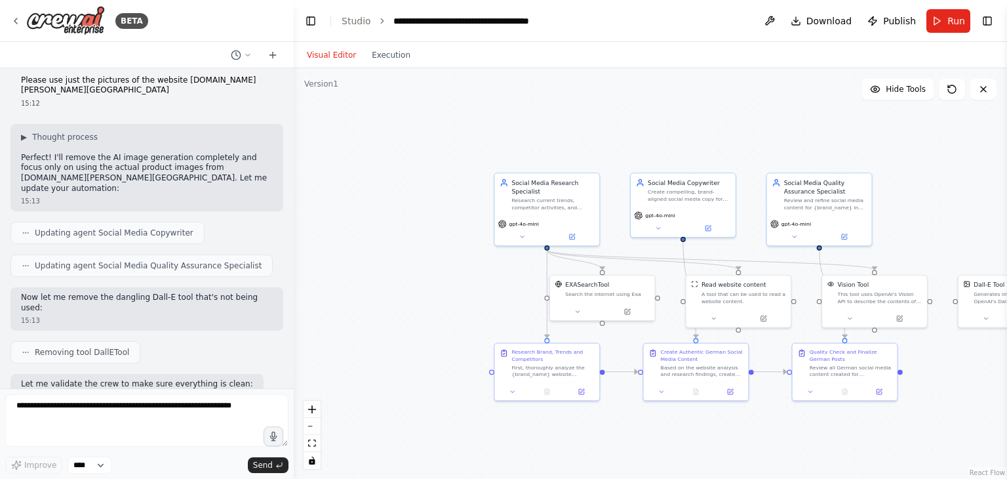
click at [946, 22] on button "Run" at bounding box center [949, 21] width 44 height 24
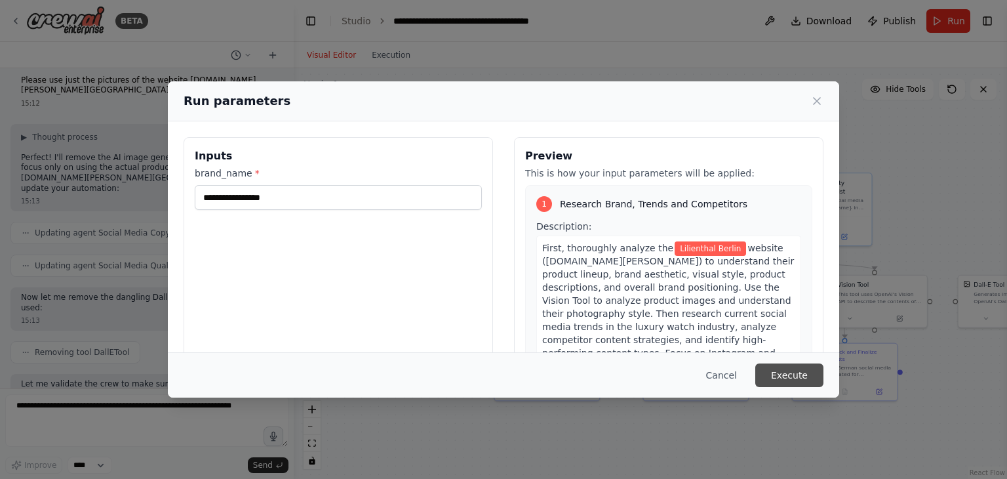
click at [800, 374] on button "Execute" at bounding box center [790, 375] width 68 height 24
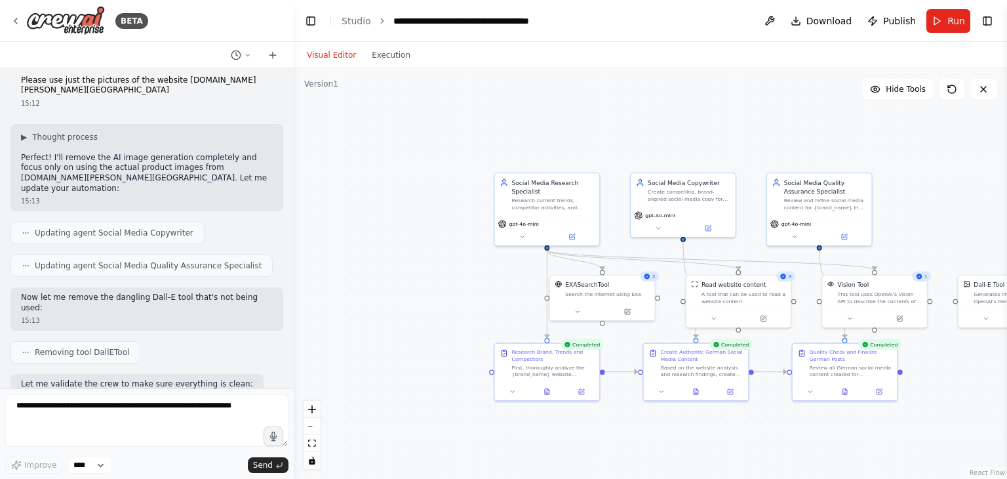
click at [853, 430] on div ".deletable-edge-delete-btn { width: 20px; height: 20px; border: 0px solid #ffff…" at bounding box center [651, 273] width 714 height 411
click at [845, 392] on icon at bounding box center [845, 392] width 2 height 0
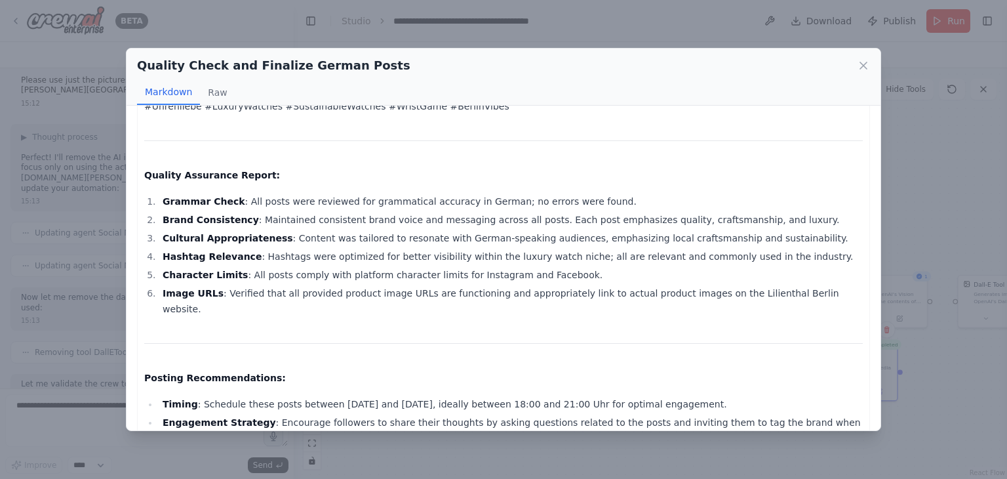
scroll to position [726, 0]
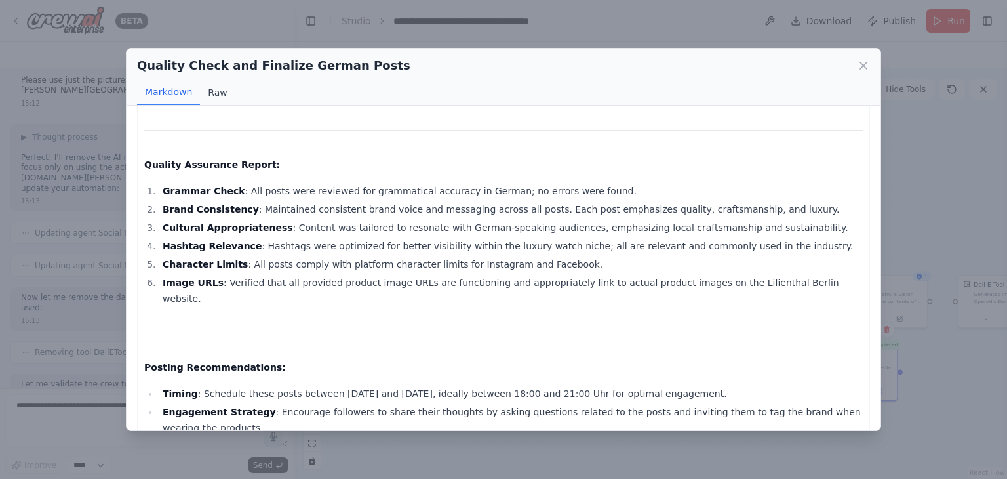
click at [214, 87] on button "Raw" at bounding box center [217, 92] width 35 height 25
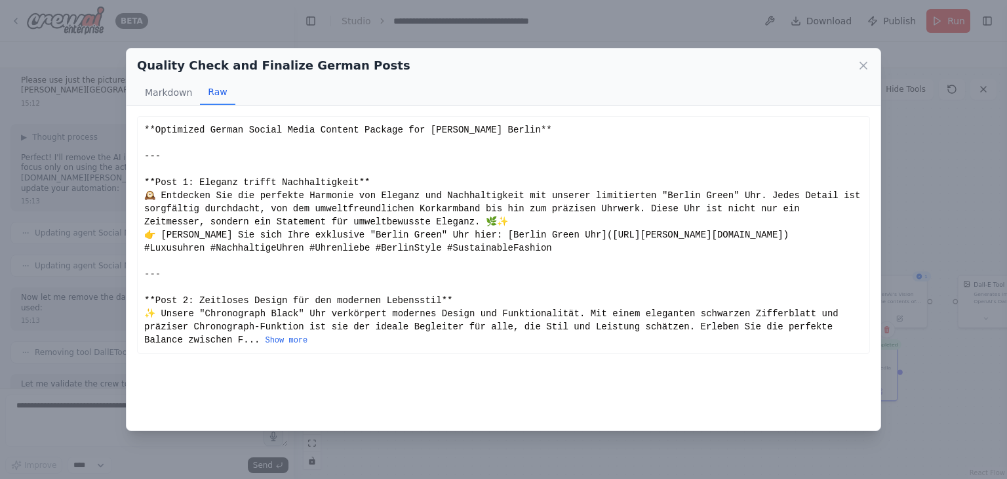
scroll to position [0, 0]
click at [265, 346] on button "Show more" at bounding box center [286, 340] width 43 height 10
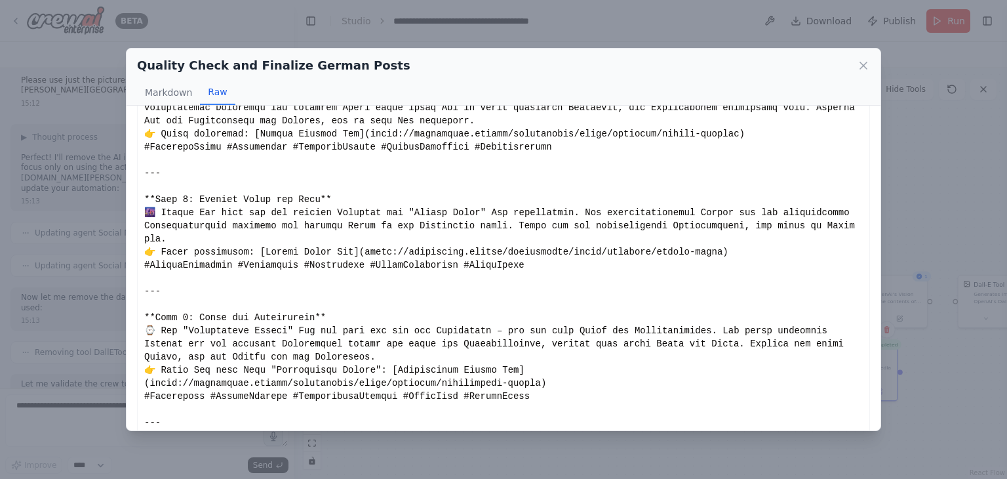
scroll to position [362, 0]
click at [861, 62] on icon at bounding box center [864, 65] width 7 height 7
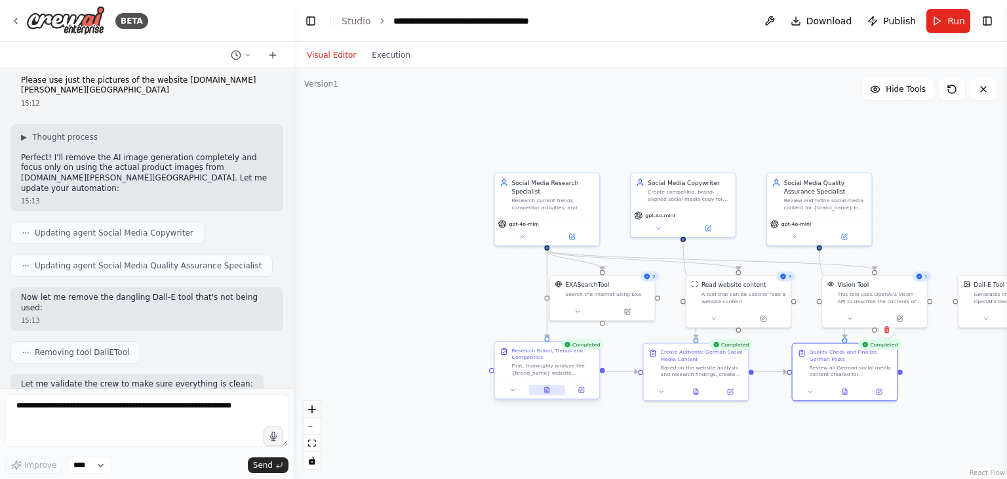
click at [552, 394] on button at bounding box center [547, 390] width 36 height 10
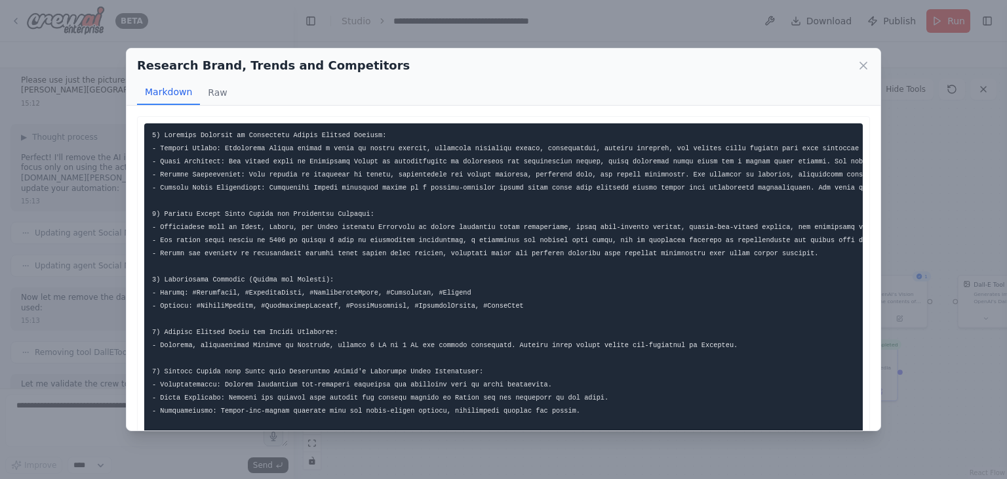
click at [534, 314] on pre at bounding box center [503, 318] width 719 height 391
drag, startPoint x: 534, startPoint y: 314, endPoint x: 455, endPoint y: 82, distance: 245.4
click at [455, 82] on div "Markdown Raw" at bounding box center [503, 92] width 733 height 25
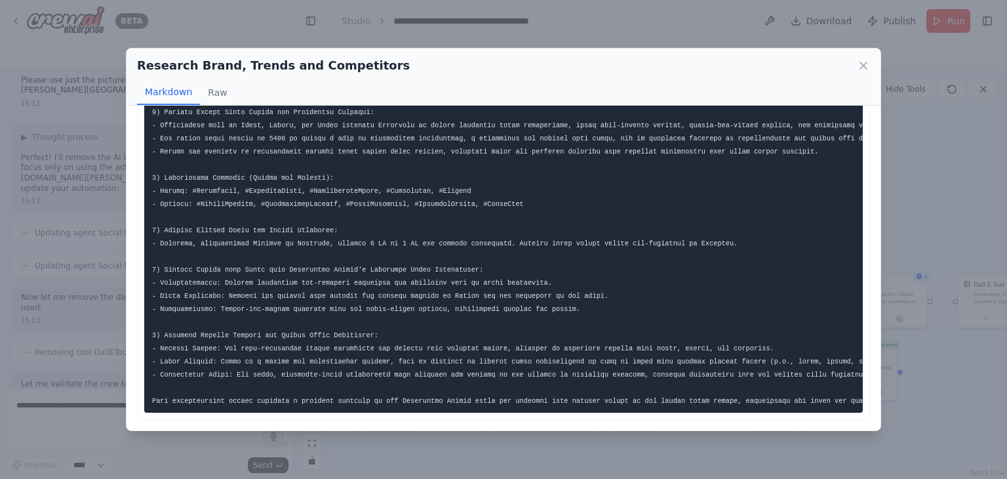
scroll to position [110, 0]
click at [864, 63] on icon at bounding box center [863, 65] width 13 height 13
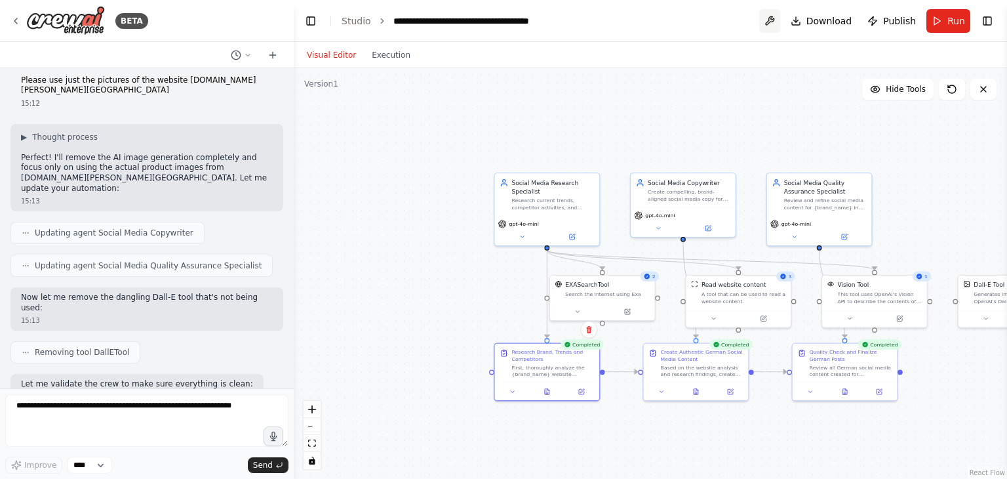
click at [777, 19] on button at bounding box center [770, 21] width 21 height 24
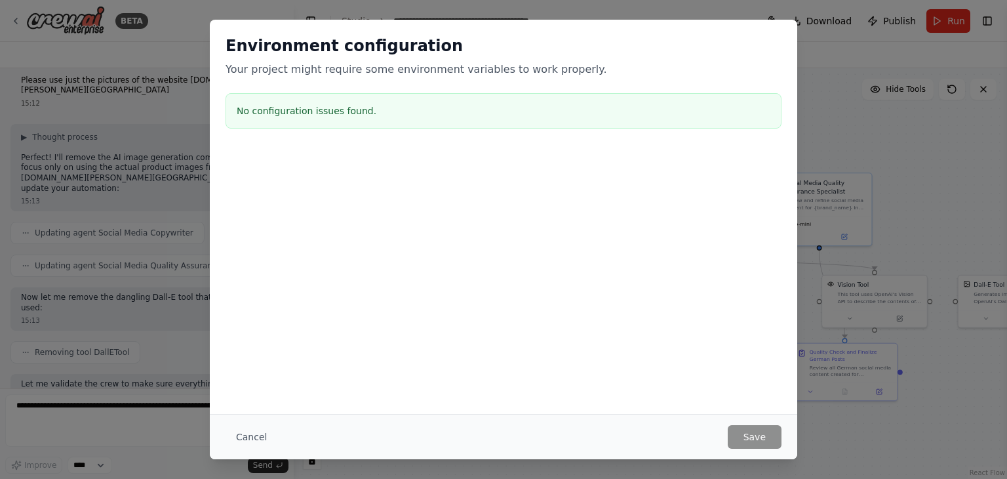
click at [749, 10] on div "Environment configuration Your project might require some environment variables…" at bounding box center [503, 239] width 1007 height 479
click at [259, 441] on button "Cancel" at bounding box center [252, 437] width 52 height 24
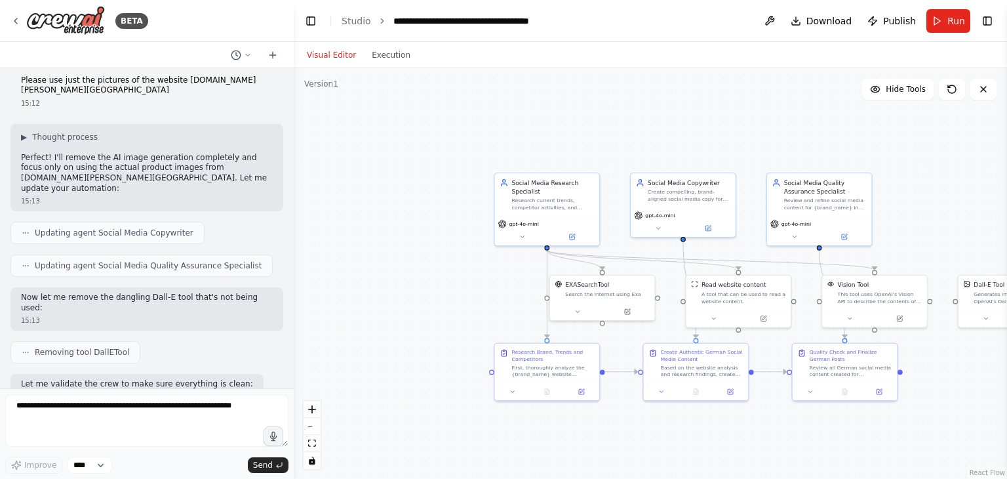
click at [483, 94] on div ".deletable-edge-delete-btn { width: 20px; height: 20px; border: 0px solid #ffff…" at bounding box center [651, 273] width 714 height 411
click at [357, 20] on link "Studio" at bounding box center [357, 21] width 30 height 10
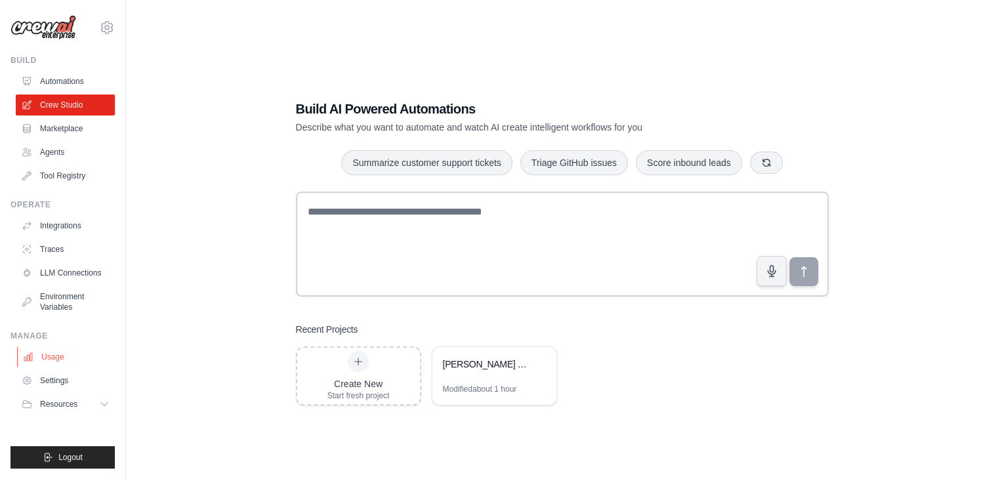
click at [62, 358] on link "Usage" at bounding box center [66, 356] width 99 height 21
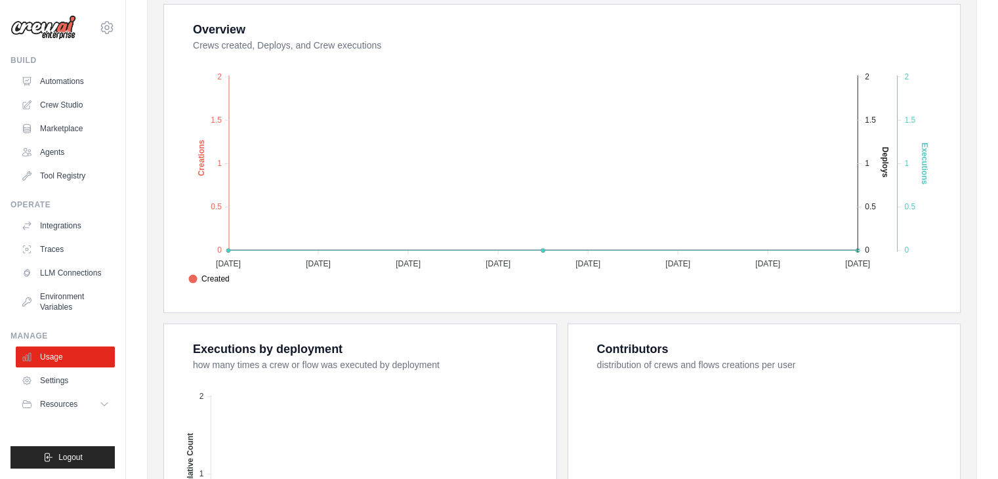
scroll to position [246, 0]
click at [380, 294] on div "Created Deploys Executions 2 2 1.5 1.5 1 1 0.5 0.5 0 0 Creations 27 Jul 2025 27…" at bounding box center [563, 175] width 762 height 239
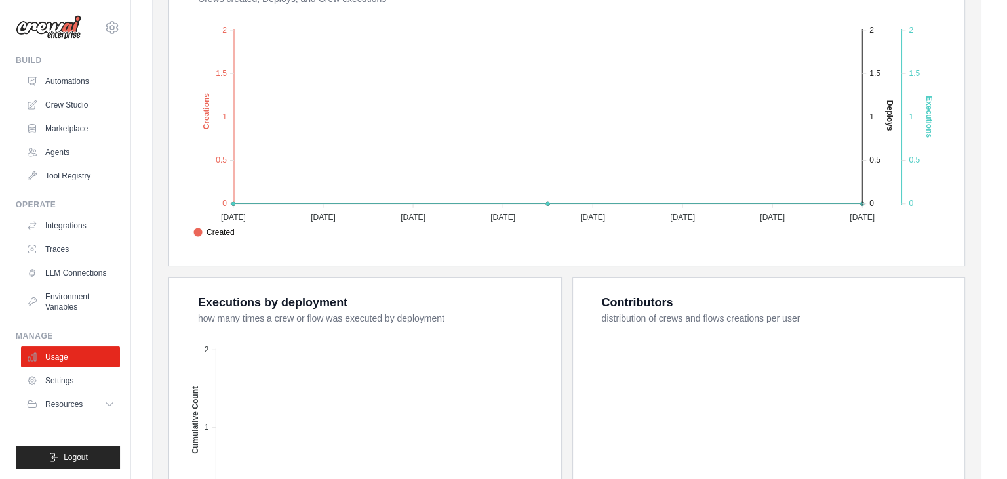
scroll to position [0, 0]
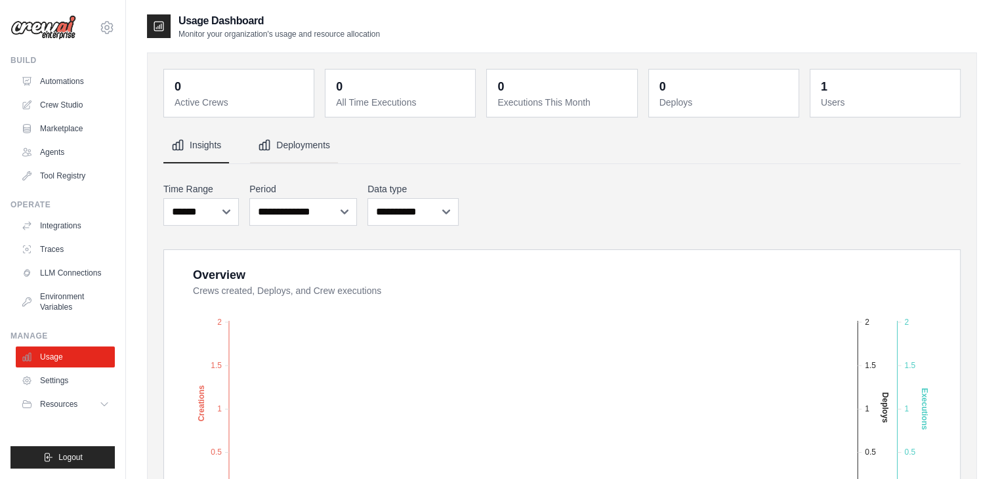
click at [288, 152] on button "Deployments" at bounding box center [294, 145] width 88 height 35
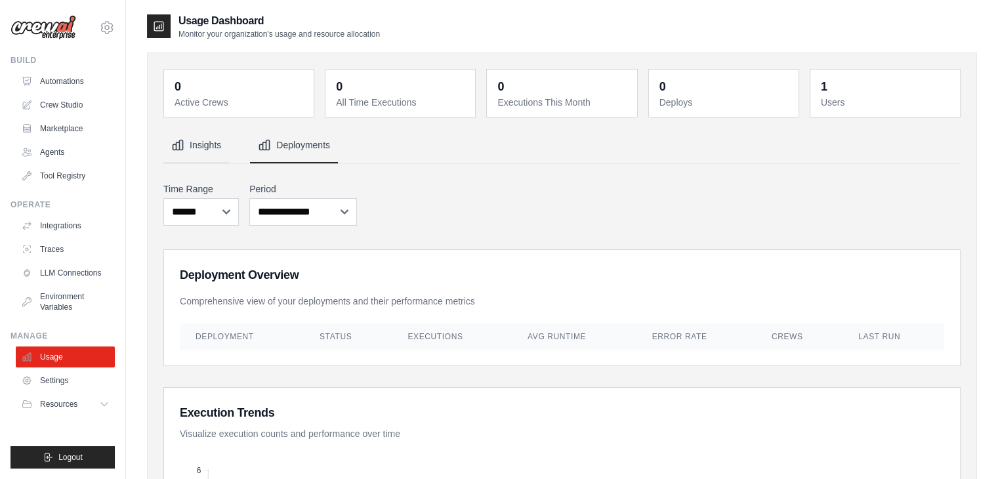
click at [207, 142] on button "Insights" at bounding box center [196, 145] width 66 height 35
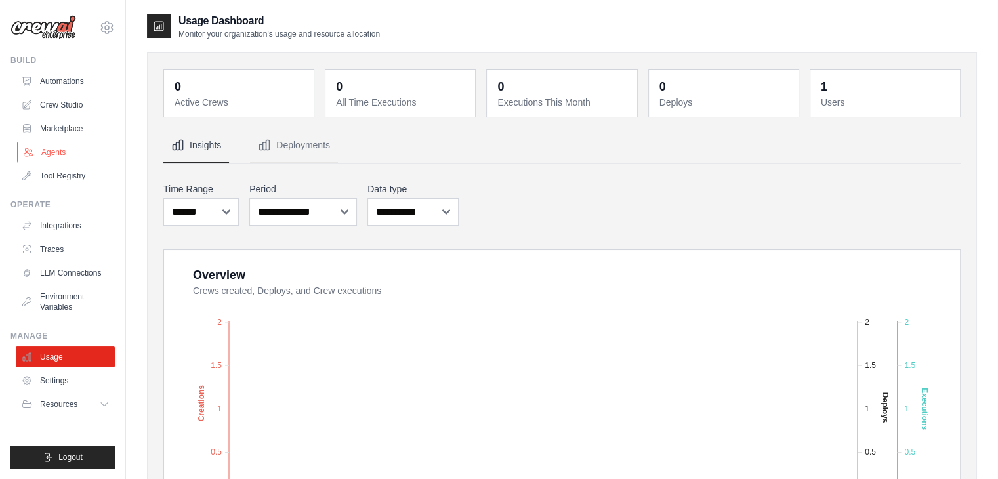
click at [58, 150] on link "Agents" at bounding box center [66, 152] width 99 height 21
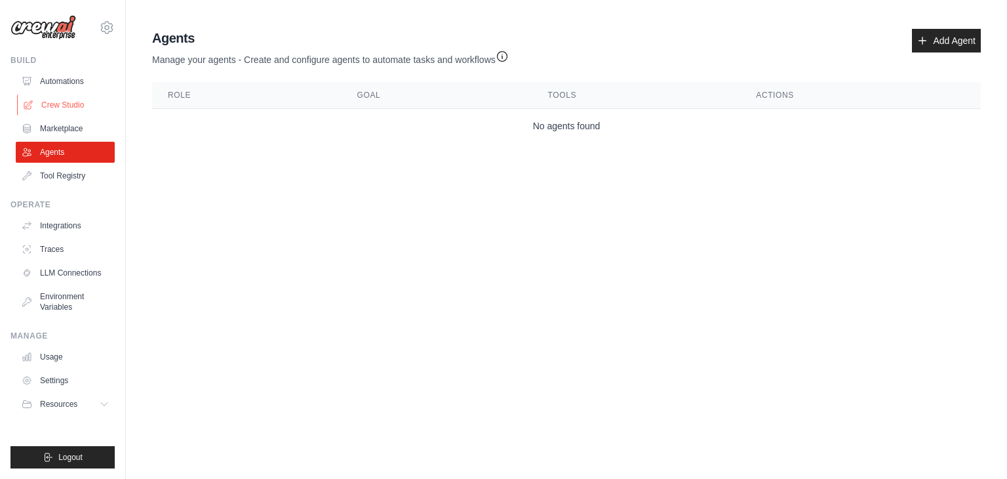
click at [60, 99] on link "Crew Studio" at bounding box center [66, 104] width 99 height 21
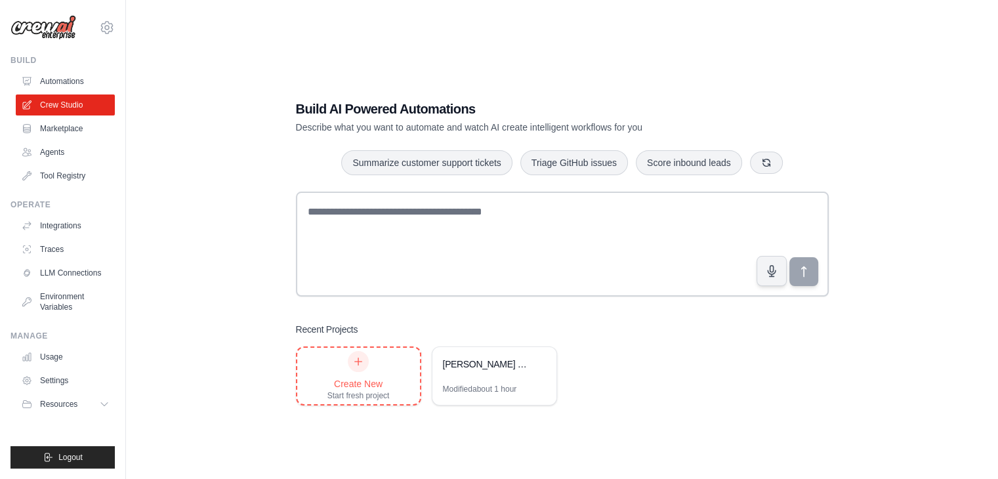
click at [384, 365] on div "Create New Start fresh project" at bounding box center [358, 376] width 62 height 50
click at [774, 169] on button "button" at bounding box center [766, 162] width 33 height 22
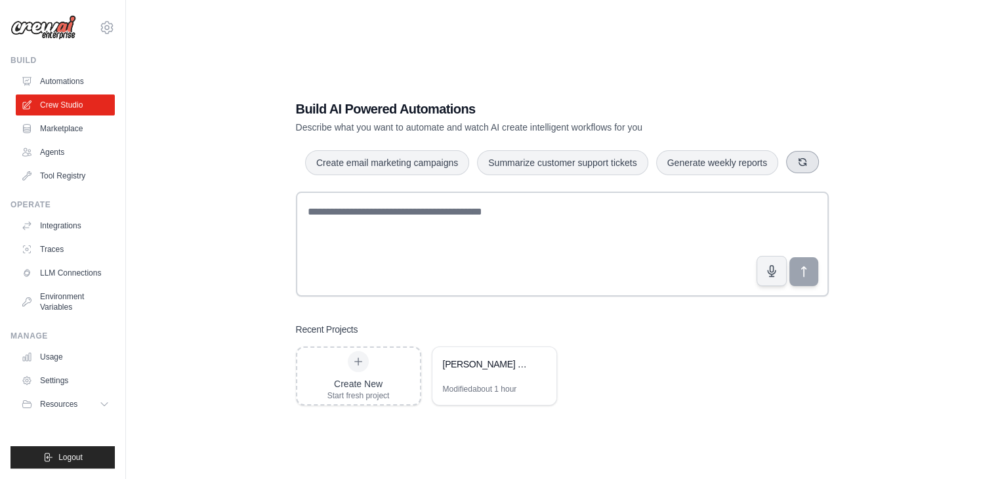
click at [786, 173] on button "button" at bounding box center [802, 162] width 33 height 22
click at [783, 173] on button "button" at bounding box center [799, 162] width 33 height 22
click at [784, 161] on icon "button" at bounding box center [780, 162] width 7 height 7
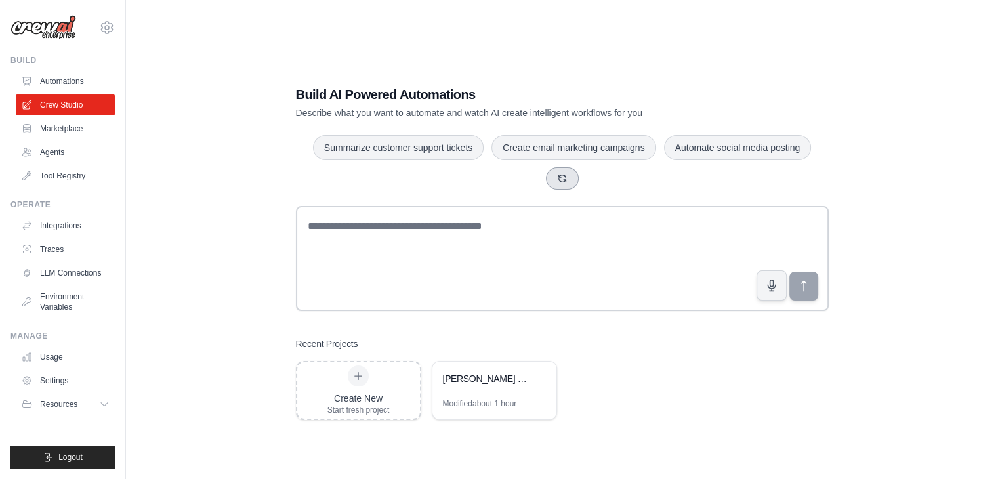
click at [567, 176] on icon "button" at bounding box center [562, 178] width 10 height 10
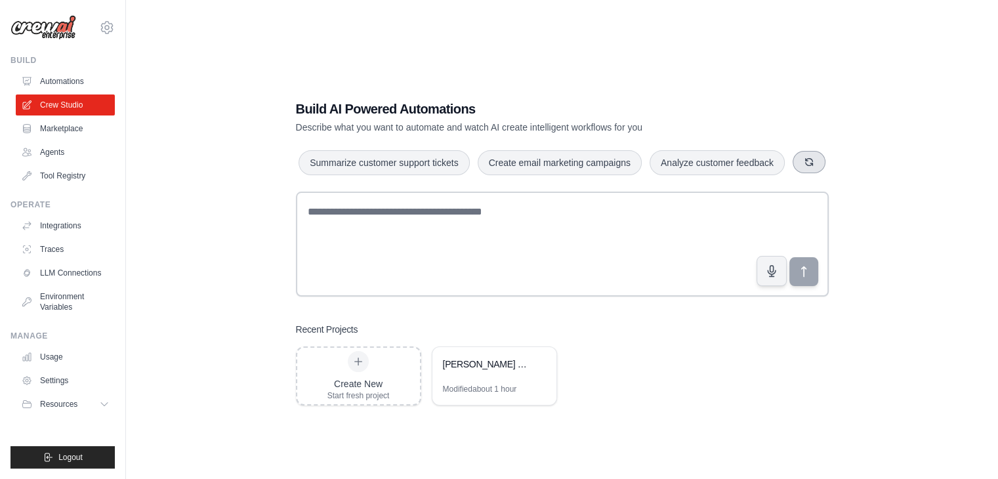
click at [803, 167] on icon "button" at bounding box center [808, 162] width 10 height 10
click at [561, 343] on div "Recent Projects Create New Start fresh project [PERSON_NAME] Berlin Social Medi…" at bounding box center [562, 364] width 533 height 83
